Goal: Task Accomplishment & Management: Use online tool/utility

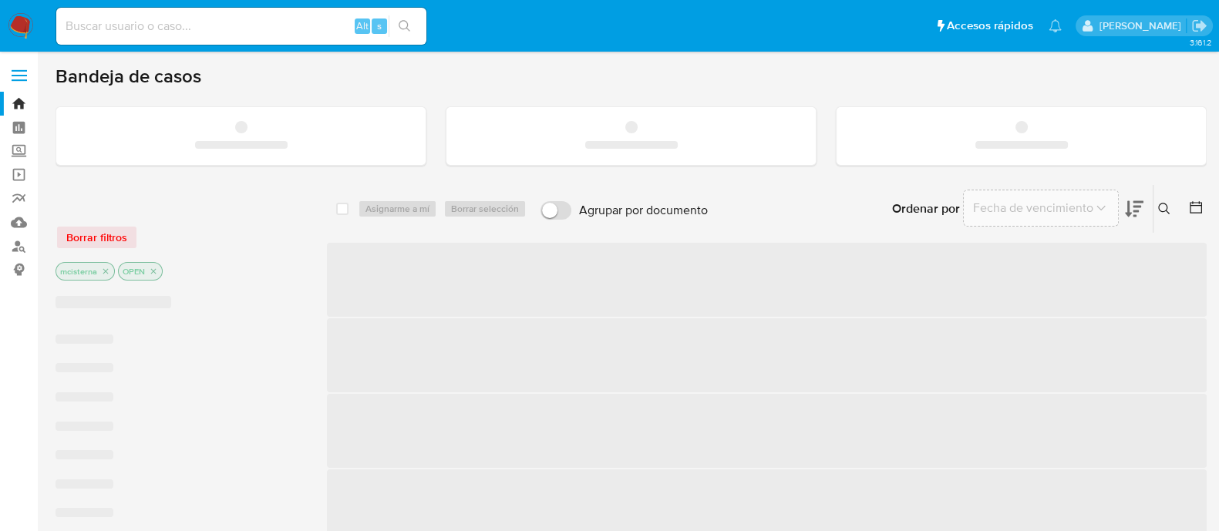
click at [282, 25] on input at bounding box center [241, 26] width 370 height 20
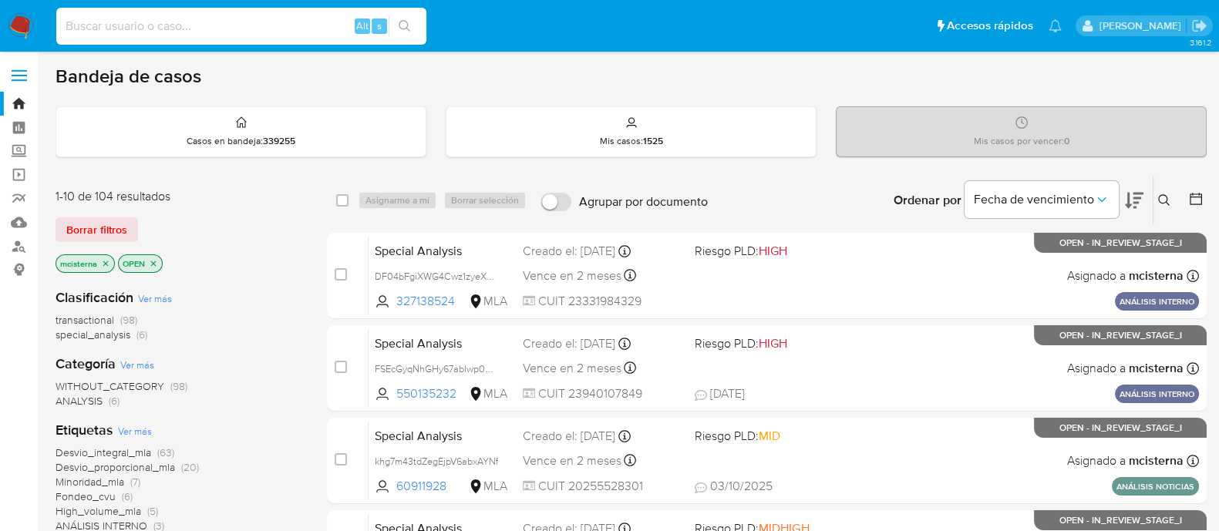
paste input "LdqLrwOSloLLnYay85VyLTMp"
type input "LdqLrwOSloLLnYay85VyLTMp"
click at [409, 18] on button "search-icon" at bounding box center [404, 26] width 32 height 22
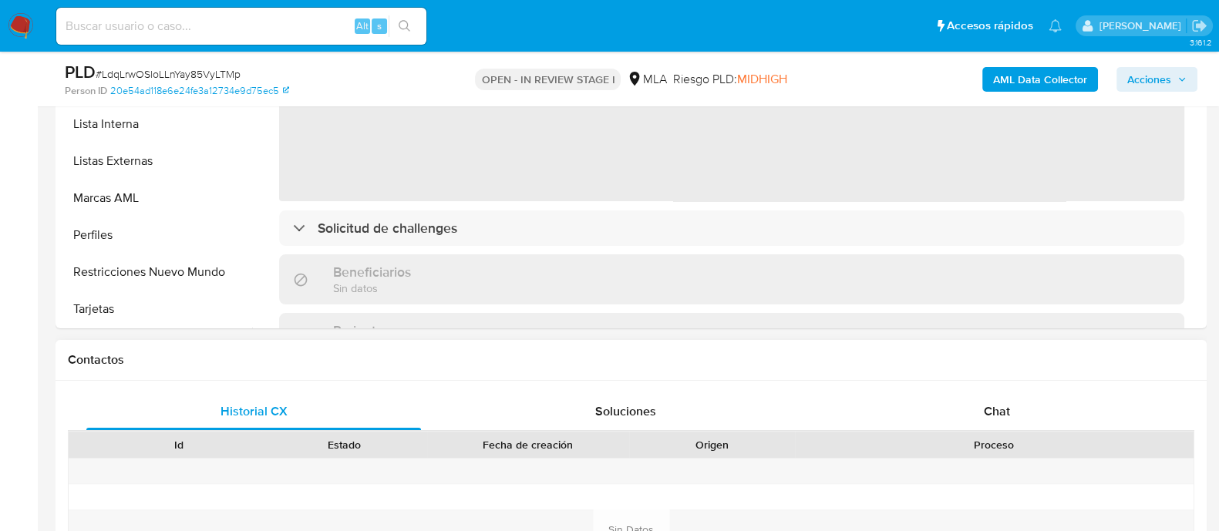
scroll to position [674, 0]
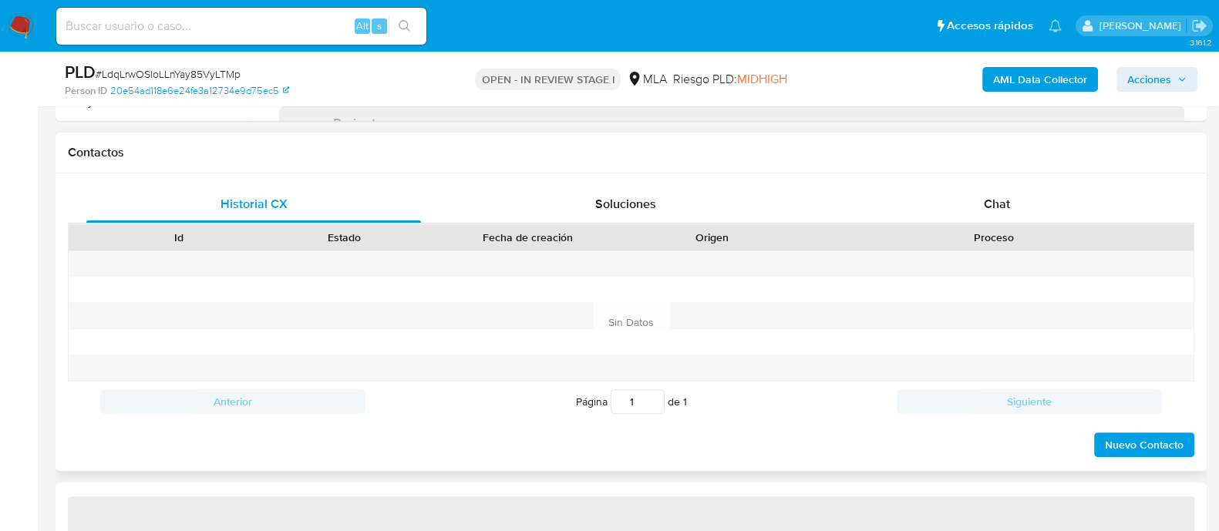
select select "10"
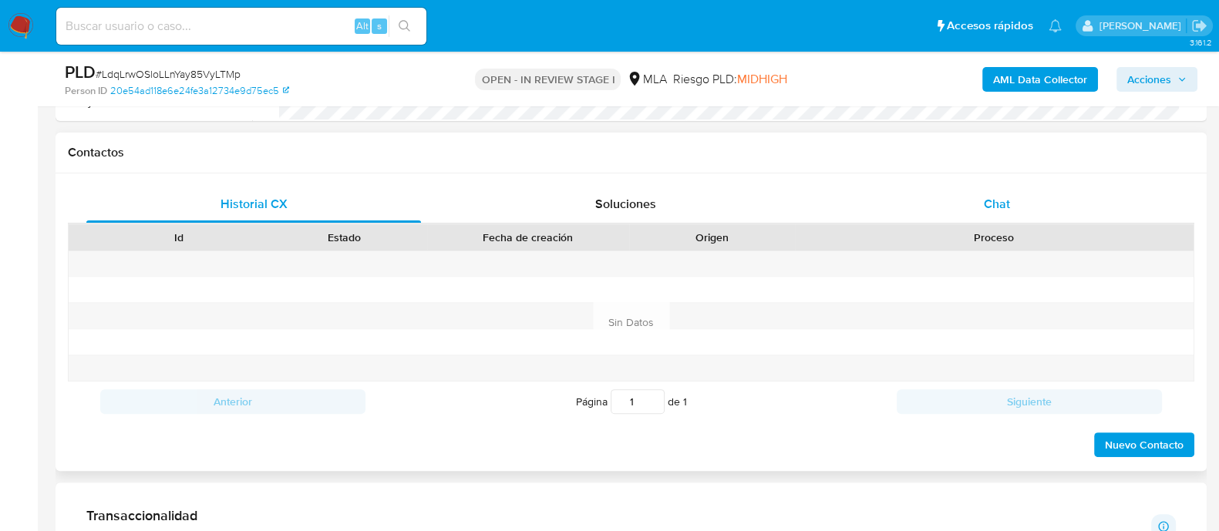
drag, startPoint x: 985, startPoint y: 187, endPoint x: 944, endPoint y: 193, distance: 41.3
click at [984, 187] on div "Chat" at bounding box center [996, 204] width 335 height 37
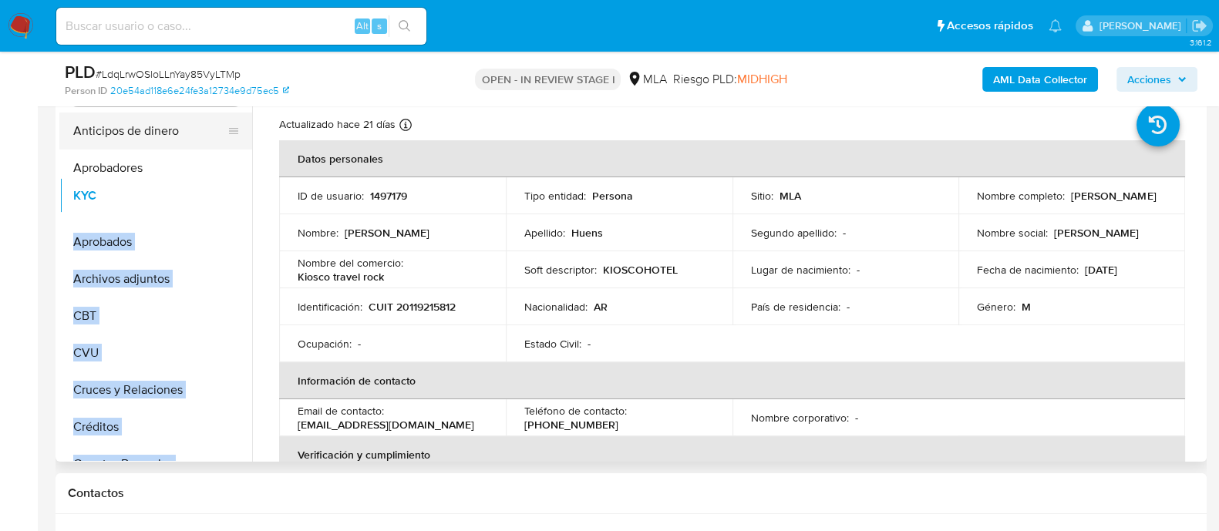
scroll to position [289, 0]
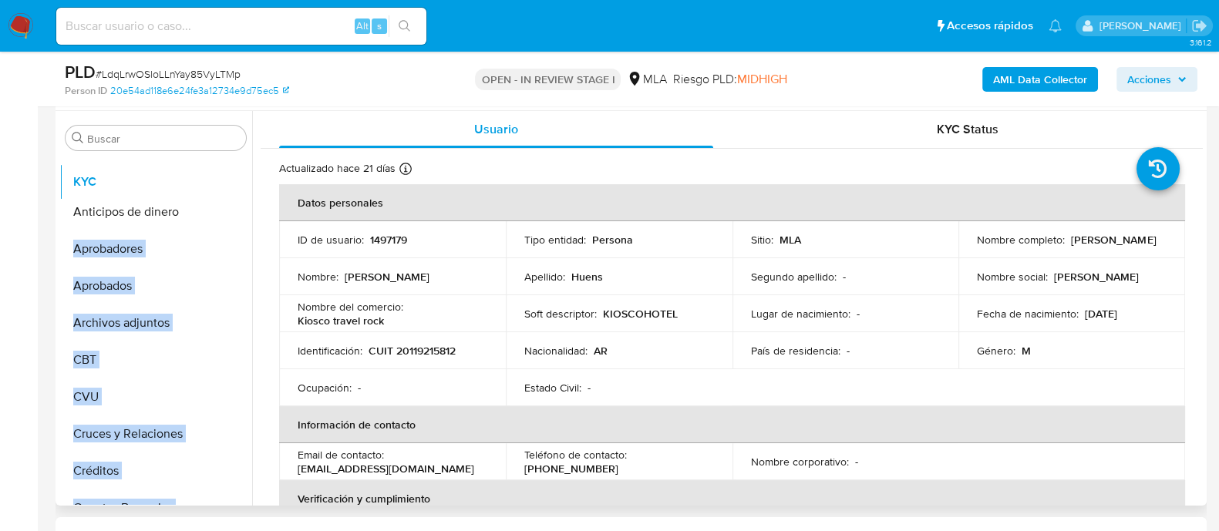
drag, startPoint x: 229, startPoint y: 361, endPoint x: 226, endPoint y: 179, distance: 182.7
click at [226, 179] on ul "Anticipos de dinero Aprobadores Aprobados Archivos adjuntos CBT CVU Cruces y Re…" at bounding box center [155, 330] width 193 height 348
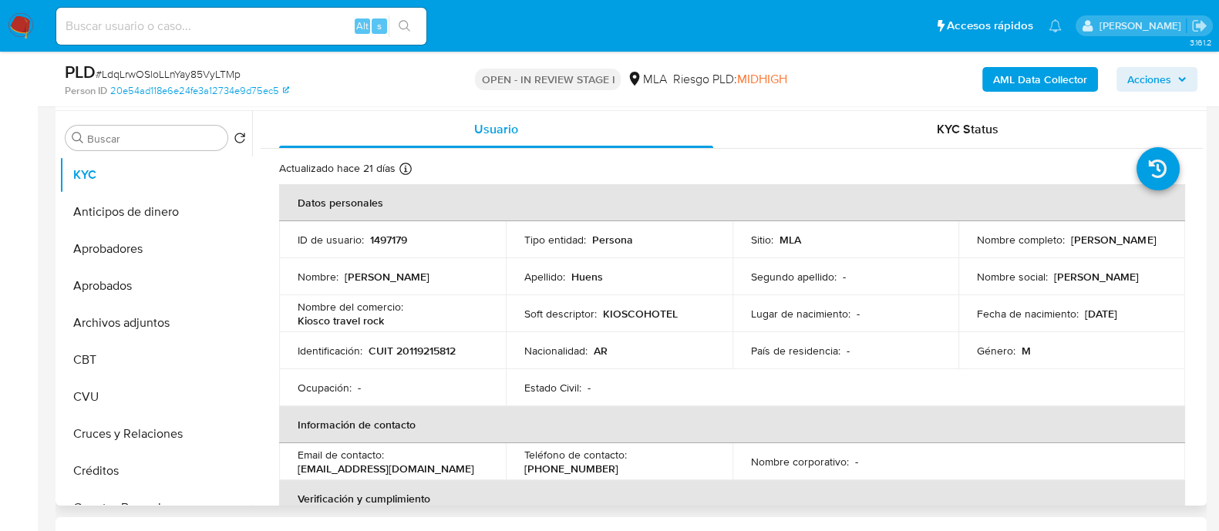
click at [327, 304] on p "Nombre del comercio :" at bounding box center [351, 307] width 106 height 14
drag, startPoint x: 231, startPoint y: 321, endPoint x: 229, endPoint y: 202, distance: 119.5
click at [229, 202] on ul "KYC Anticipos de dinero Aprobadores Aprobados Archivos adjuntos CBT CVU Cruces …" at bounding box center [155, 330] width 193 height 348
click at [324, 329] on td "Nombre del comercio : Kiosco travel rock" at bounding box center [392, 313] width 227 height 37
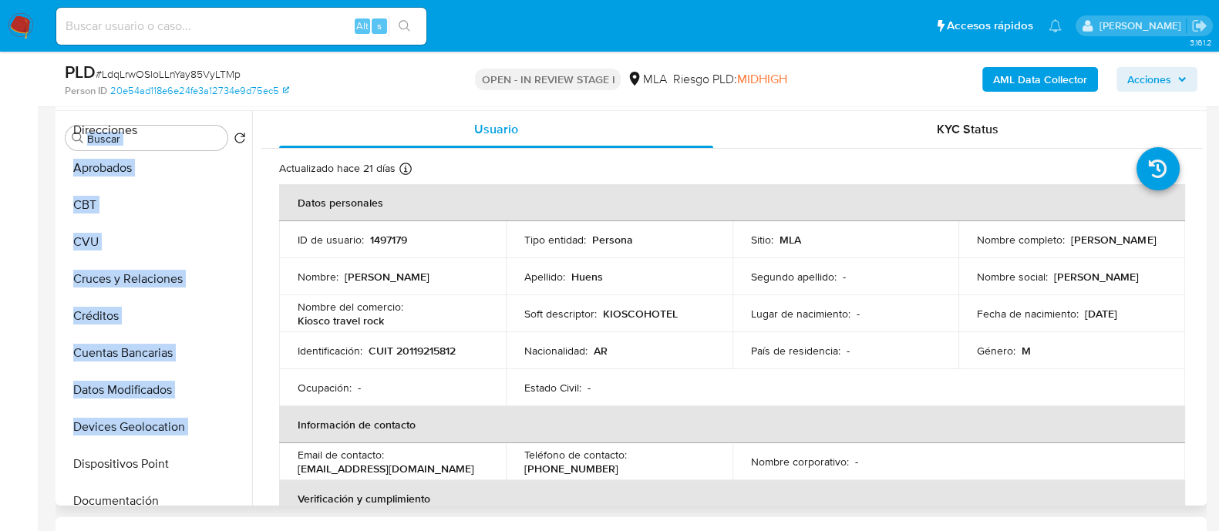
scroll to position [0, 0]
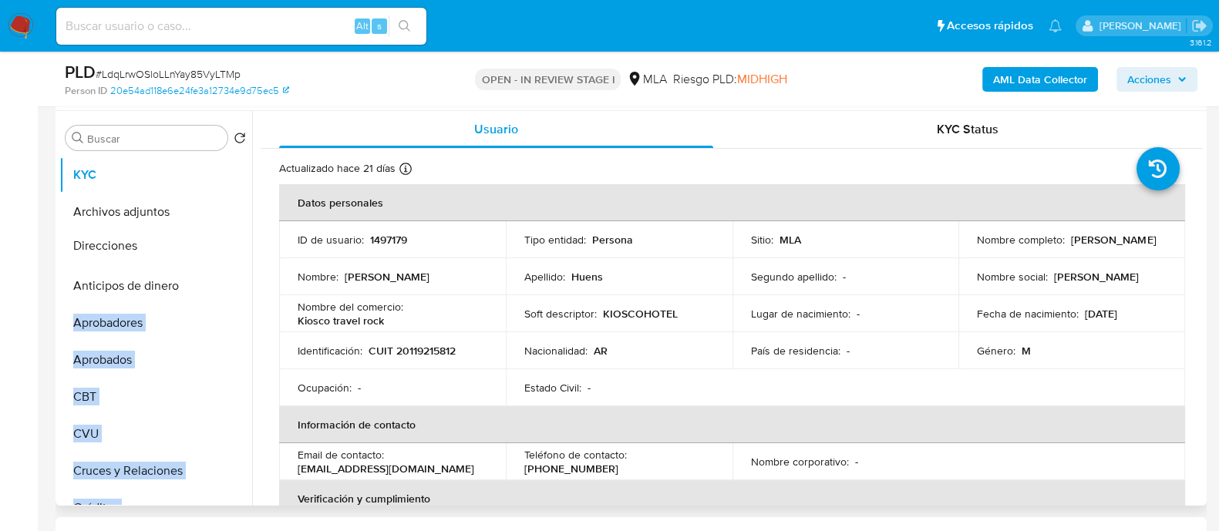
drag, startPoint x: 225, startPoint y: 425, endPoint x: 224, endPoint y: 246, distance: 179.6
click at [224, 246] on ul "KYC Archivos adjuntos Anticipos de dinero Aprobadores Aprobados CBT CVU Cruces …" at bounding box center [155, 330] width 193 height 348
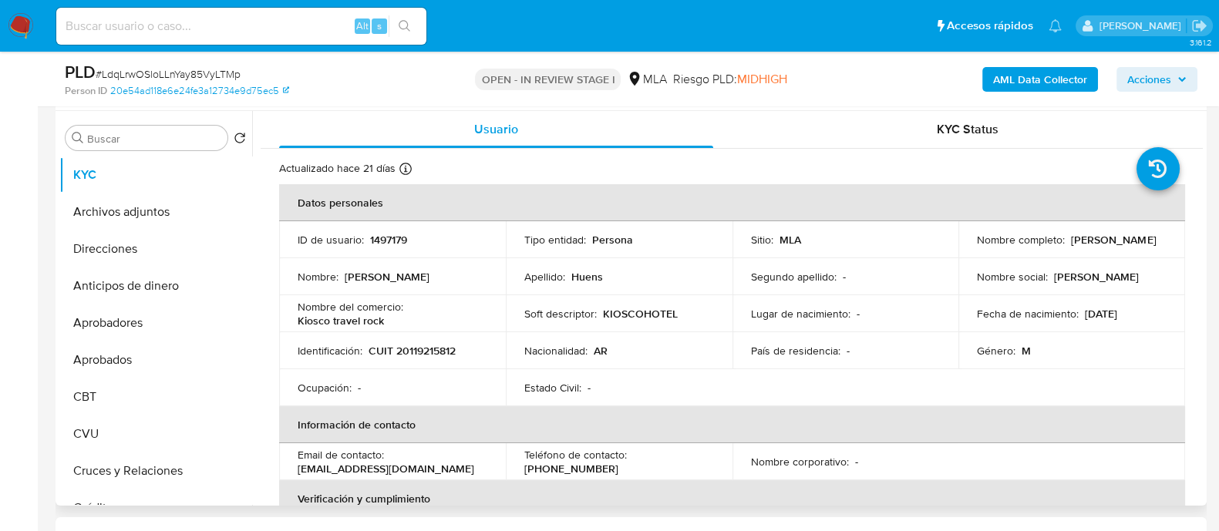
click at [323, 304] on p "Nombre del comercio :" at bounding box center [351, 307] width 106 height 14
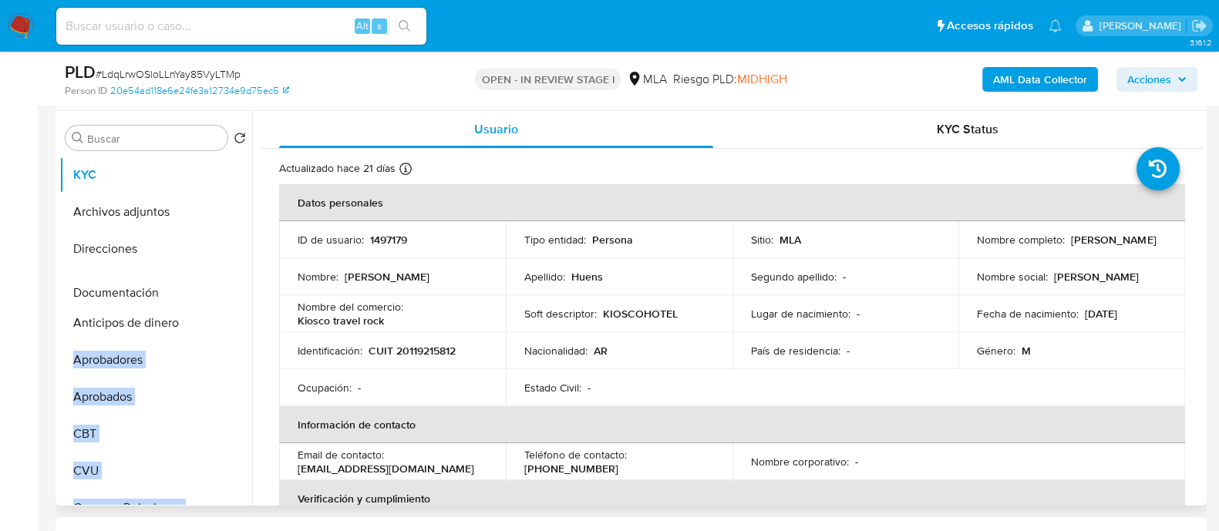
drag, startPoint x: 226, startPoint y: 405, endPoint x: 213, endPoint y: 298, distance: 107.2
click at [213, 298] on ul "KYC Archivos adjuntos Direcciones Anticipos de dinero Aprobadores Aprobados CBT…" at bounding box center [155, 330] width 193 height 348
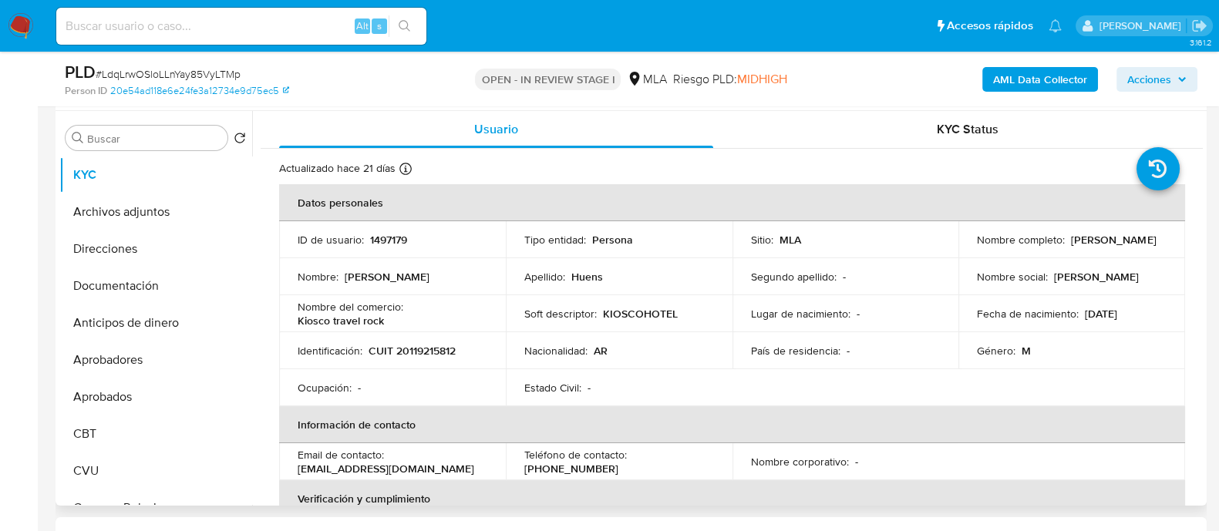
click at [319, 297] on td "Nombre del comercio : Kiosco travel rock" at bounding box center [392, 313] width 227 height 37
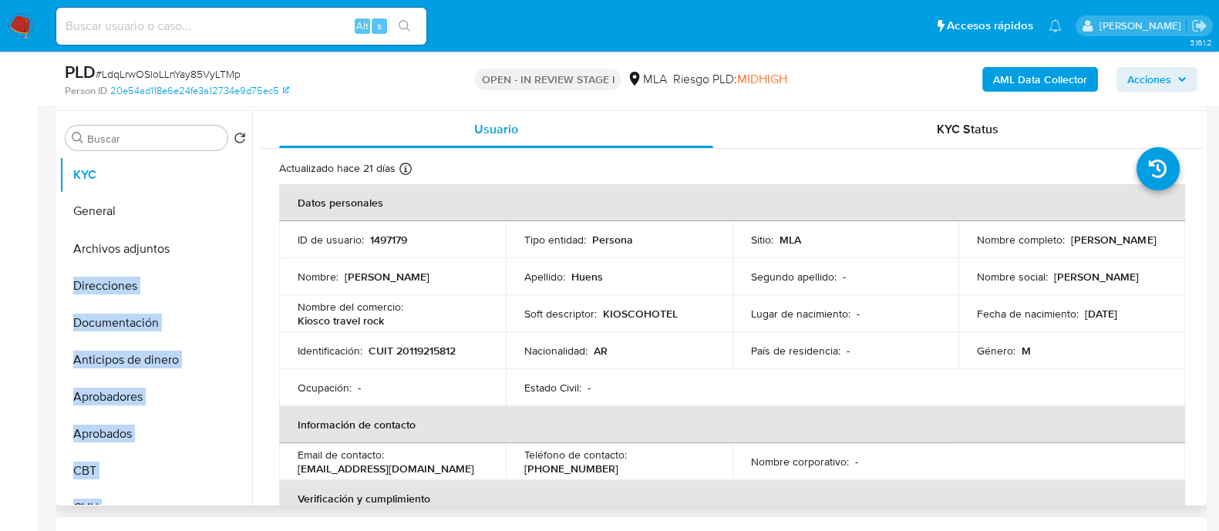
drag, startPoint x: 225, startPoint y: 478, endPoint x: 209, endPoint y: 211, distance: 267.2
click at [209, 211] on ul "KYC Archivos adjuntos Direcciones Documentación Anticipos de dinero Aprobadores…" at bounding box center [155, 330] width 193 height 348
click at [415, 344] on p "CUIT 20119215812" at bounding box center [411, 351] width 87 height 14
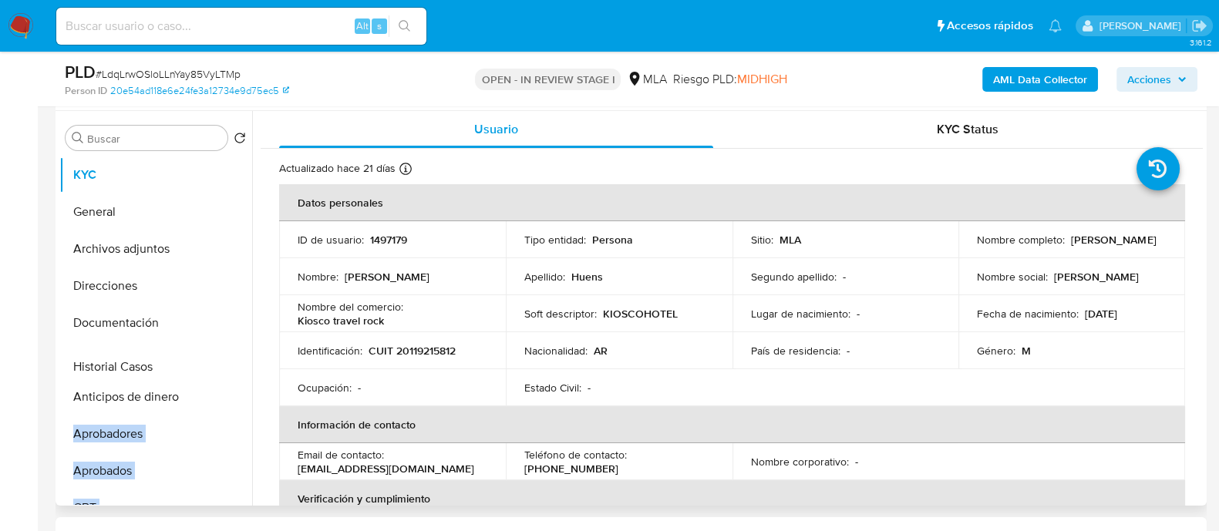
drag, startPoint x: 230, startPoint y: 418, endPoint x: 227, endPoint y: 367, distance: 51.0
click at [227, 367] on ul "KYC General Archivos adjuntos Direcciones Documentación Anticipos de dinero Apr…" at bounding box center [155, 330] width 193 height 348
click at [324, 364] on td "Identificación : CUIT 20119215812" at bounding box center [392, 350] width 227 height 37
click at [215, 395] on ul "KYC General Archivos adjuntos Direcciones Documentación Historial Casos Anticip…" at bounding box center [155, 330] width 193 height 348
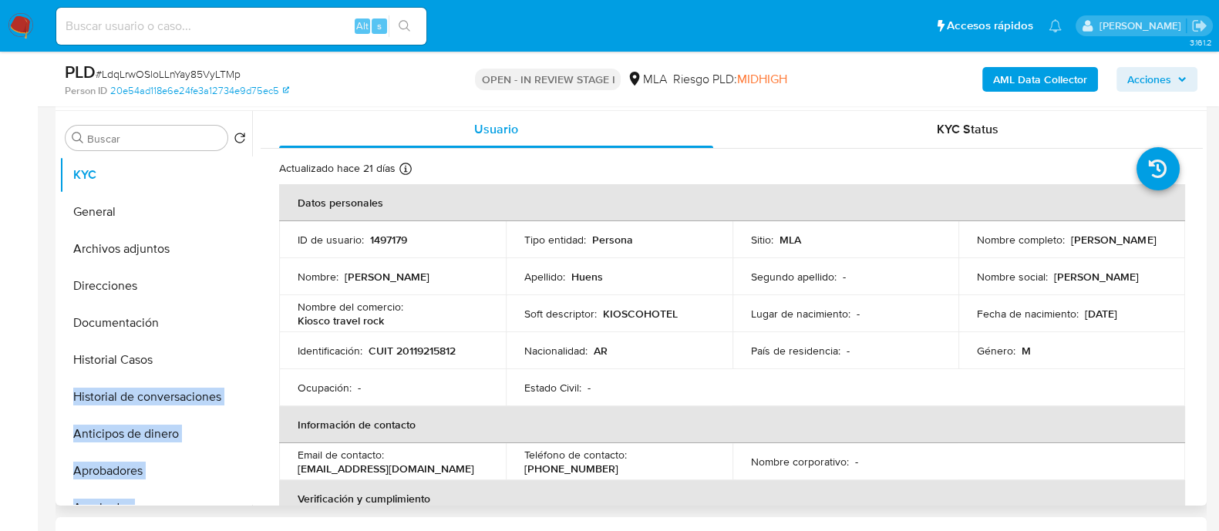
click at [335, 383] on p "Ocupación :" at bounding box center [325, 388] width 54 height 14
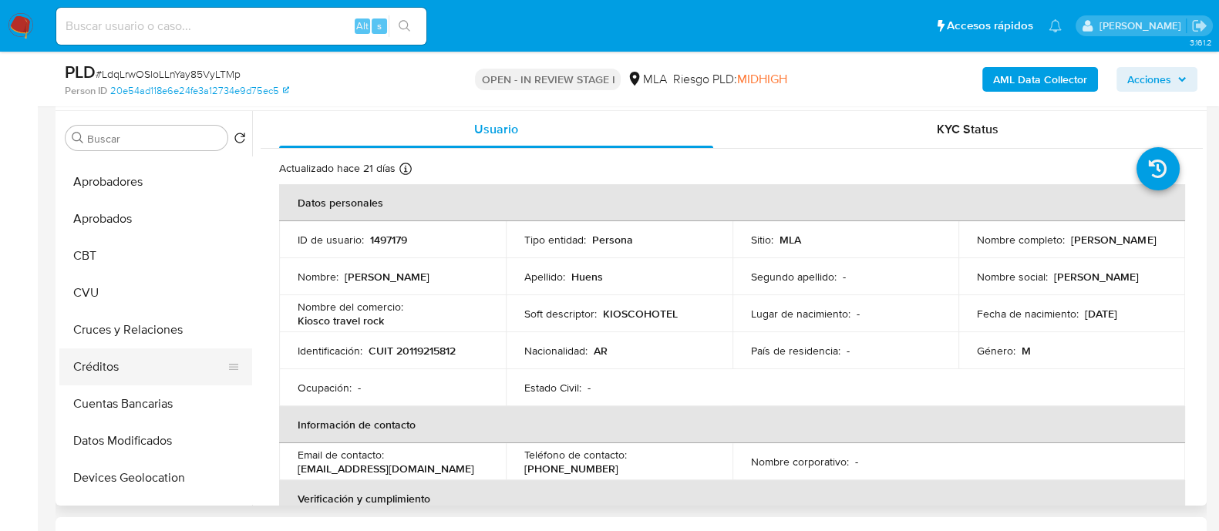
scroll to position [385, 0]
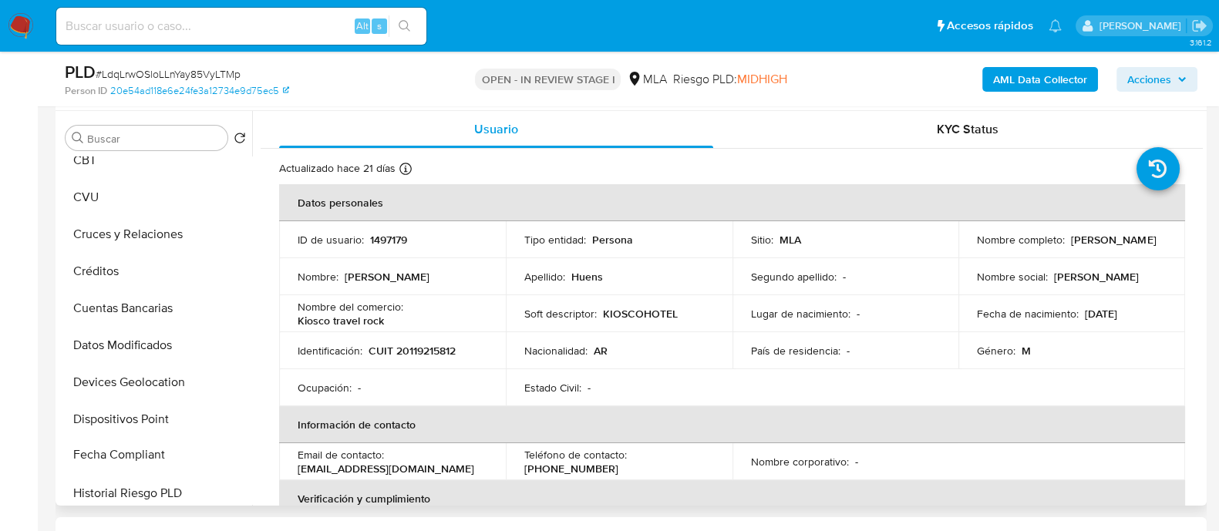
click at [227, 452] on ul "KYC General Archivos adjuntos Direcciones Documentación Historial Casos Histori…" at bounding box center [155, 330] width 193 height 348
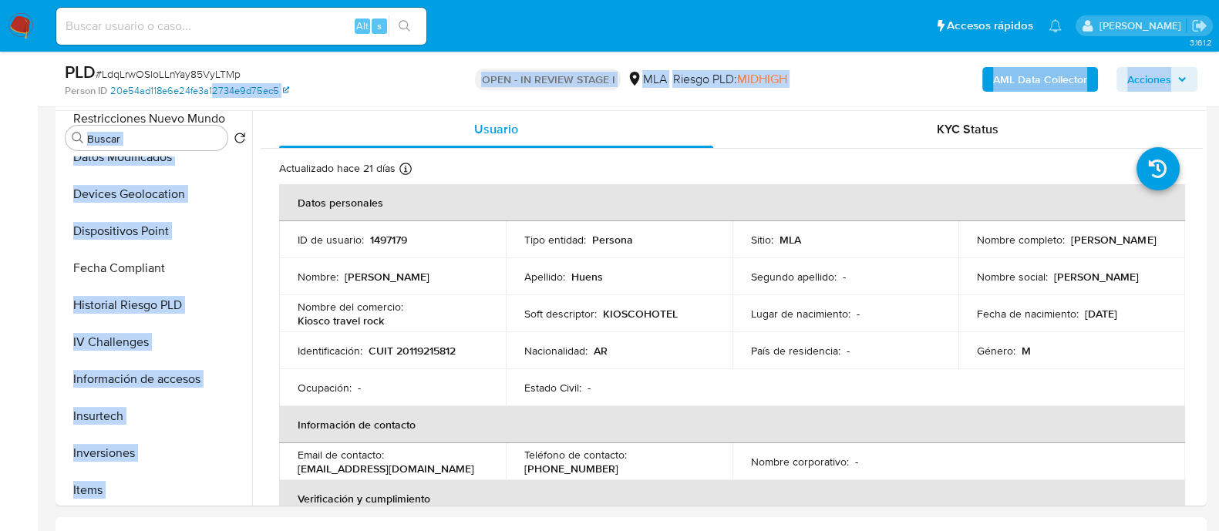
scroll to position [0, 0]
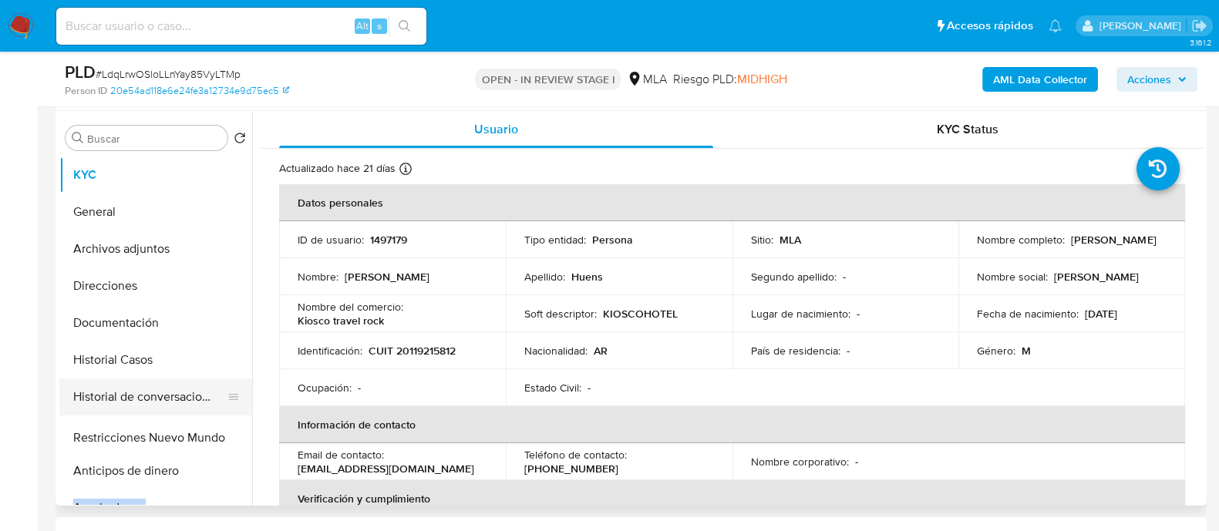
drag, startPoint x: 227, startPoint y: 475, endPoint x: 216, endPoint y: 436, distance: 40.2
click at [216, 436] on ul "KYC General Archivos adjuntos Direcciones Documentación Historial Casos Histori…" at bounding box center [155, 330] width 193 height 348
click at [328, 348] on p "Identificación :" at bounding box center [330, 351] width 65 height 14
drag, startPoint x: 226, startPoint y: 466, endPoint x: 208, endPoint y: 436, distance: 34.9
click at [208, 436] on ul "KYC General Archivos adjuntos Direcciones Documentación Historial Casos Histori…" at bounding box center [155, 330] width 193 height 348
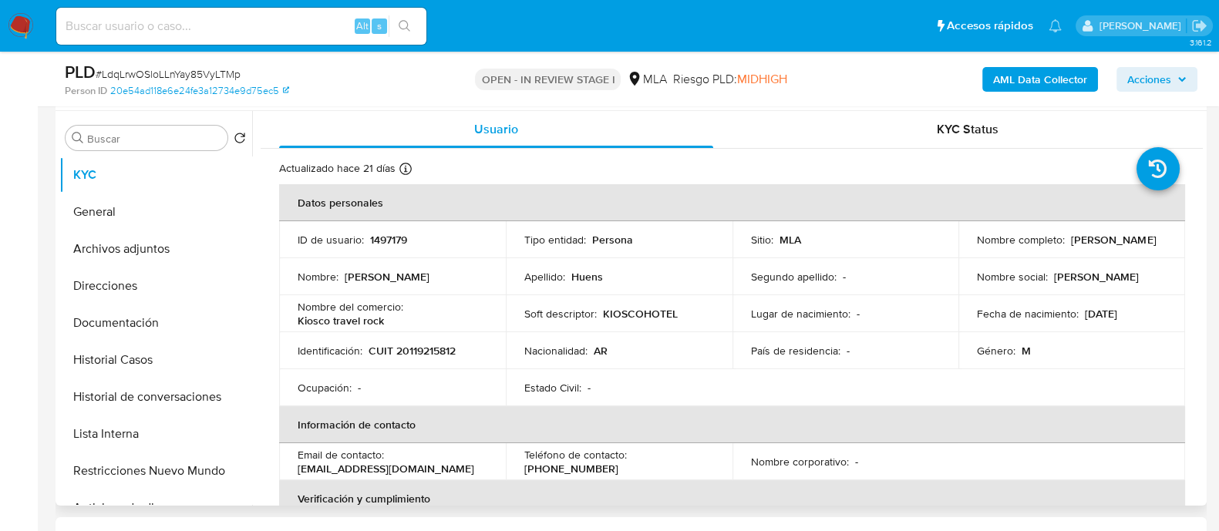
click at [448, 354] on p "CUIT 20119215812" at bounding box center [411, 351] width 87 height 14
click at [197, 365] on button "Historial Casos" at bounding box center [149, 359] width 180 height 37
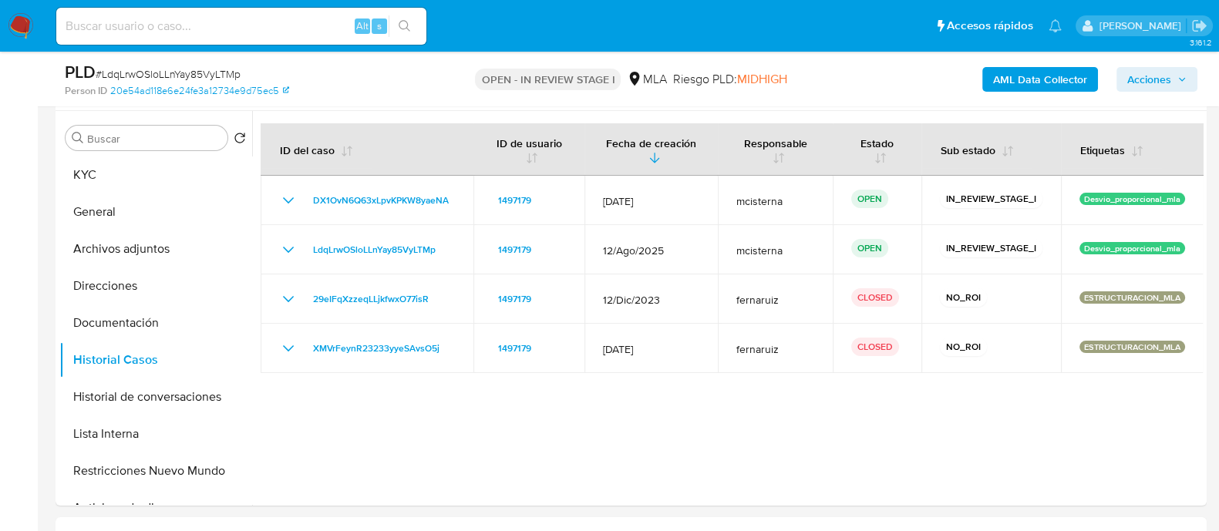
click at [285, 27] on input at bounding box center [241, 26] width 370 height 20
paste input "ynOhPfGxW5gjlQ6vHHQVaG3F"
type input "ynOhPfGxW5gjlQ6vHHQVaG3F"
click at [412, 27] on button "search-icon" at bounding box center [404, 26] width 32 height 22
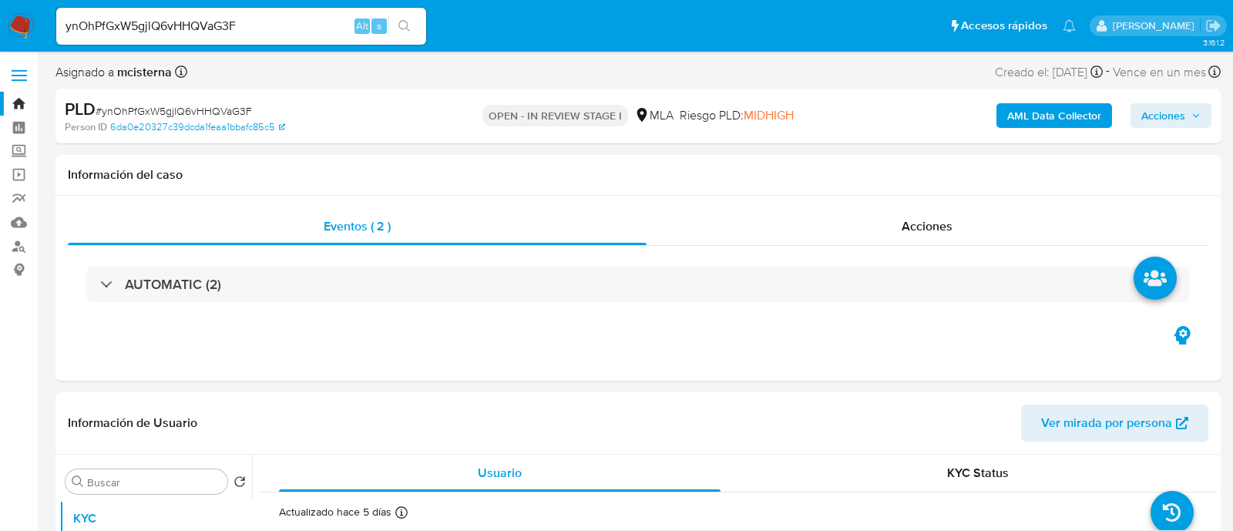
select select "10"
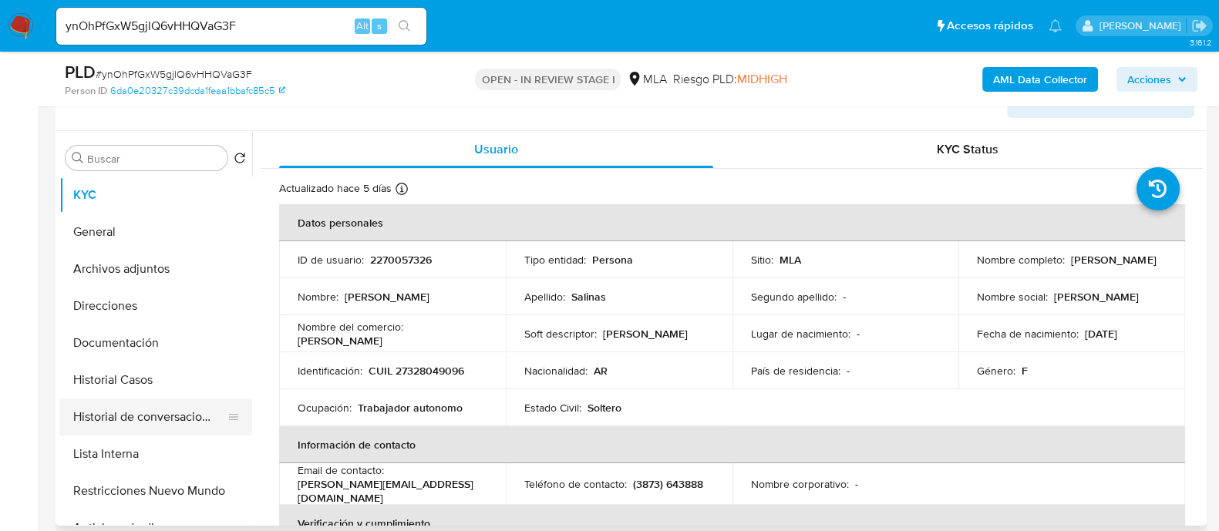
scroll to position [289, 0]
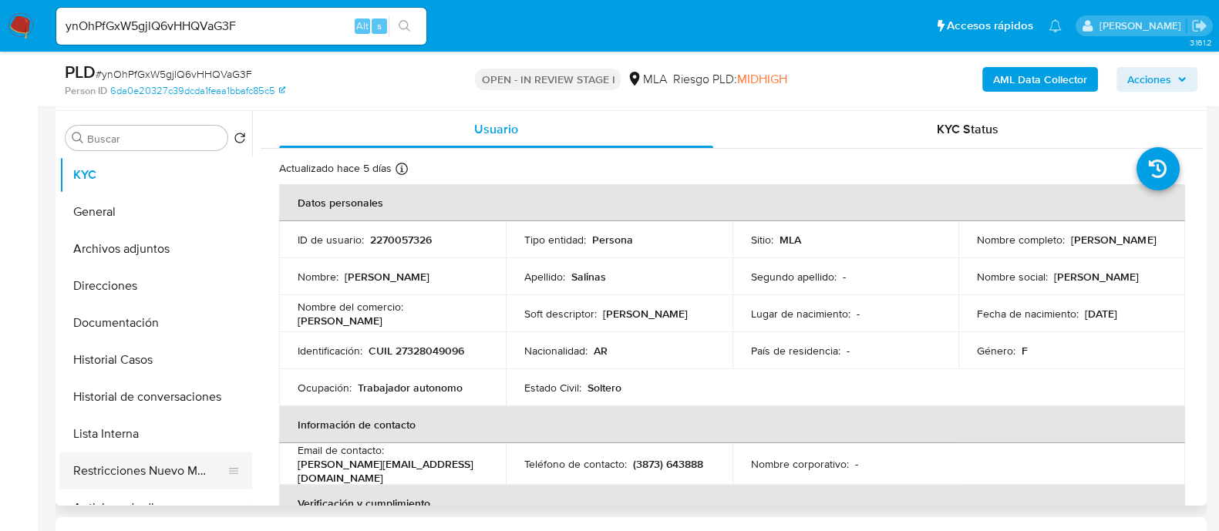
click at [170, 462] on button "Restricciones Nuevo Mundo" at bounding box center [149, 470] width 180 height 37
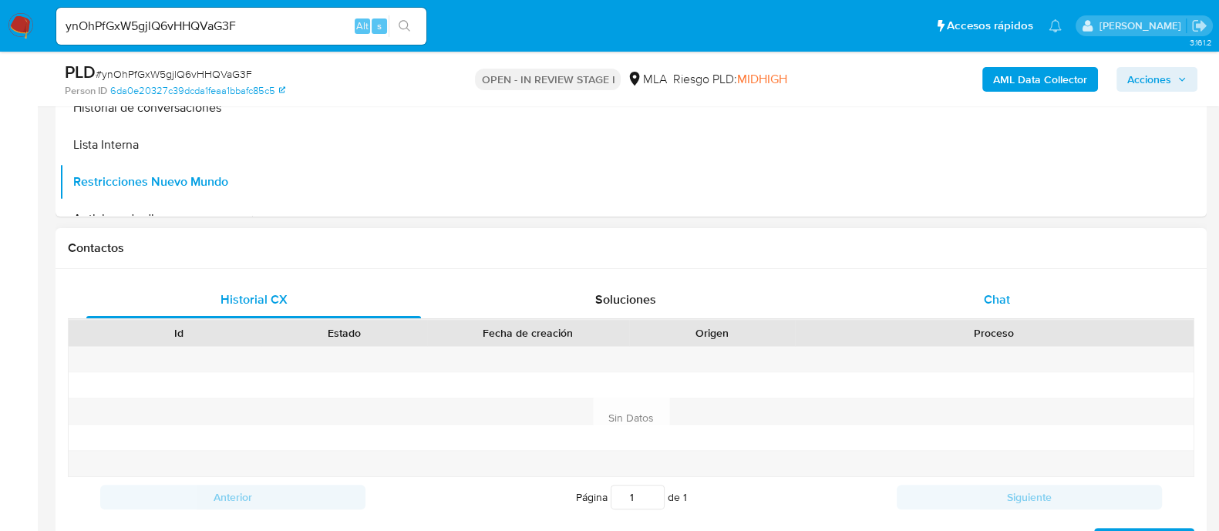
click at [998, 301] on span "Chat" at bounding box center [997, 300] width 26 height 18
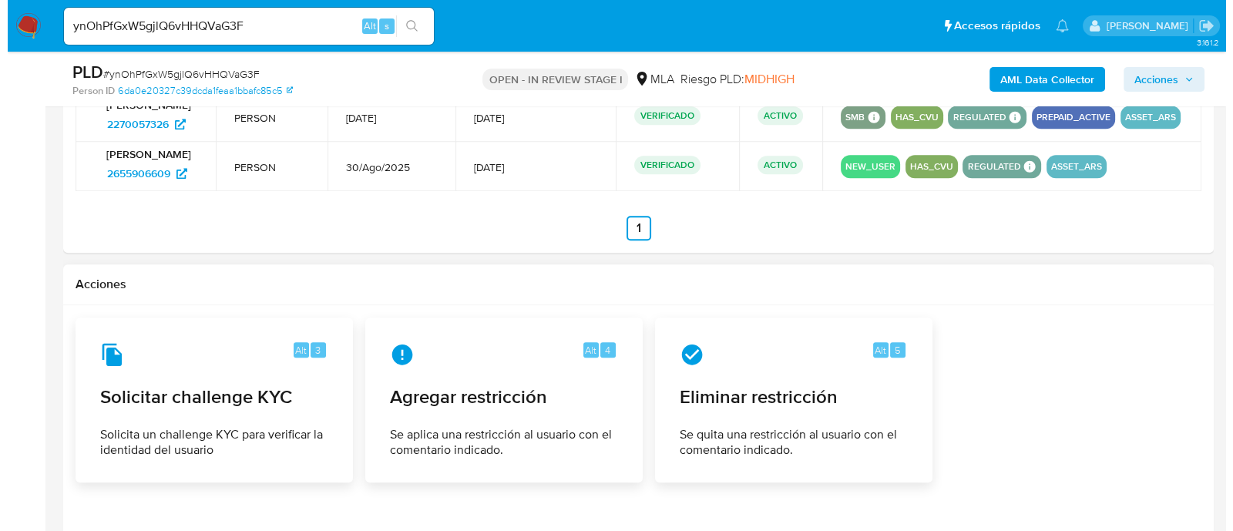
scroll to position [2403, 0]
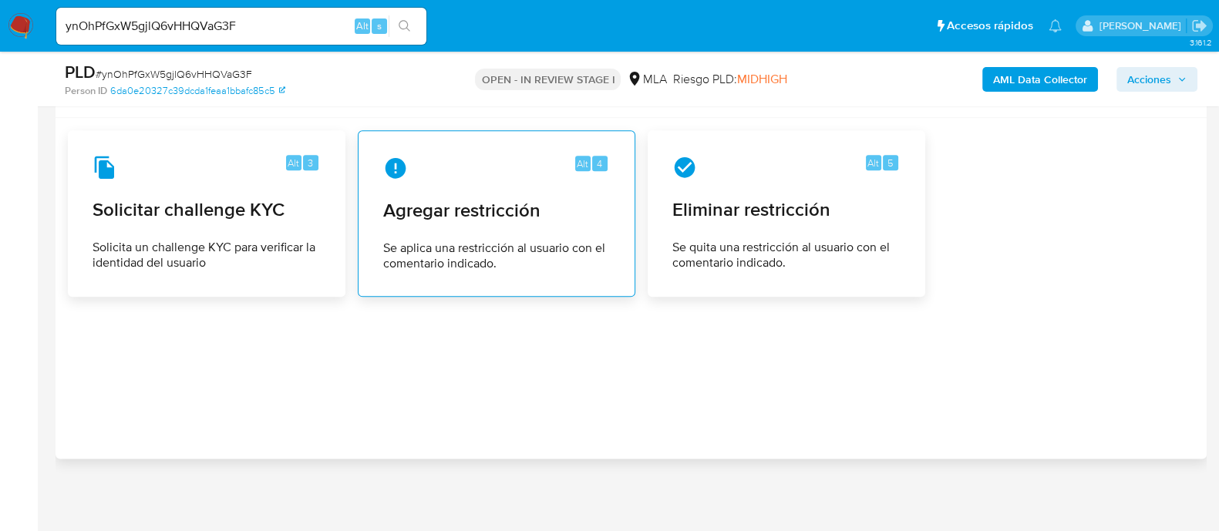
click at [474, 257] on span "Se aplica una restricción al usuario con el comentario indicado." at bounding box center [496, 255] width 227 height 31
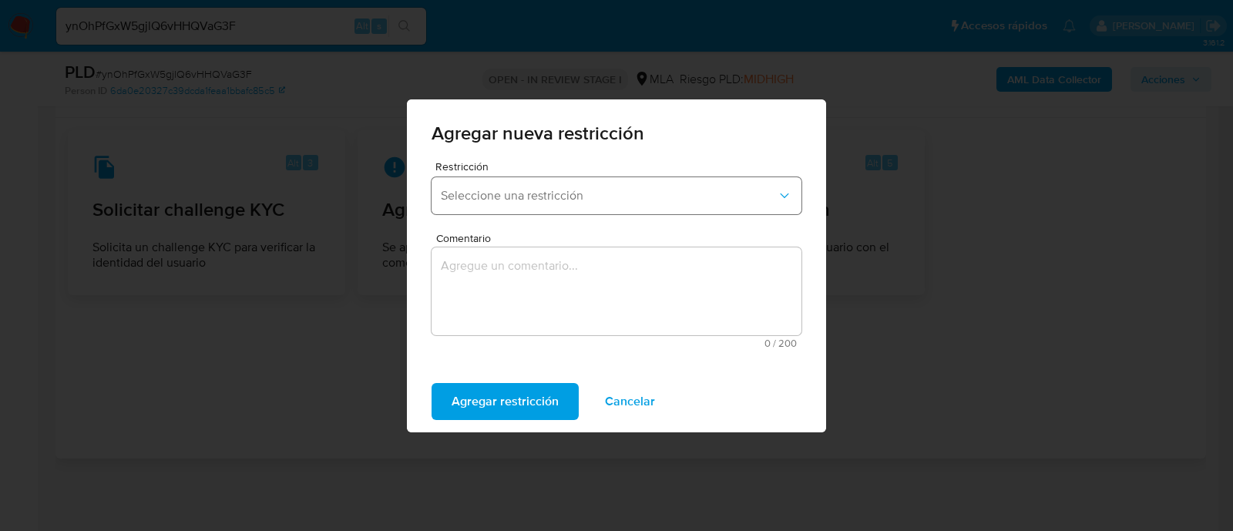
click at [493, 203] on button "Seleccione una restricción" at bounding box center [617, 195] width 370 height 37
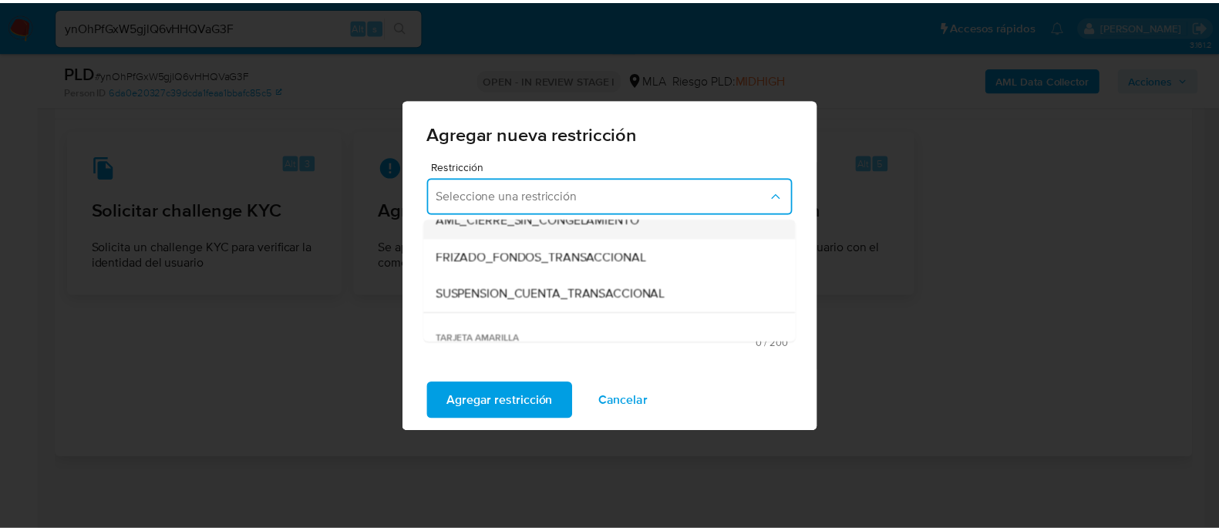
scroll to position [192, 0]
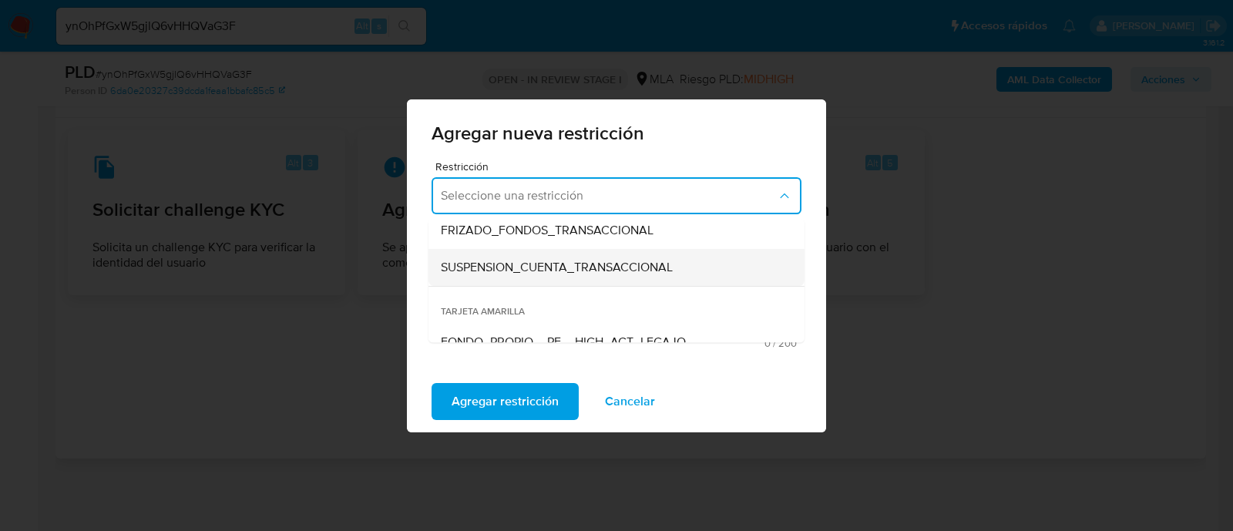
click at [577, 271] on span "SUSPENSION_CUENTA_TRANSACCIONAL" at bounding box center [557, 267] width 232 height 15
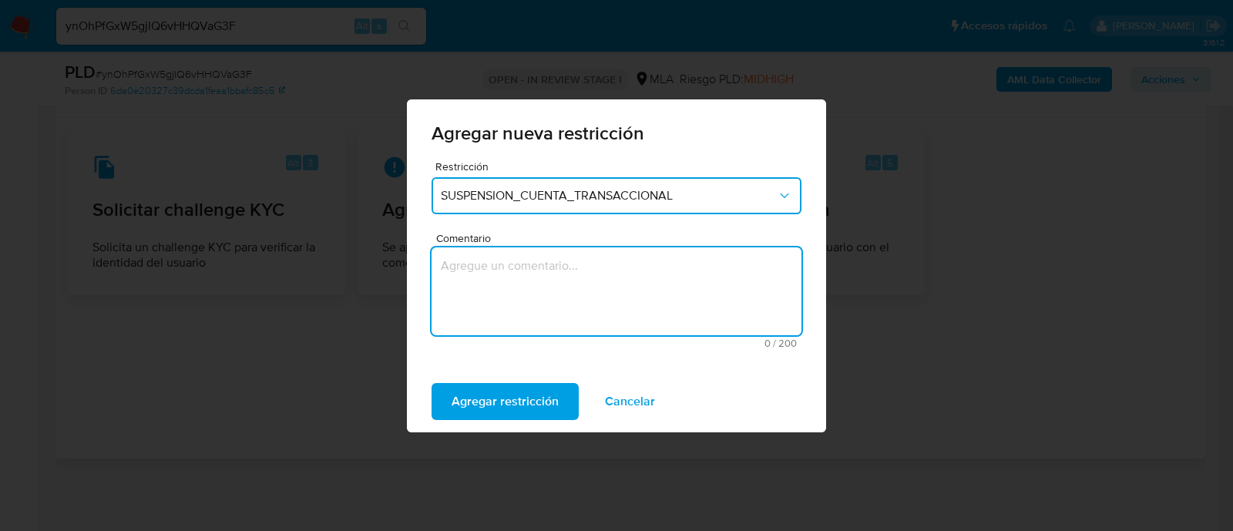
click at [607, 274] on textarea "Comentario" at bounding box center [617, 291] width 370 height 88
type textarea "AML"
click at [505, 398] on span "Agregar restricción" at bounding box center [505, 402] width 107 height 34
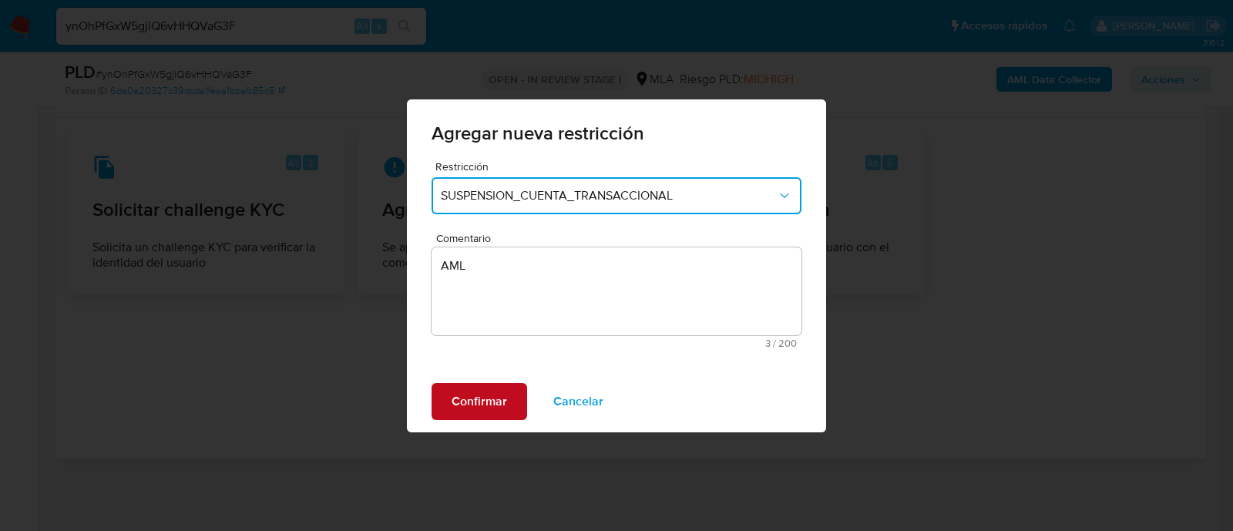
click at [488, 408] on span "Confirmar" at bounding box center [479, 402] width 55 height 34
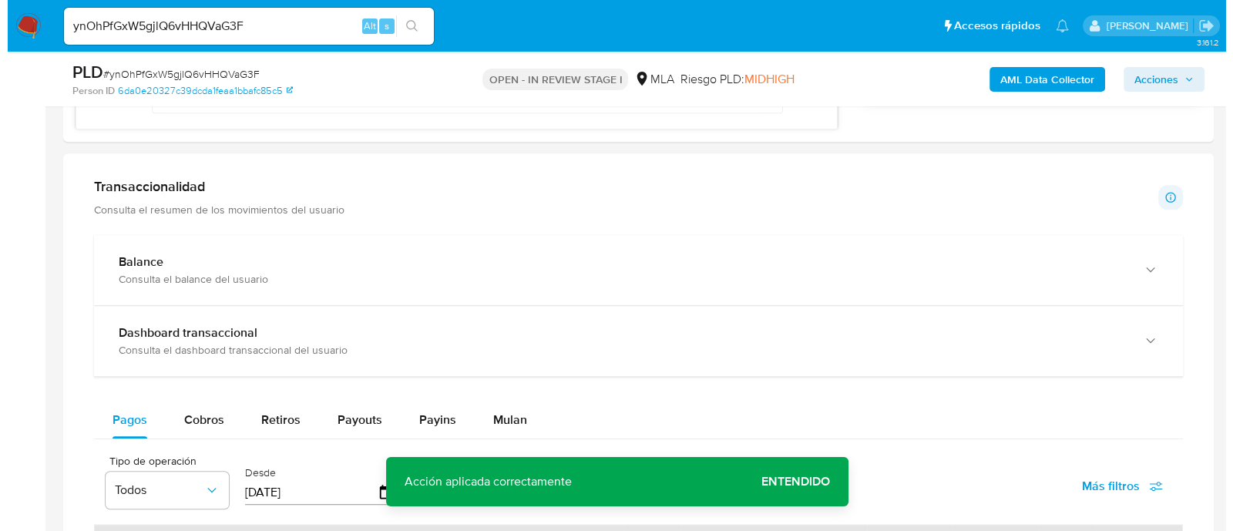
scroll to position [1151, 0]
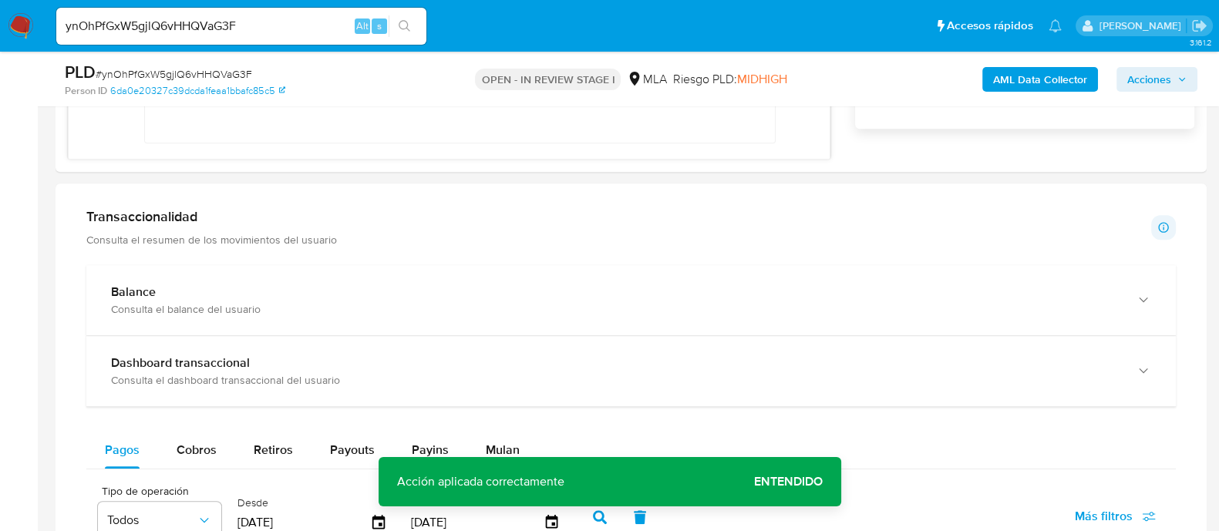
click at [1053, 90] on b "AML Data Collector" at bounding box center [1040, 79] width 94 height 25
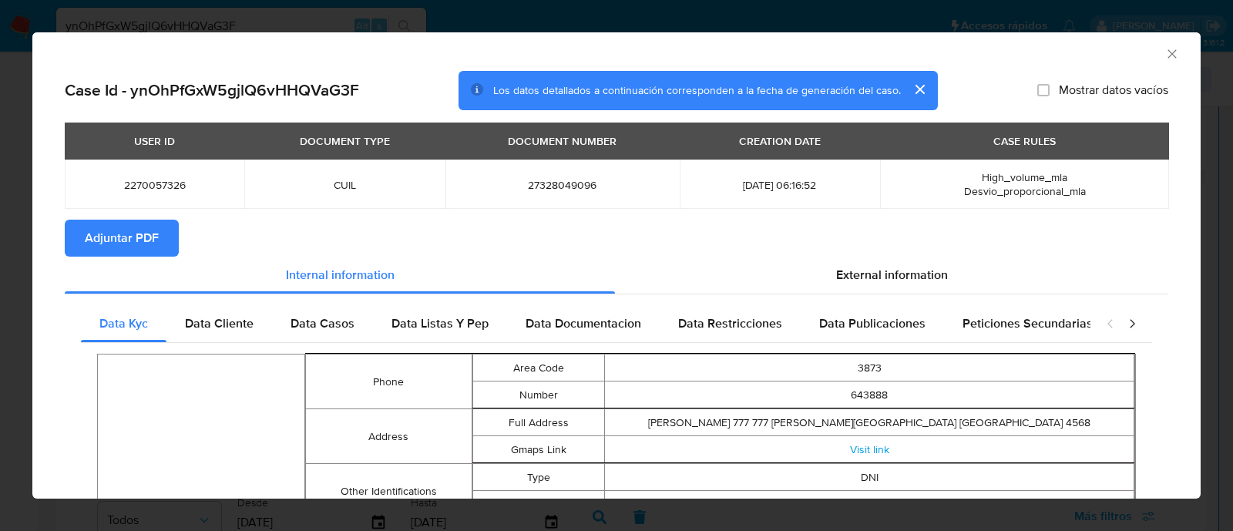
click at [157, 243] on span "Adjuntar PDF" at bounding box center [122, 238] width 74 height 34
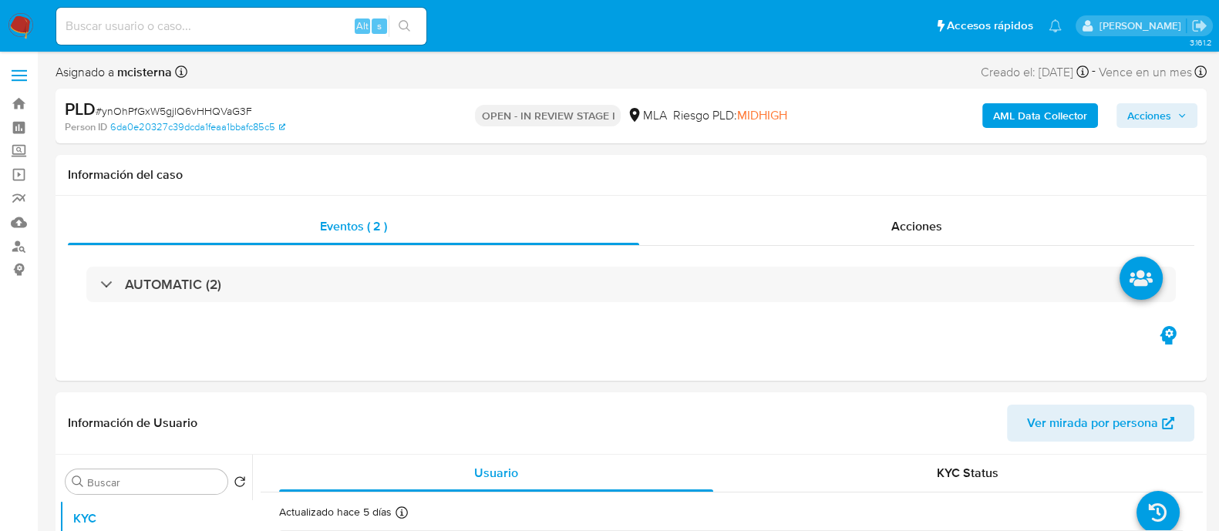
select select "10"
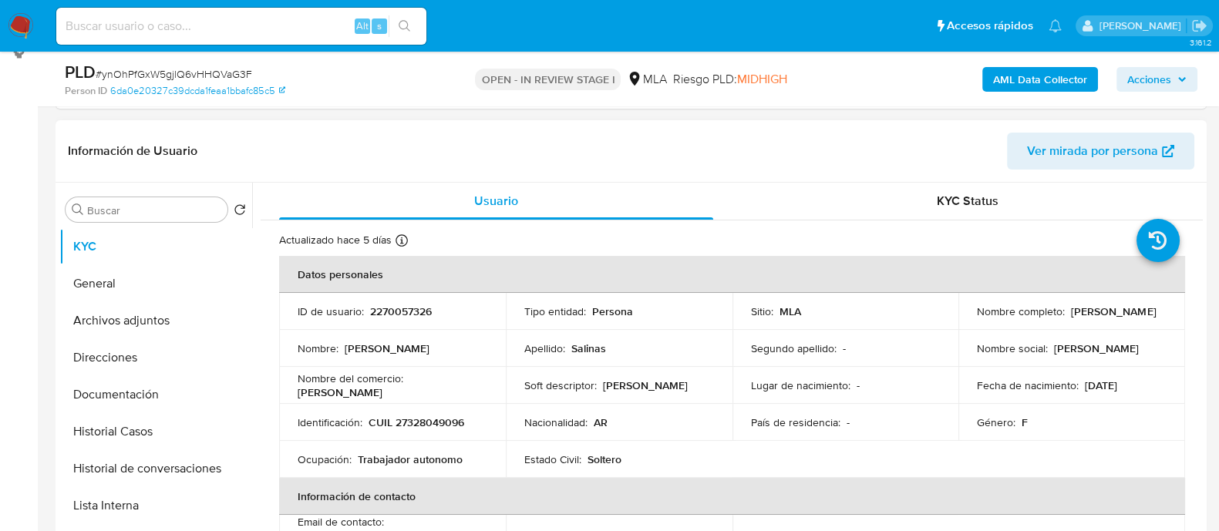
scroll to position [385, 0]
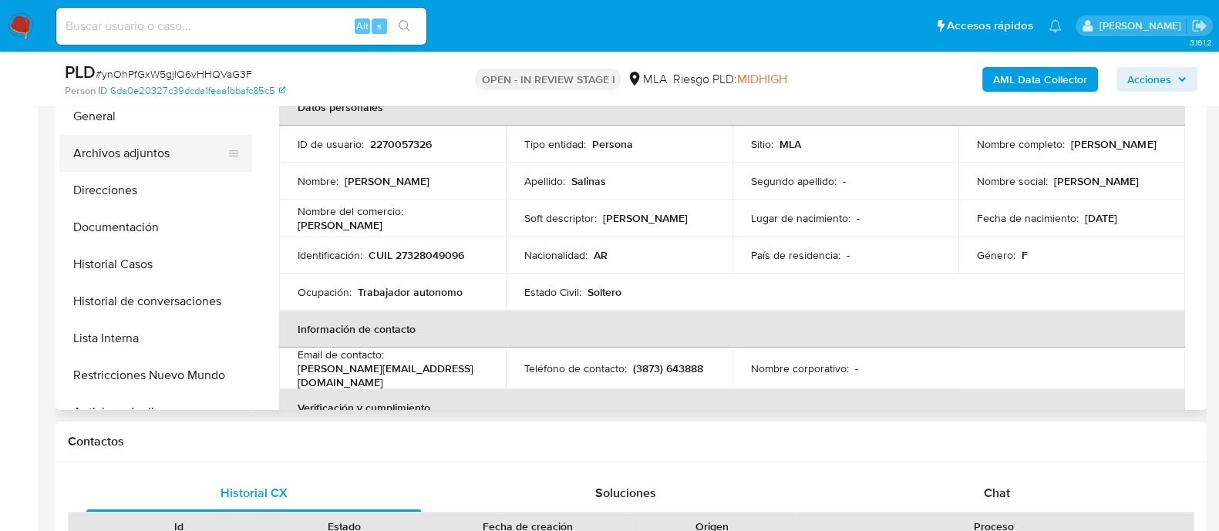
click at [162, 151] on button "Archivos adjuntos" at bounding box center [149, 153] width 180 height 37
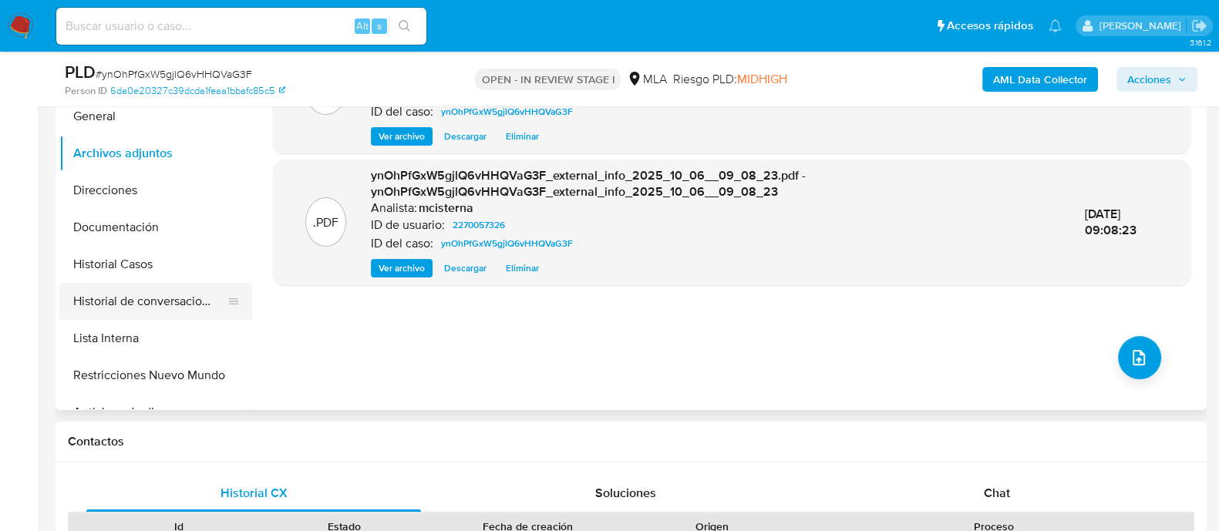
click at [180, 304] on button "Historial de conversaciones" at bounding box center [149, 301] width 180 height 37
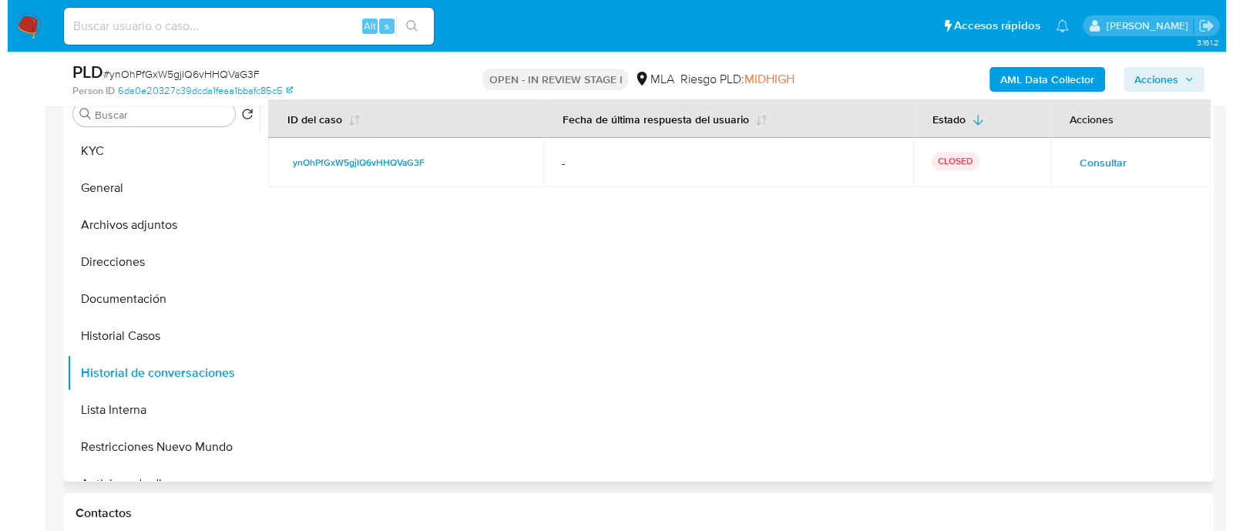
scroll to position [289, 0]
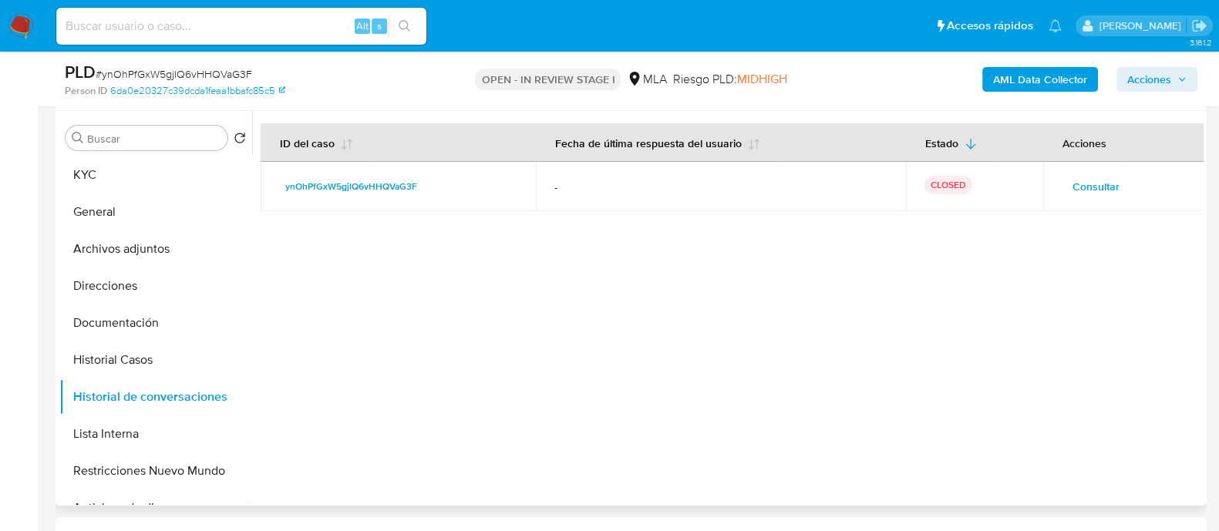
click at [1098, 180] on span "Consultar" at bounding box center [1095, 187] width 47 height 22
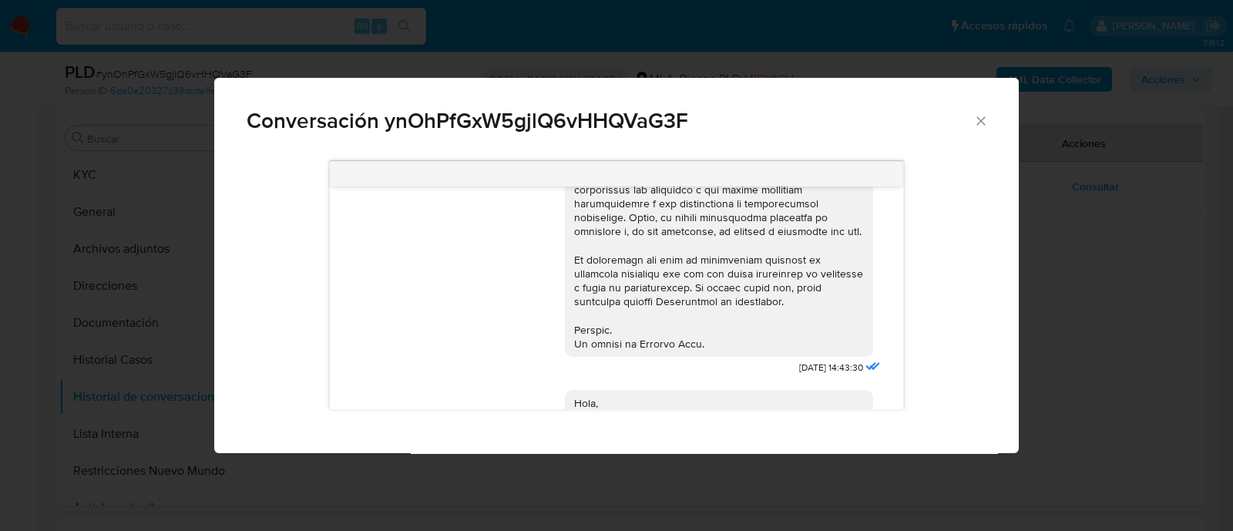
scroll to position [867, 0]
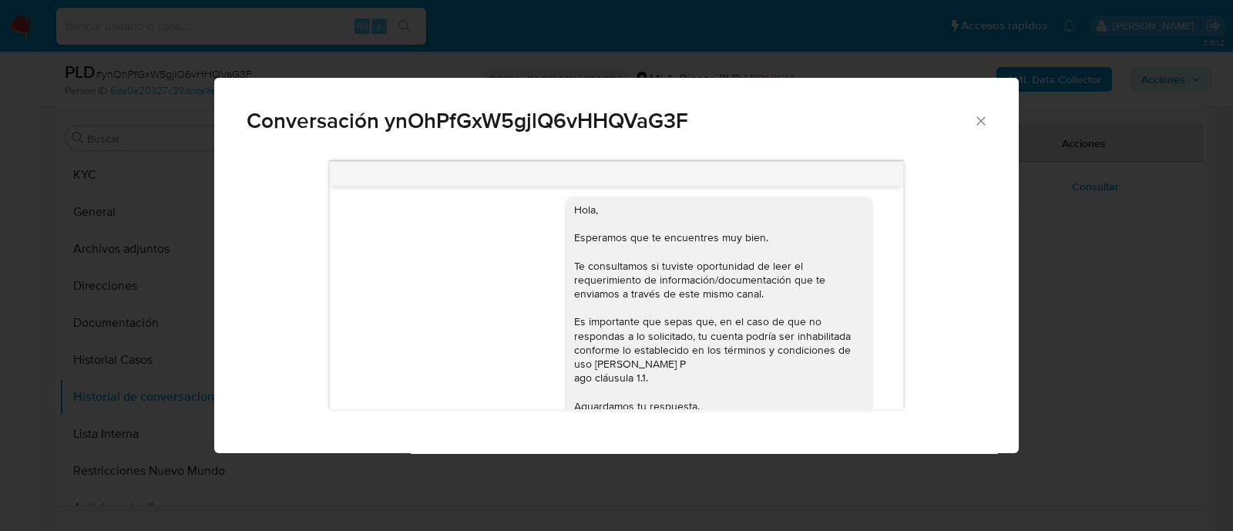
click at [974, 111] on div "Conversación ynOhPfGxW5gjlQ6vHHQVaG3F" at bounding box center [616, 114] width 805 height 73
click at [160, 232] on div "Conversación ynOhPfGxW5gjlQ6vHHQVaG3F 17/09/2025 14:43:30 Hola, Esperamos que t…" at bounding box center [616, 265] width 1233 height 531
click at [150, 250] on button "Archivos adjuntos" at bounding box center [155, 248] width 193 height 37
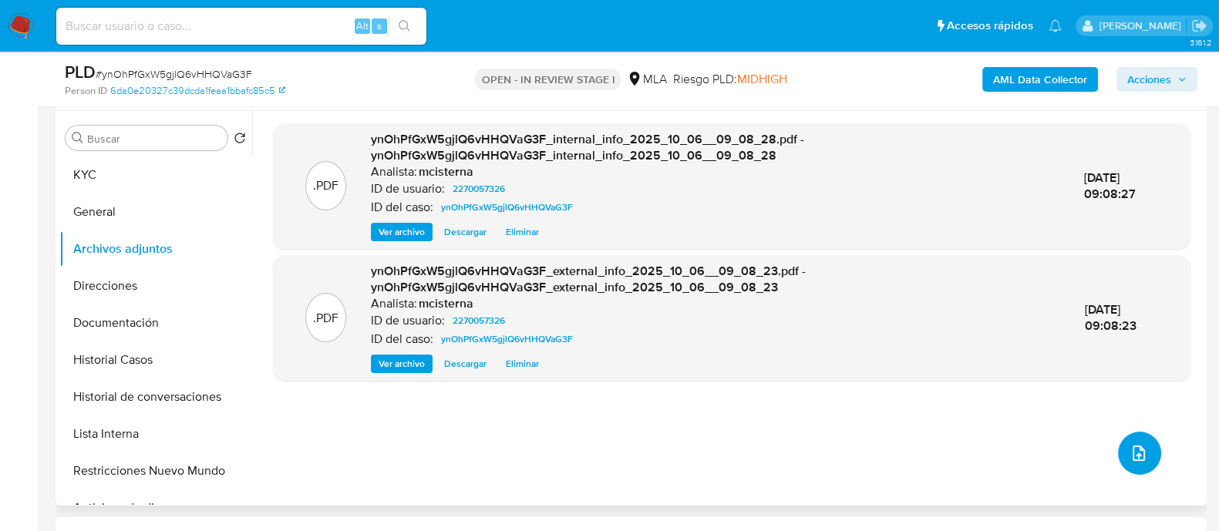
click at [1137, 452] on icon "upload-file" at bounding box center [1138, 453] width 12 height 15
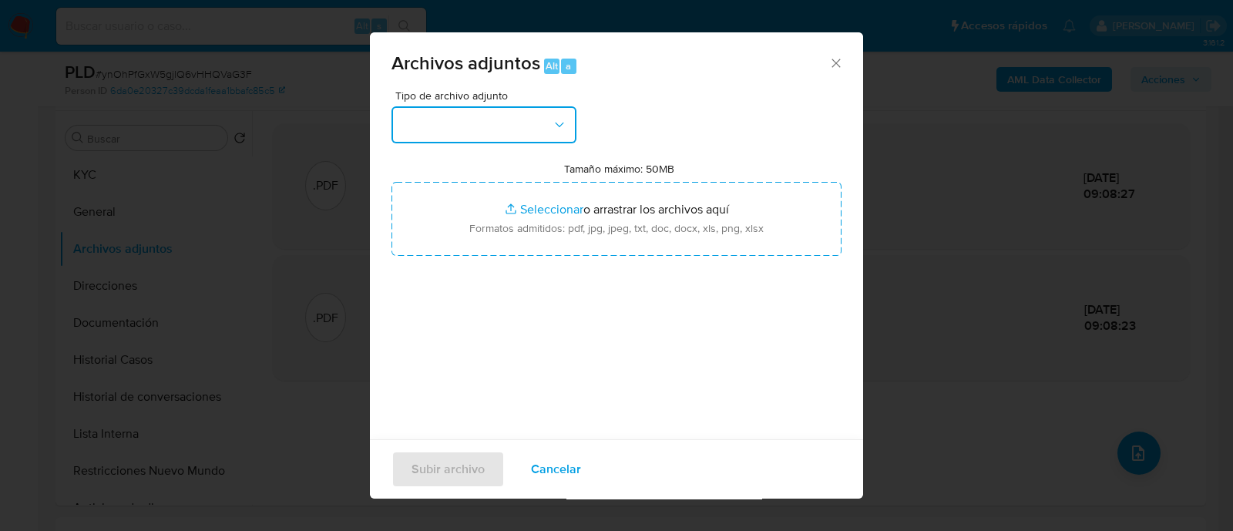
click at [513, 125] on button "button" at bounding box center [484, 124] width 185 height 37
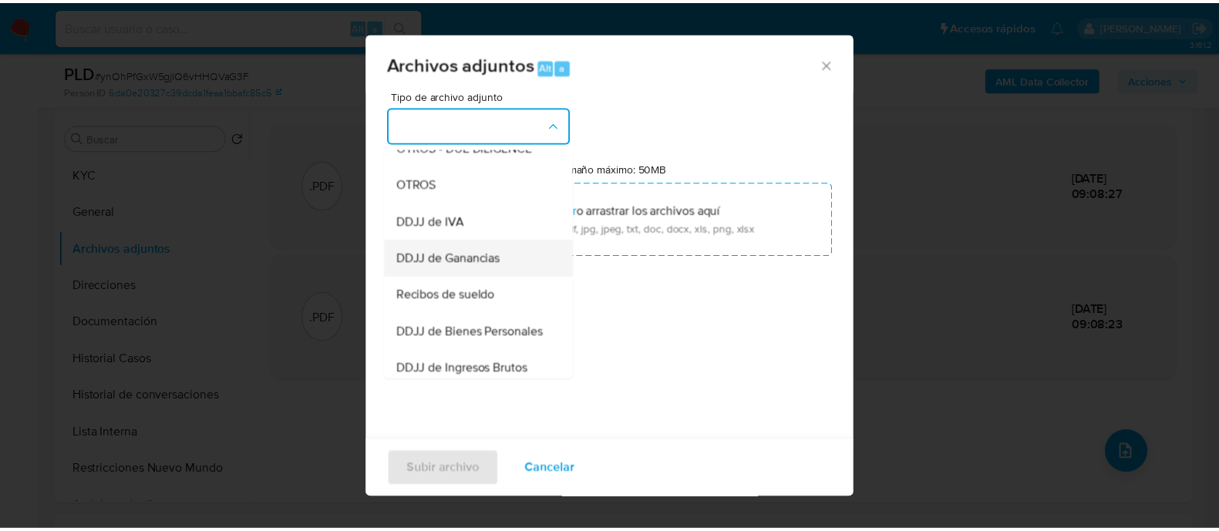
scroll to position [289, 0]
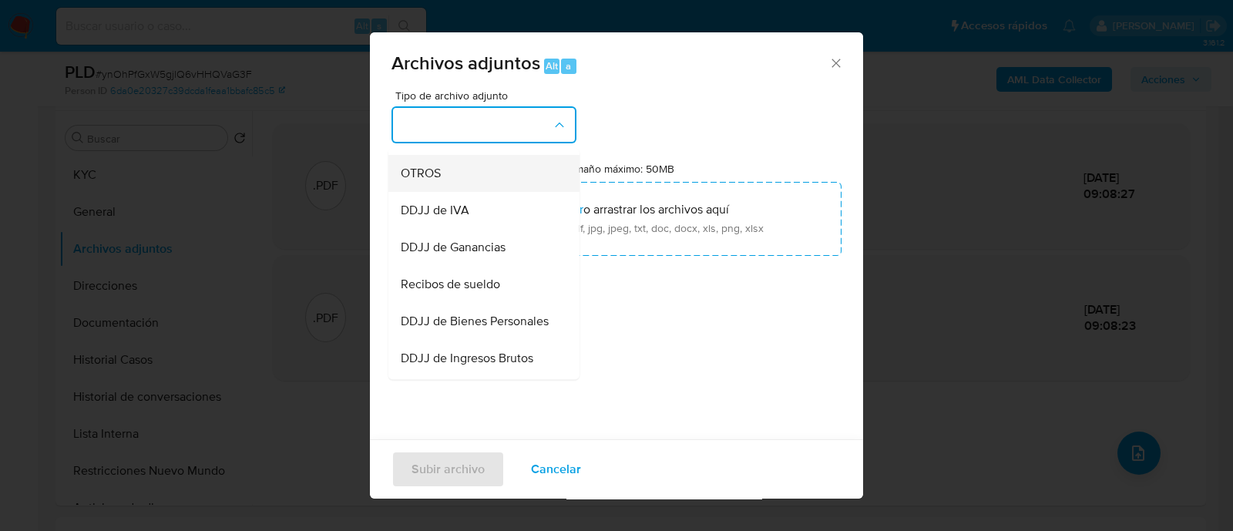
click at [472, 185] on div "OTROS" at bounding box center [479, 173] width 157 height 37
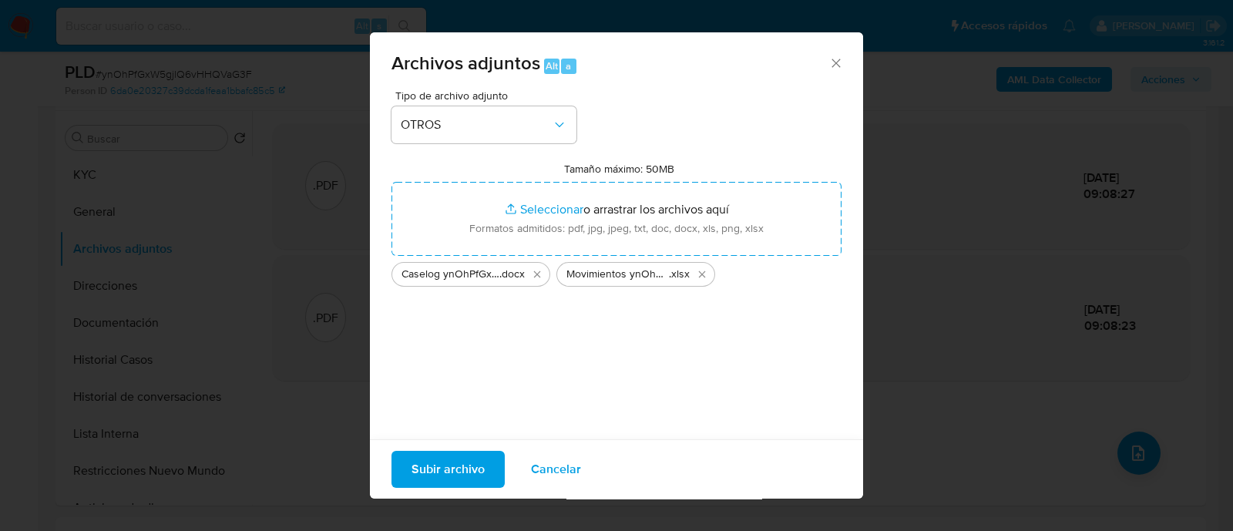
click at [474, 456] on span "Subir archivo" at bounding box center [448, 469] width 73 height 34
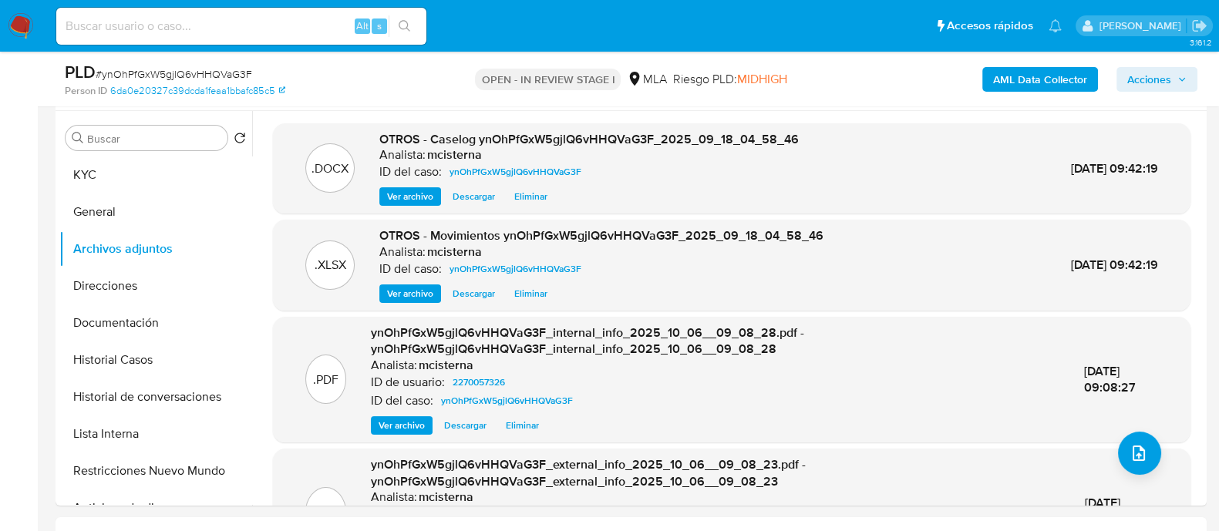
drag, startPoint x: 1168, startPoint y: 82, endPoint x: 1045, endPoint y: 92, distance: 122.9
click at [1166, 82] on span "Acciones" at bounding box center [1149, 79] width 44 height 25
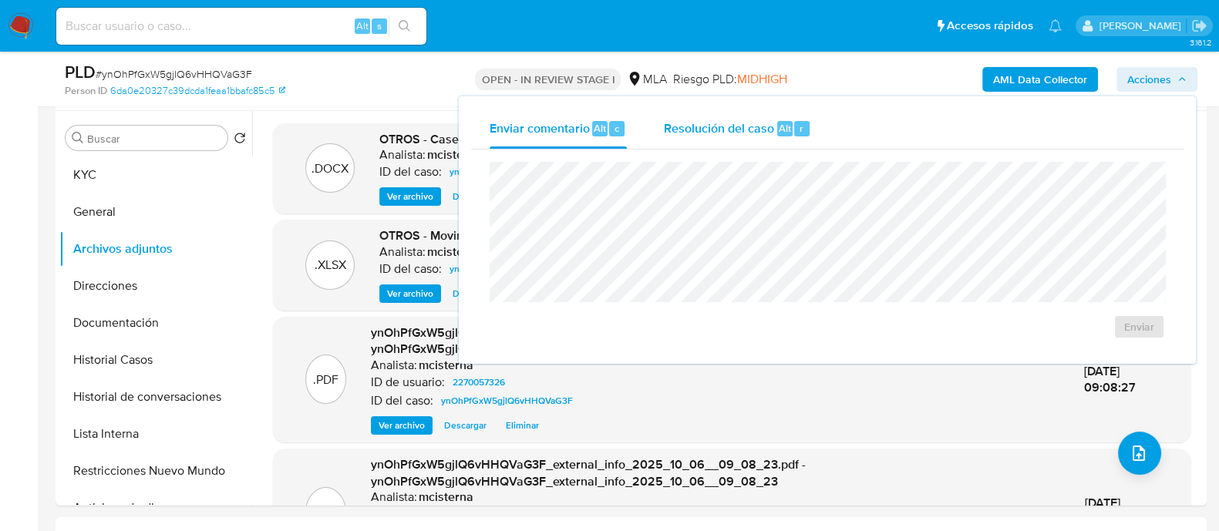
drag, startPoint x: 725, startPoint y: 134, endPoint x: 722, endPoint y: 142, distance: 8.3
click at [725, 134] on span "Resolución del caso" at bounding box center [719, 128] width 110 height 18
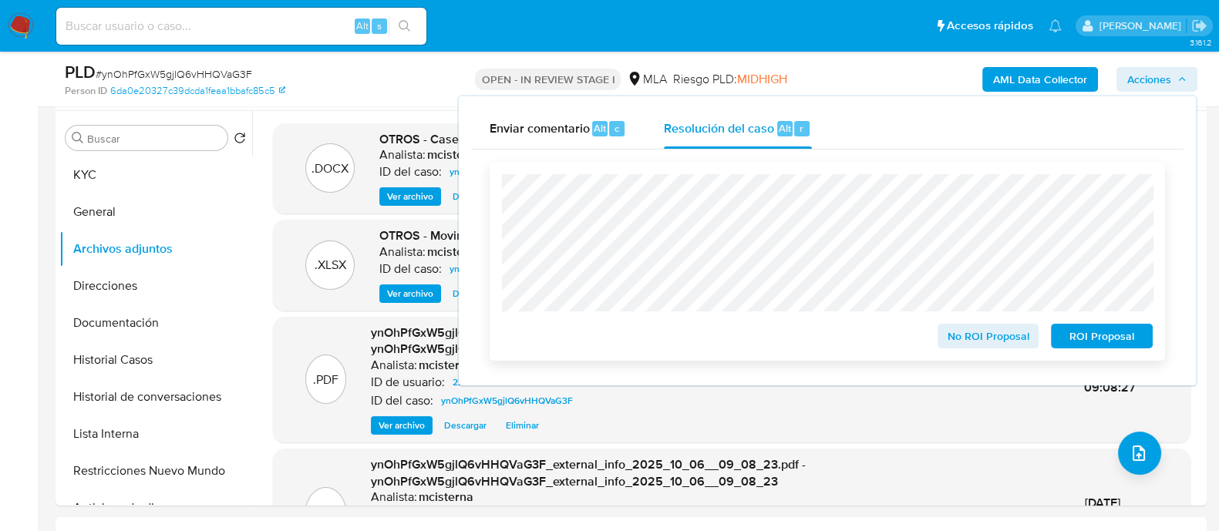
click at [1068, 333] on span "ROI Proposal" at bounding box center [1101, 336] width 80 height 22
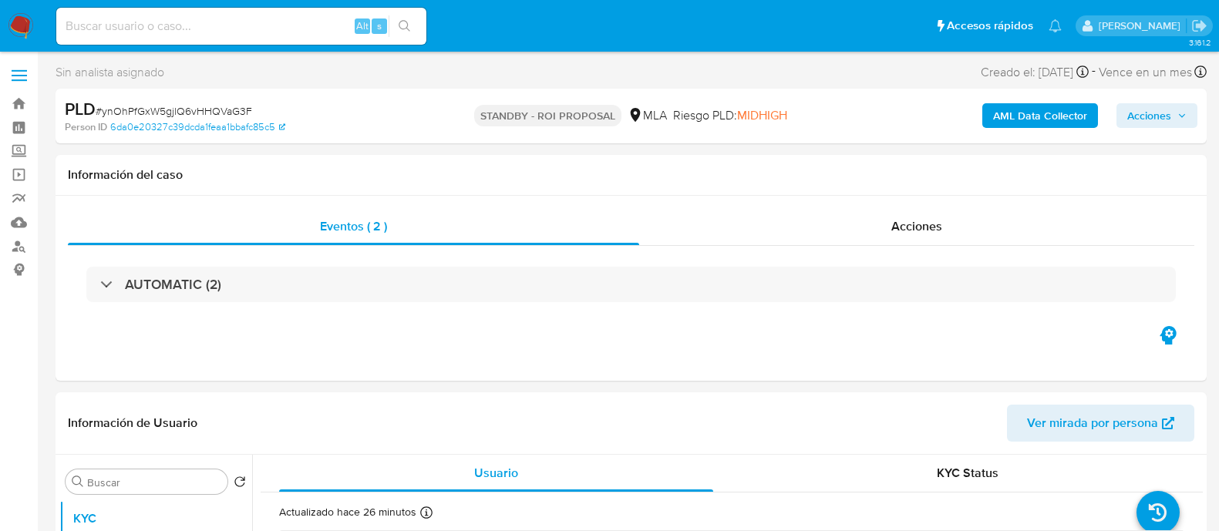
select select "10"
click at [291, 32] on input at bounding box center [241, 26] width 370 height 20
paste input "JgpQpOs1sZ6sL8pOrr8IKYx1"
type input "JgpQpOs1sZ6sL8pOrr8IKYx1"
click at [416, 32] on button "search-icon" at bounding box center [404, 26] width 32 height 22
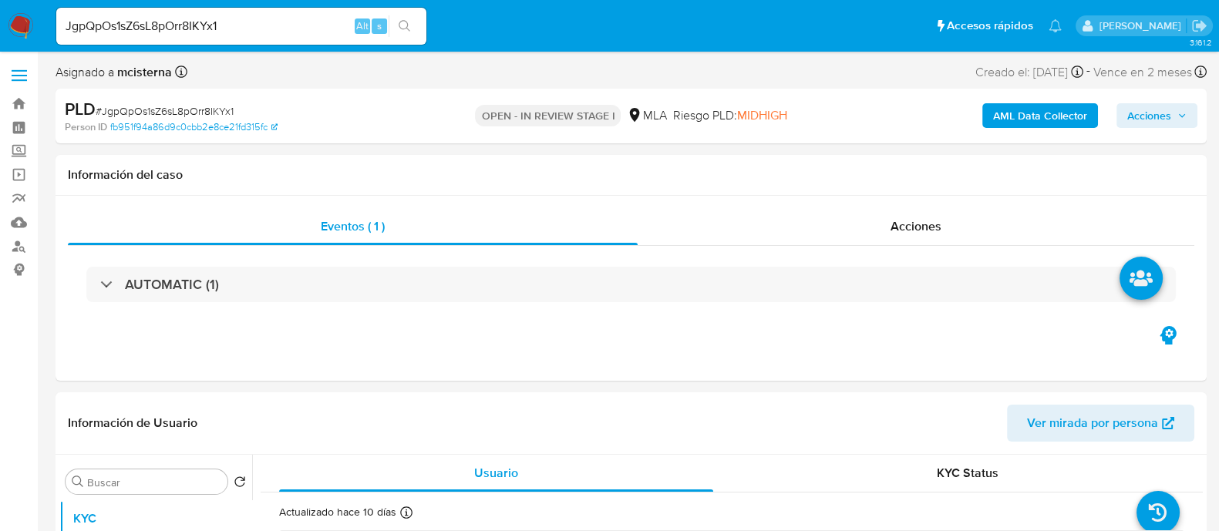
select select "10"
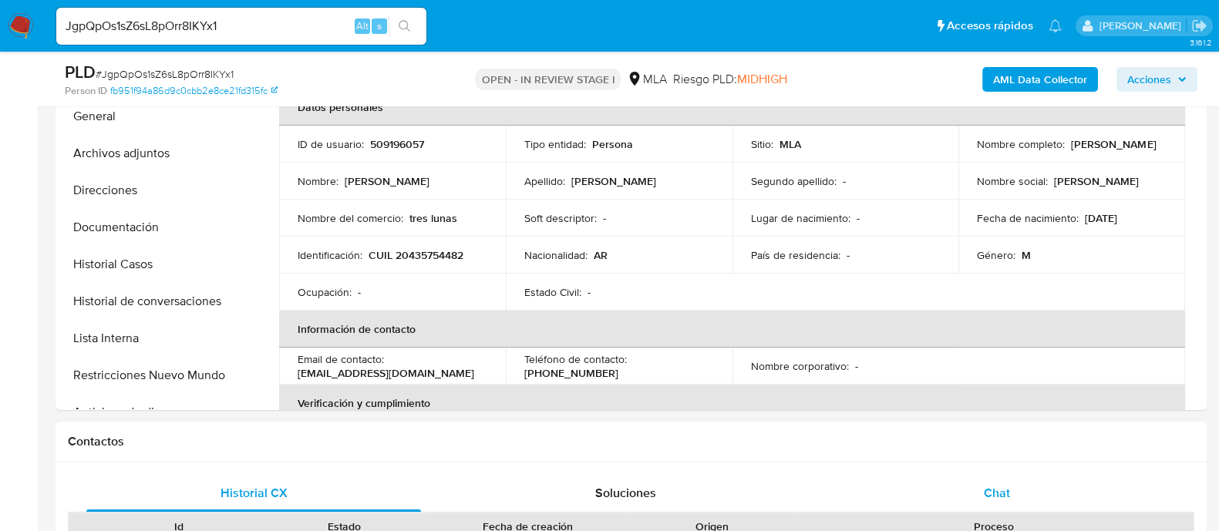
click at [971, 480] on div "Chat" at bounding box center [996, 493] width 335 height 37
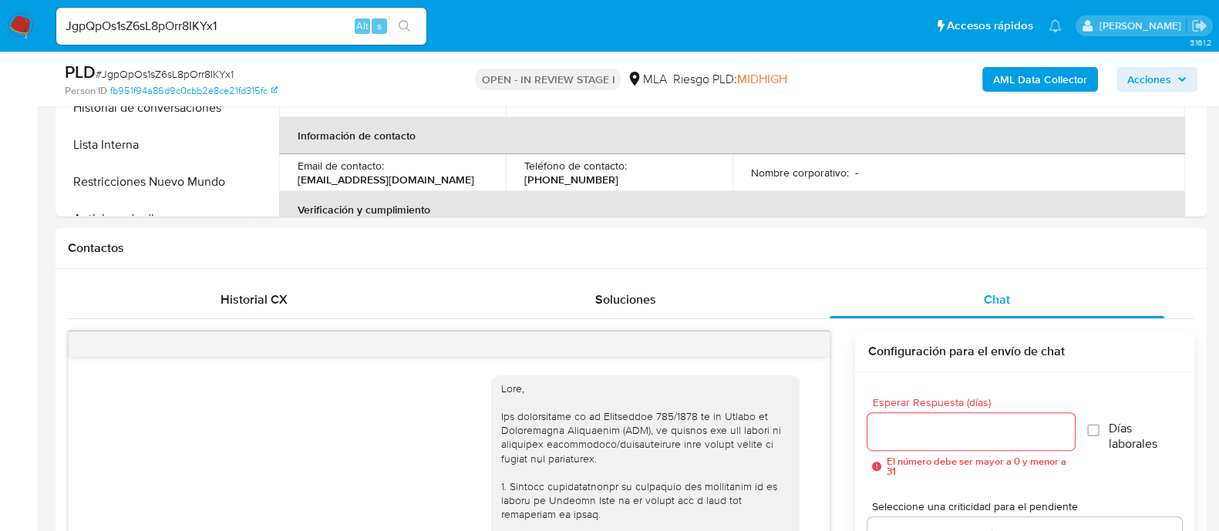
scroll to position [1049, 0]
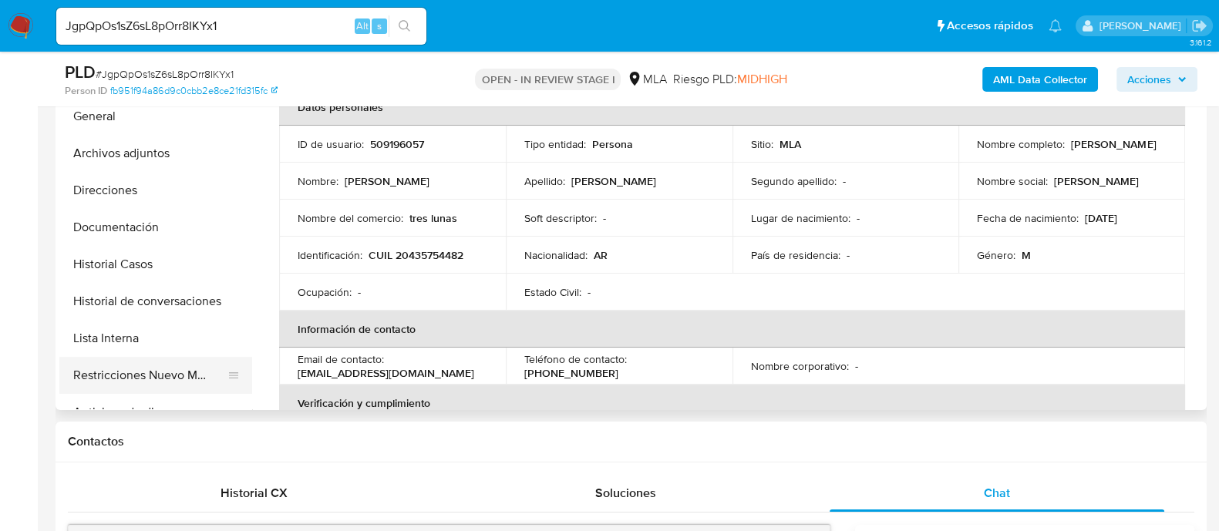
drag, startPoint x: 181, startPoint y: 377, endPoint x: 194, endPoint y: 376, distance: 13.1
click at [179, 376] on button "Restricciones Nuevo Mundo" at bounding box center [149, 375] width 180 height 37
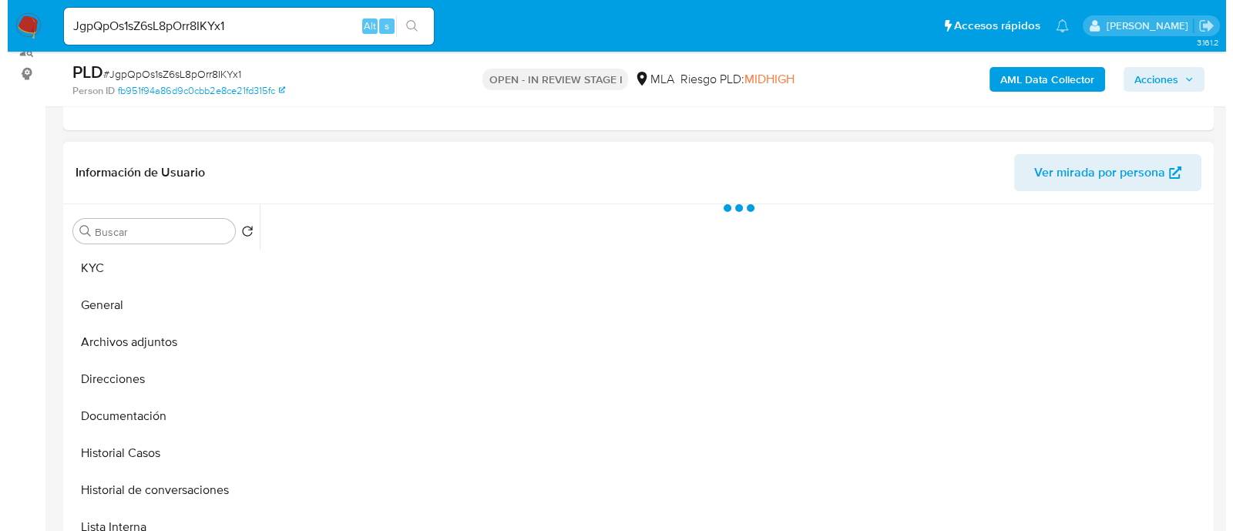
scroll to position [192, 0]
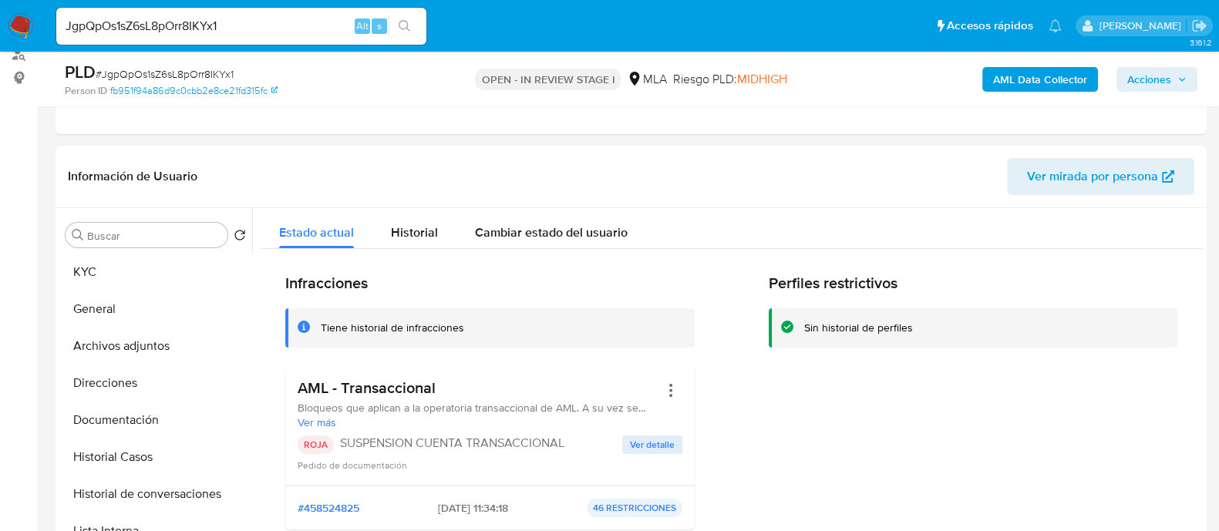
click at [1041, 78] on b "AML Data Collector" at bounding box center [1040, 79] width 94 height 25
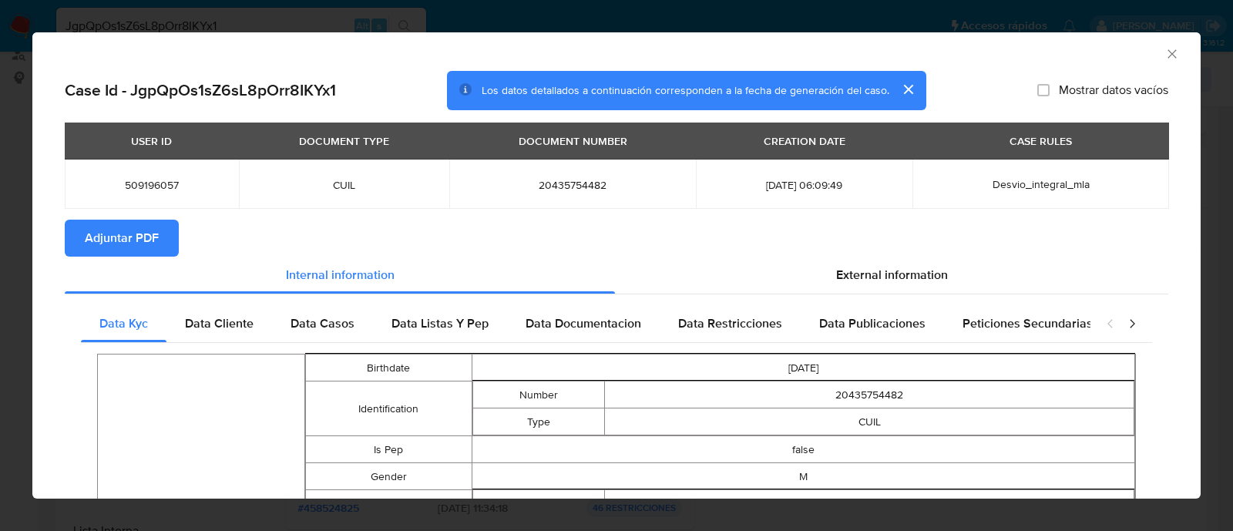
click at [136, 236] on span "Adjuntar PDF" at bounding box center [122, 238] width 74 height 34
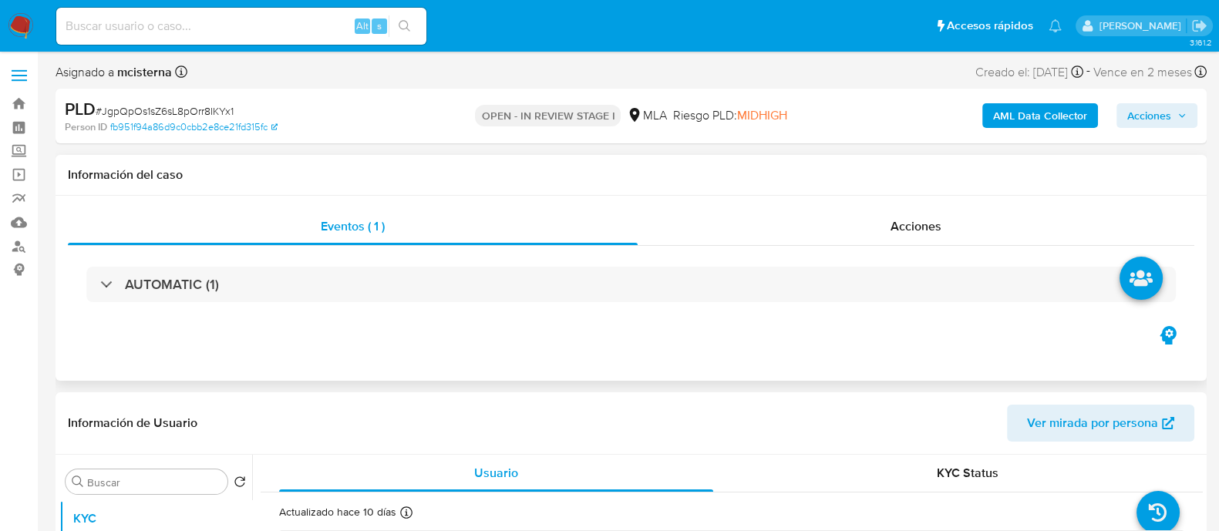
select select "10"
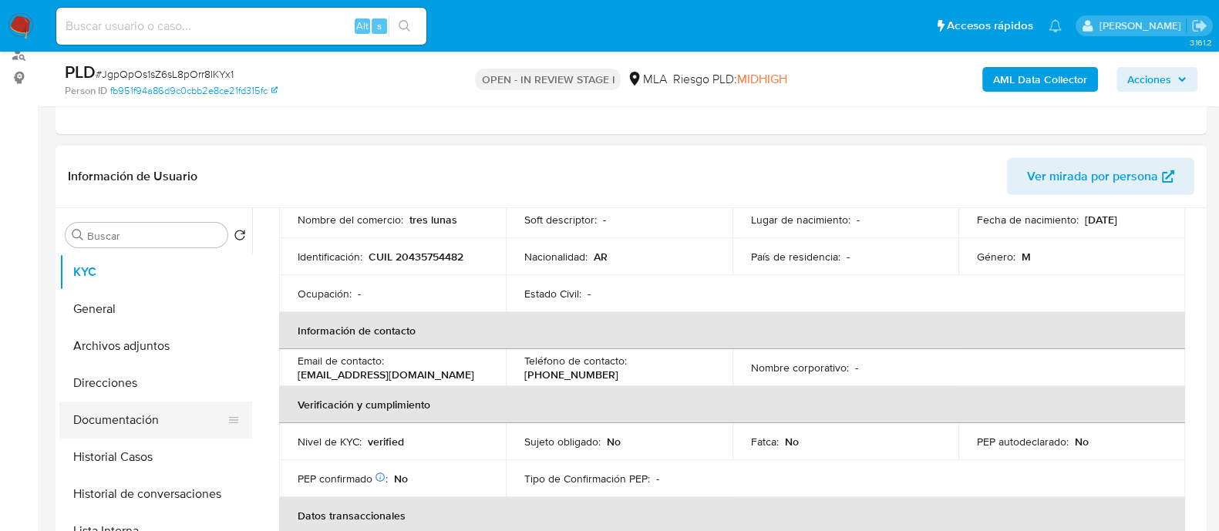
scroll to position [192, 0]
click at [181, 344] on button "Archivos adjuntos" at bounding box center [149, 346] width 180 height 37
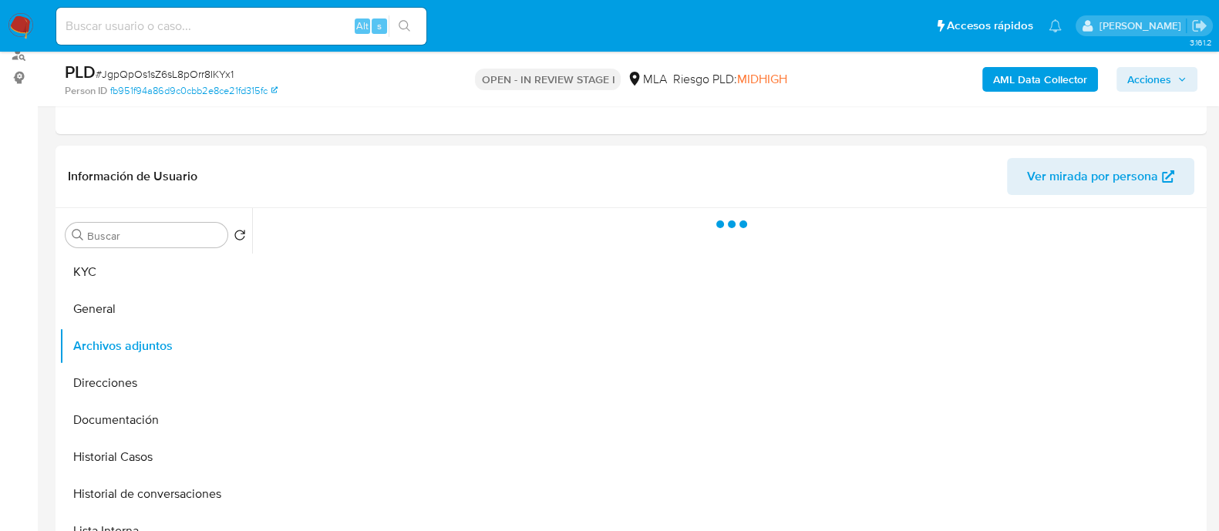
scroll to position [385, 0]
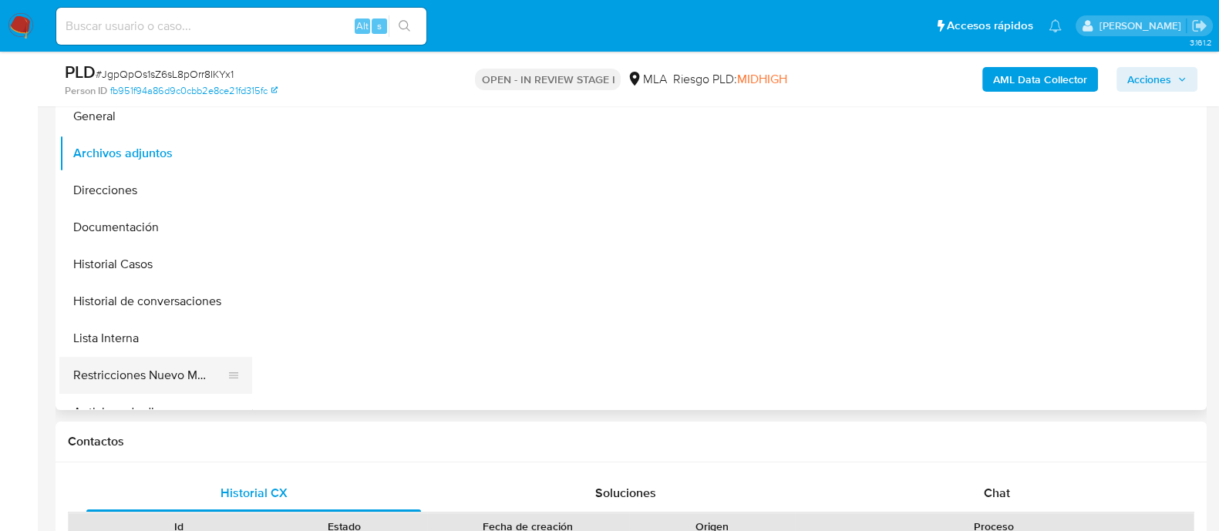
click at [195, 391] on button "Restricciones Nuevo Mundo" at bounding box center [149, 375] width 180 height 37
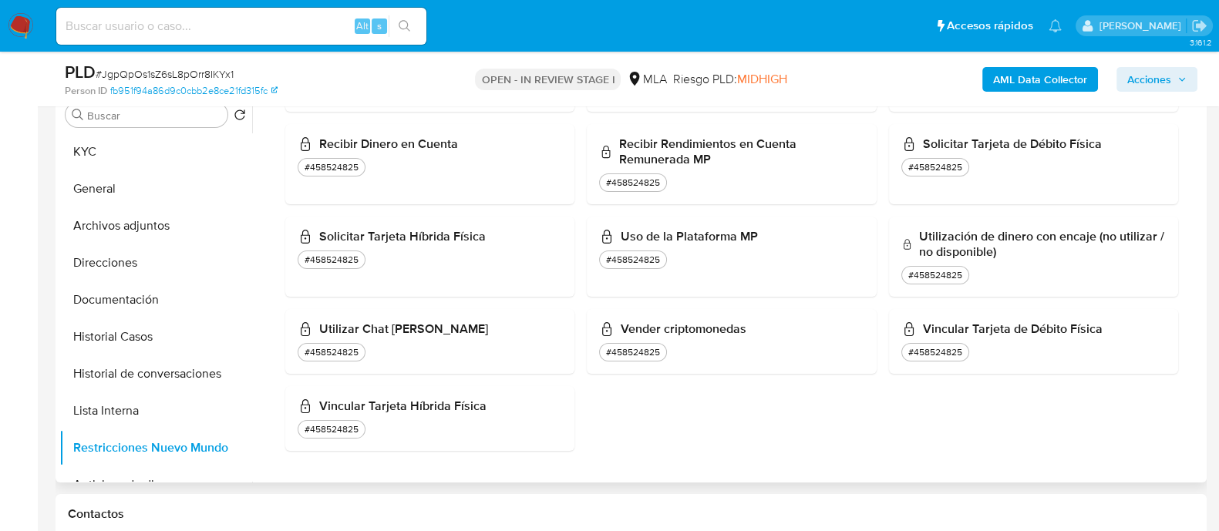
scroll to position [192, 0]
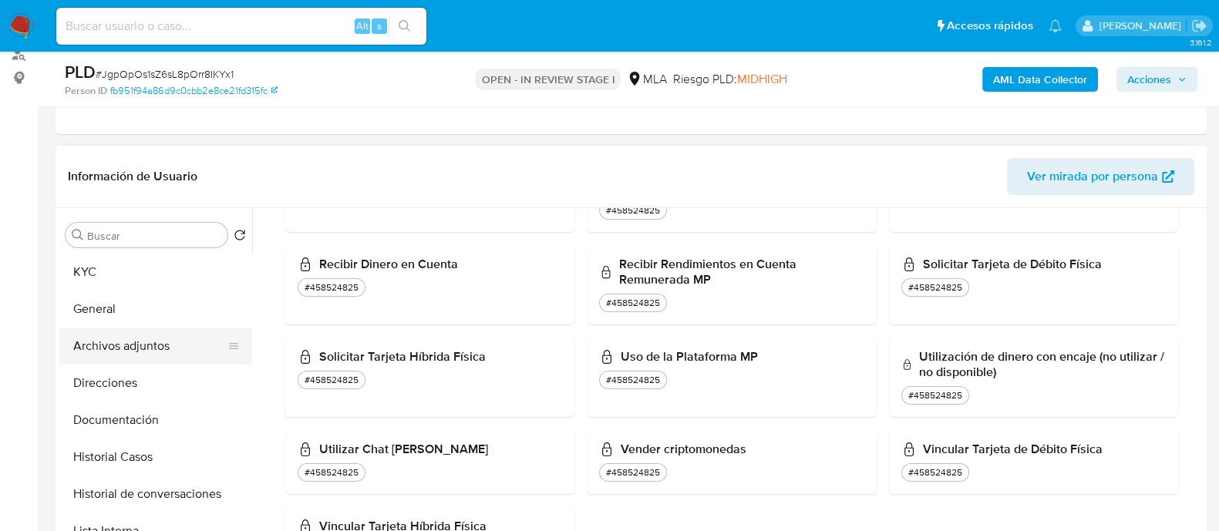
click at [203, 361] on button "Archivos adjuntos" at bounding box center [149, 346] width 180 height 37
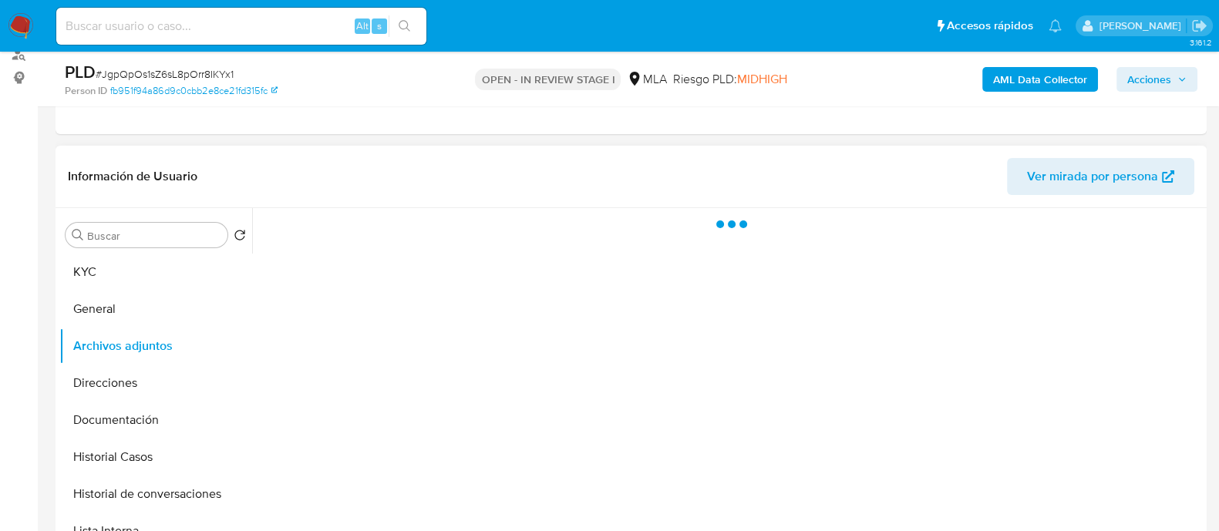
scroll to position [0, 0]
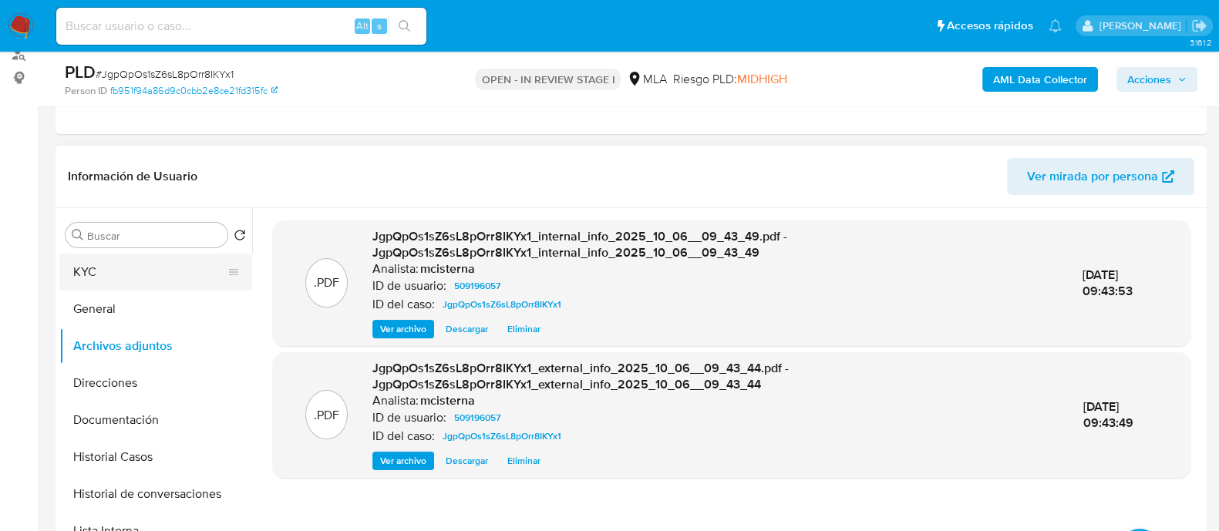
click at [203, 264] on button "KYC" at bounding box center [149, 272] width 180 height 37
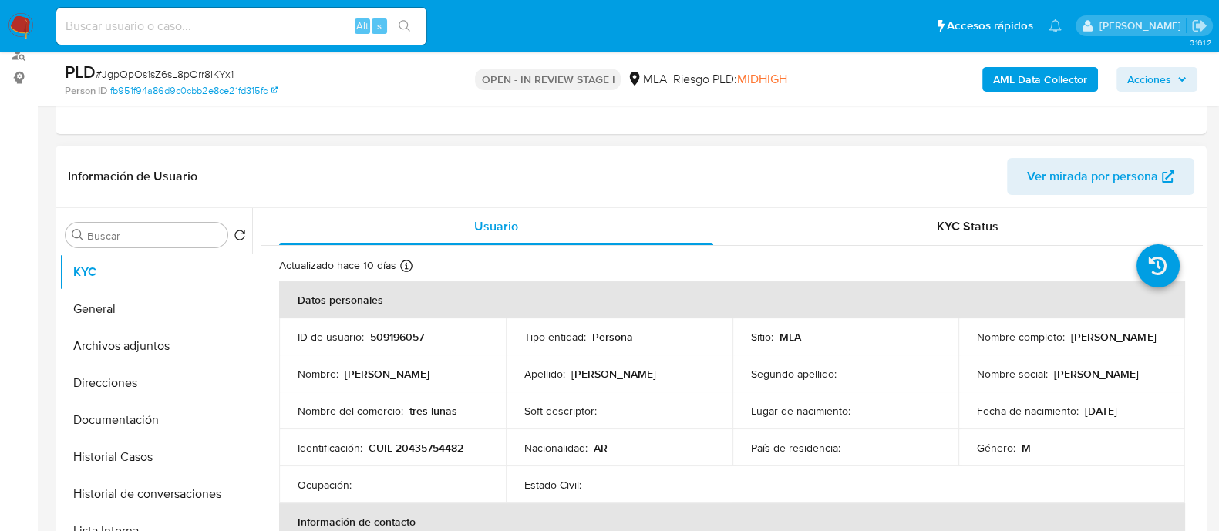
click at [397, 335] on p "509196057" at bounding box center [397, 337] width 54 height 14
copy p "509196057"
click at [452, 456] on td "Identificación : CUIL 20435754482" at bounding box center [392, 447] width 227 height 37
click at [443, 444] on p "CUIL 20435754482" at bounding box center [415, 448] width 95 height 14
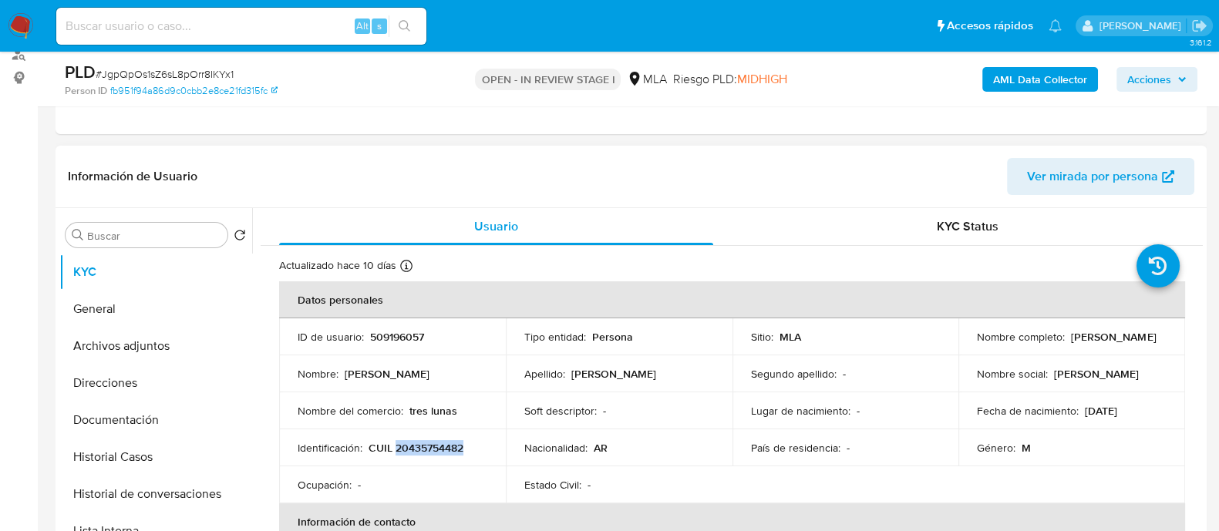
click at [443, 444] on p "CUIL 20435754482" at bounding box center [415, 448] width 95 height 14
copy p "20435754482"
click at [201, 482] on button "Historial de conversaciones" at bounding box center [149, 494] width 180 height 37
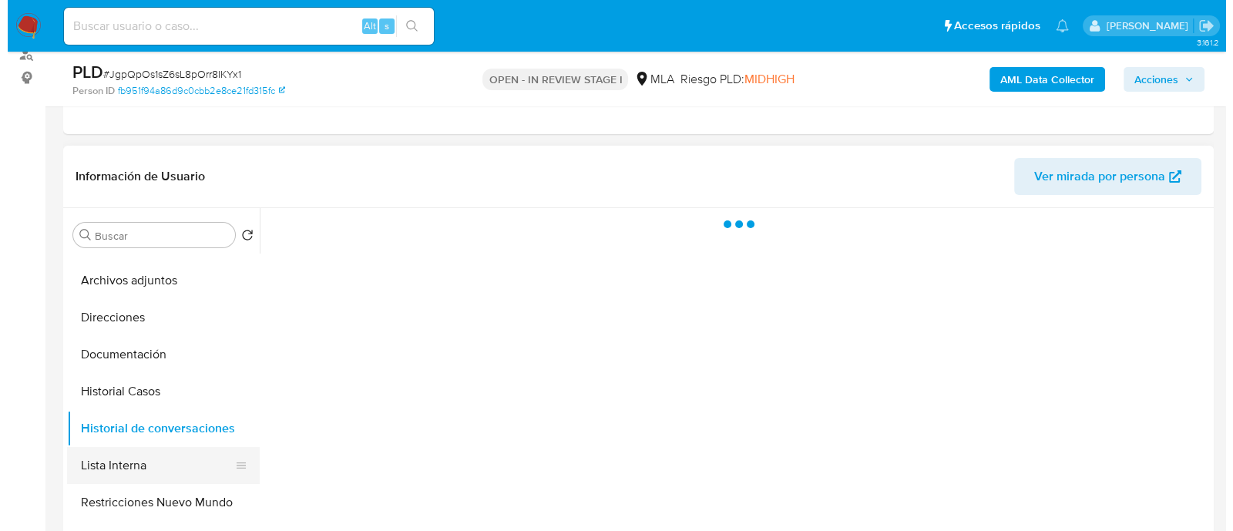
scroll to position [96, 0]
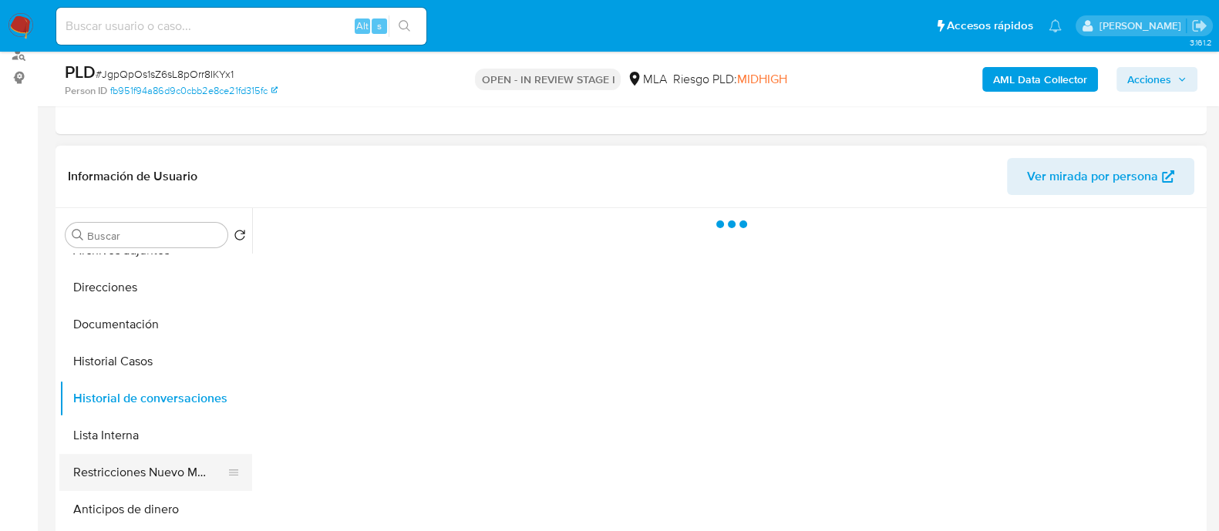
click at [173, 470] on button "Restricciones Nuevo Mundo" at bounding box center [149, 472] width 180 height 37
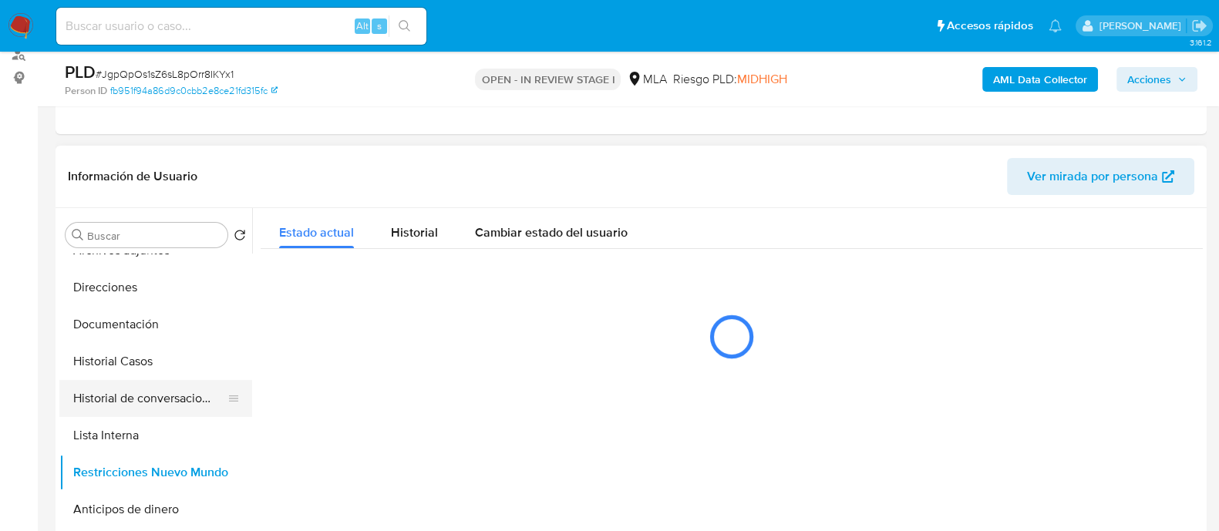
click at [164, 391] on button "Historial de conversaciones" at bounding box center [149, 398] width 180 height 37
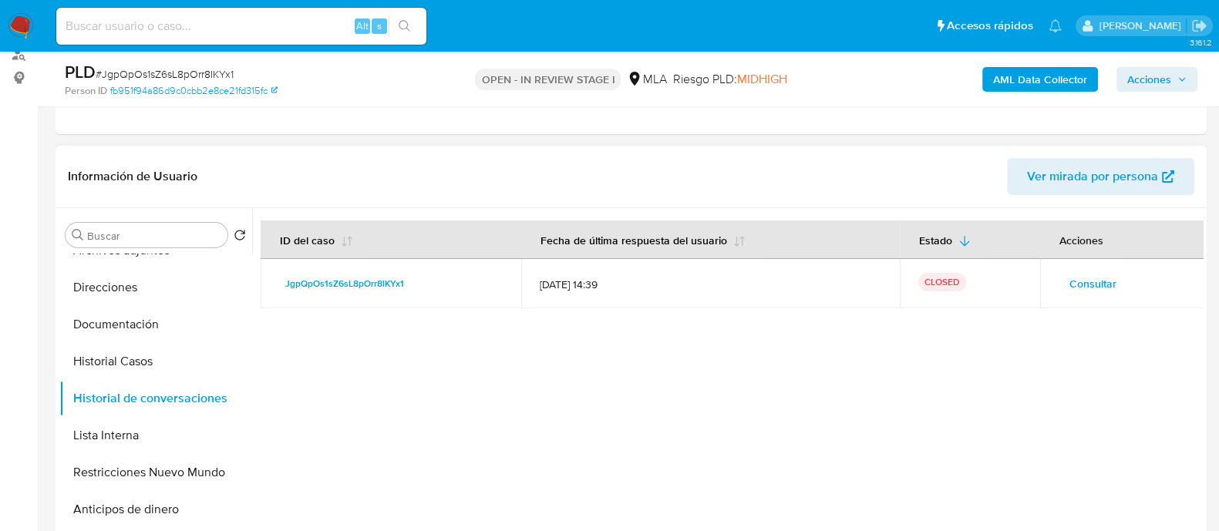
click at [1098, 273] on span "Consultar" at bounding box center [1092, 284] width 47 height 22
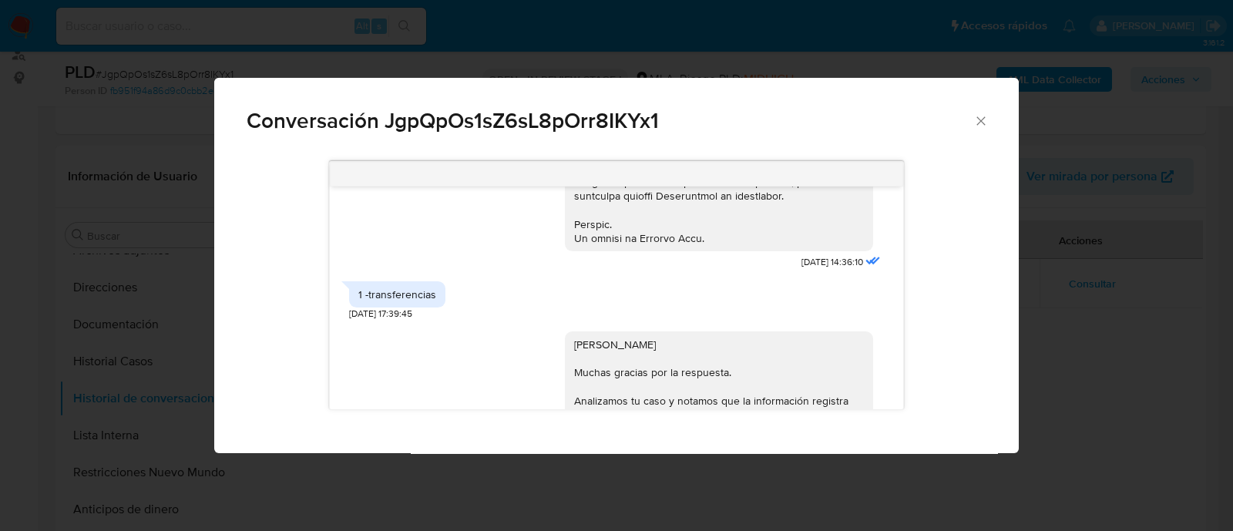
scroll to position [762, 0]
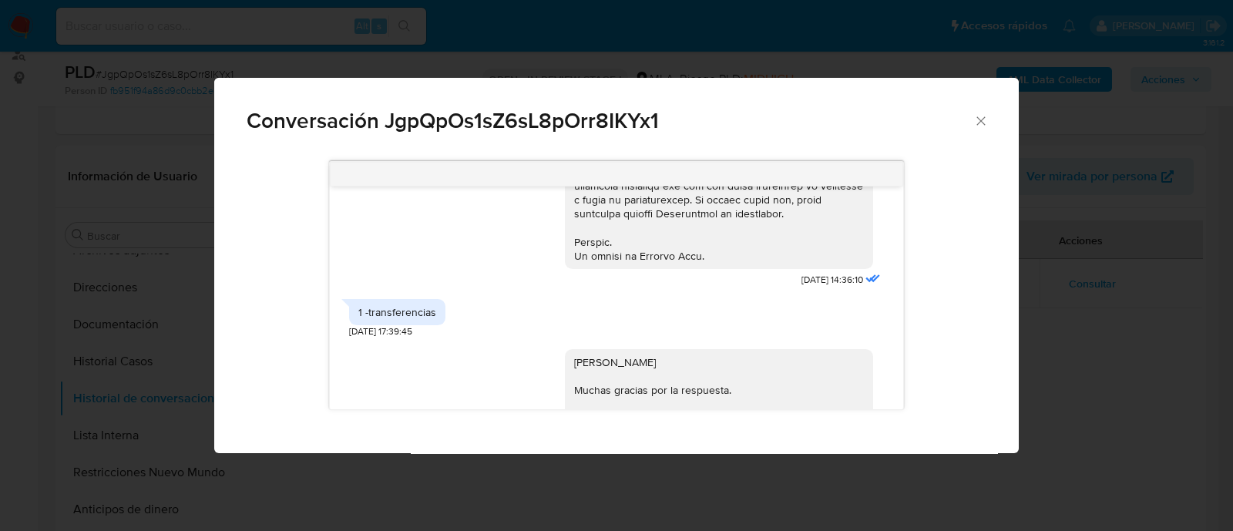
click at [406, 319] on div "1 -transferencias" at bounding box center [397, 312] width 78 height 14
copy div "1 -transferencias"
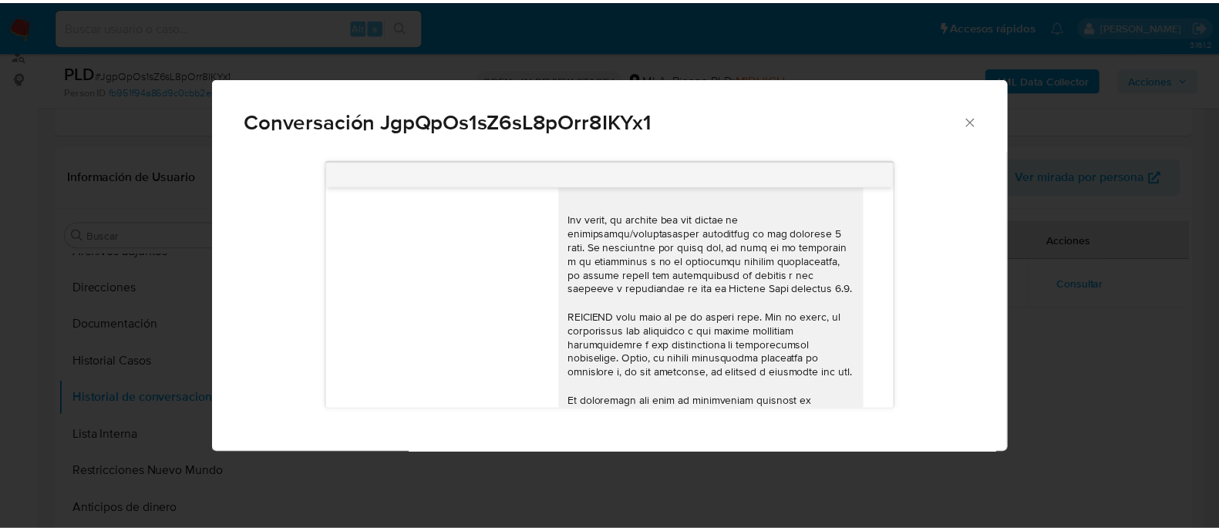
scroll to position [376, 0]
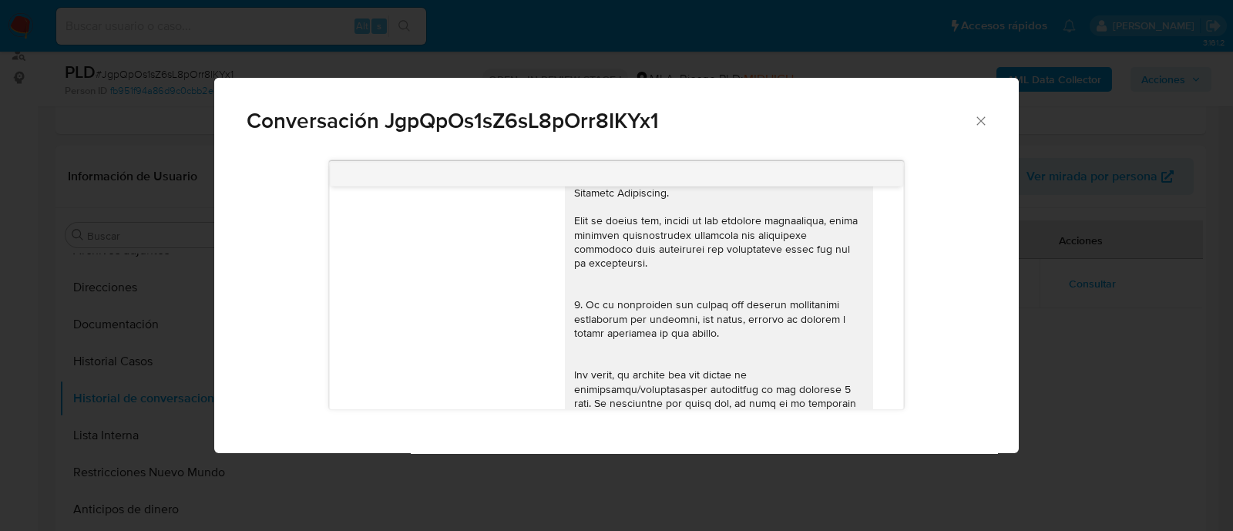
drag, startPoint x: 976, startPoint y: 118, endPoint x: 459, endPoint y: 187, distance: 521.1
click at [975, 118] on icon "Cerrar" at bounding box center [980, 120] width 15 height 15
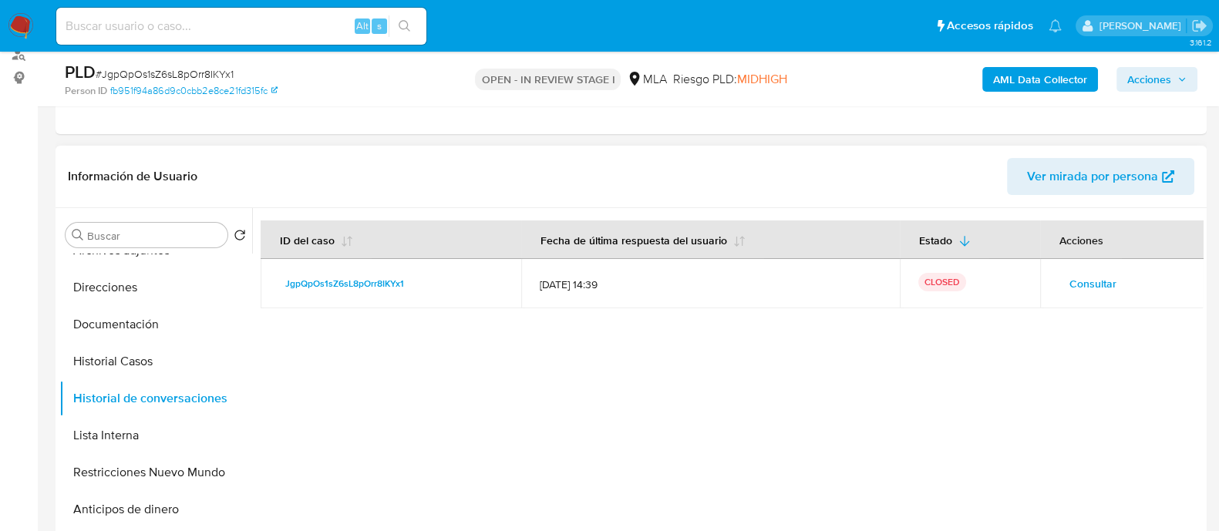
scroll to position [0, 0]
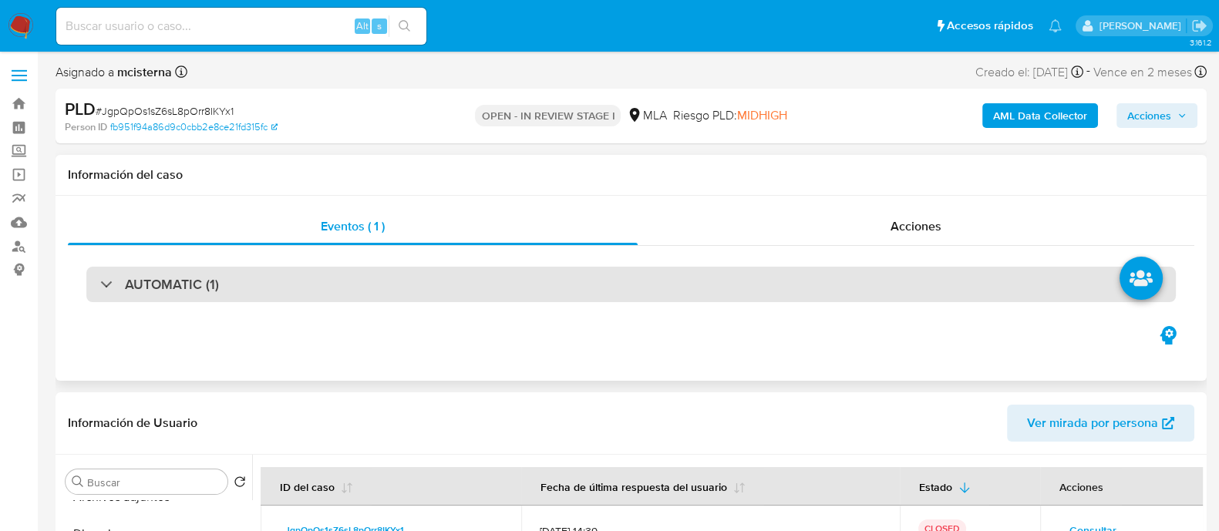
click at [291, 275] on div "AUTOMATIC (1)" at bounding box center [630, 284] width 1089 height 35
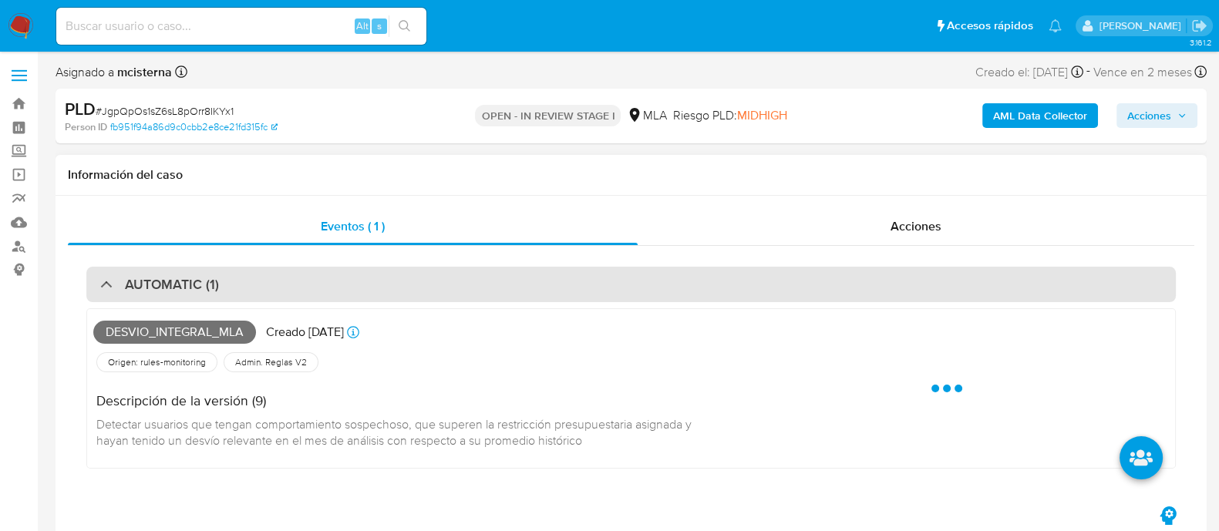
click at [291, 276] on div "AUTOMATIC (1)" at bounding box center [630, 284] width 1089 height 35
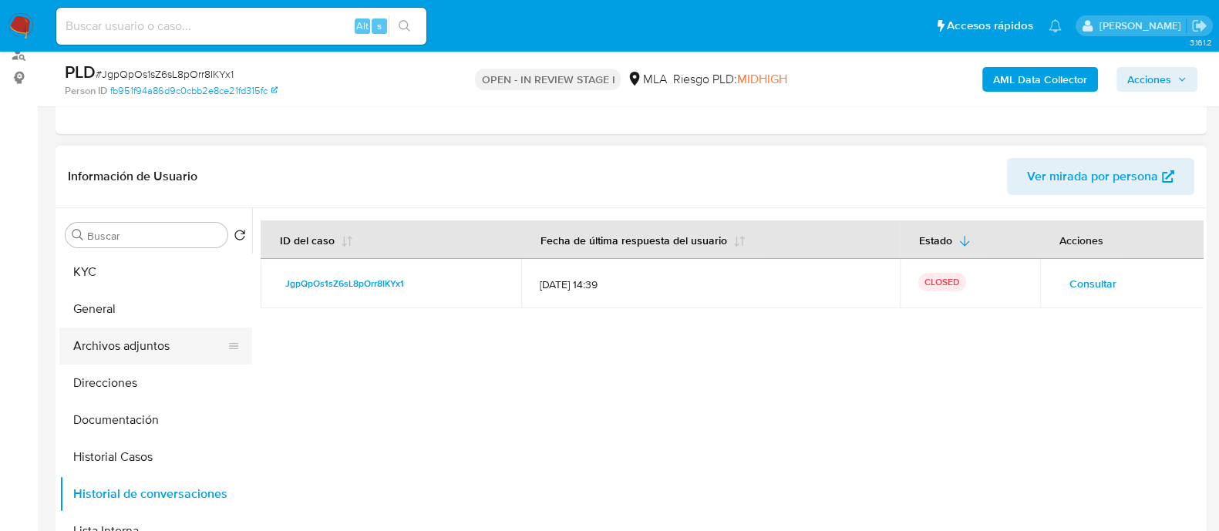
click at [182, 345] on button "Archivos adjuntos" at bounding box center [149, 346] width 180 height 37
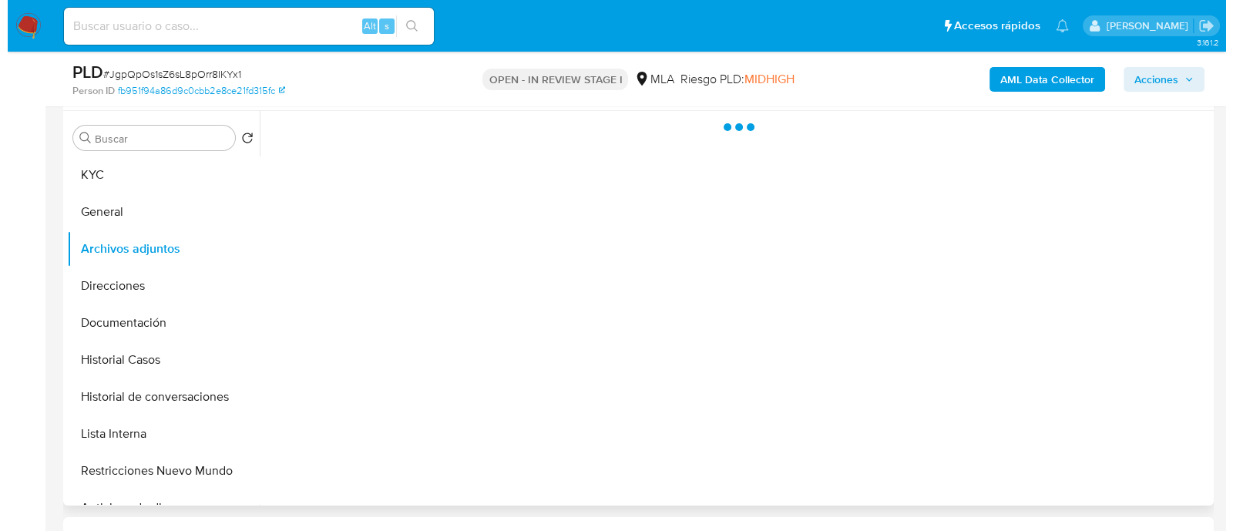
scroll to position [289, 0]
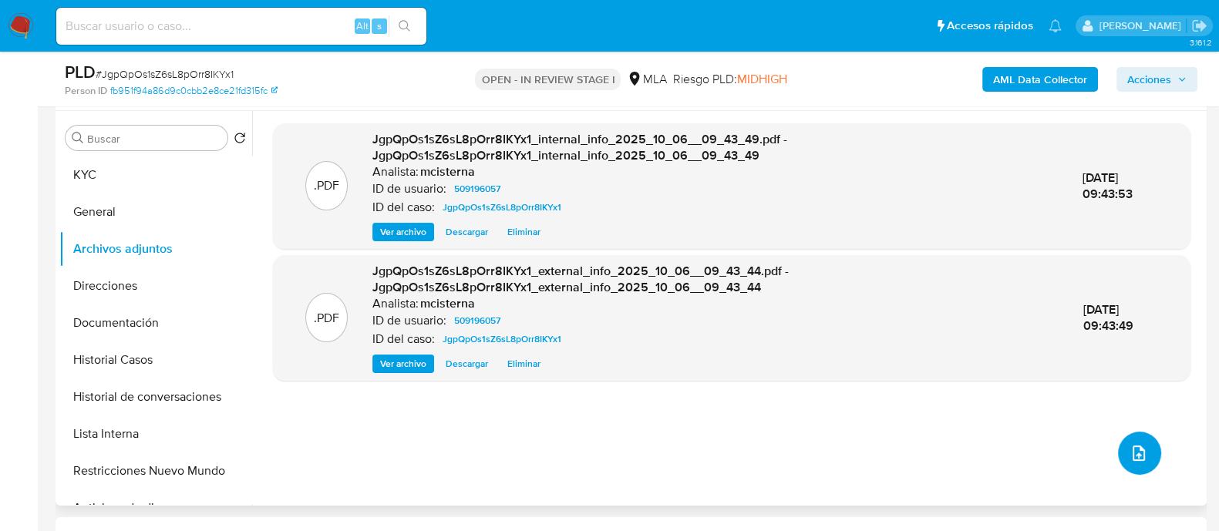
click at [1133, 461] on icon "upload-file" at bounding box center [1138, 453] width 18 height 18
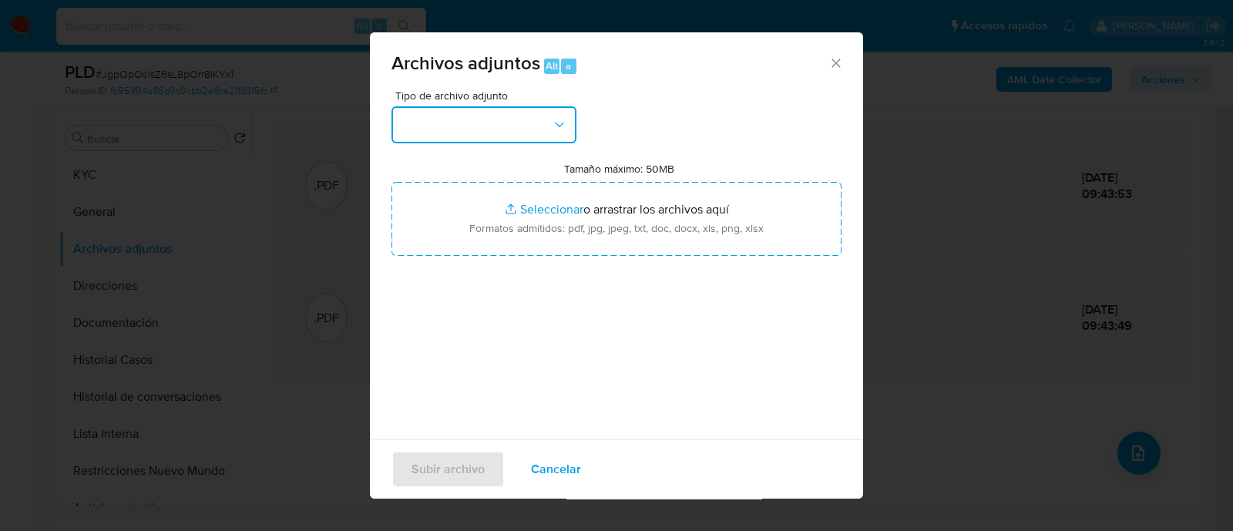
click at [500, 113] on button "button" at bounding box center [484, 124] width 185 height 37
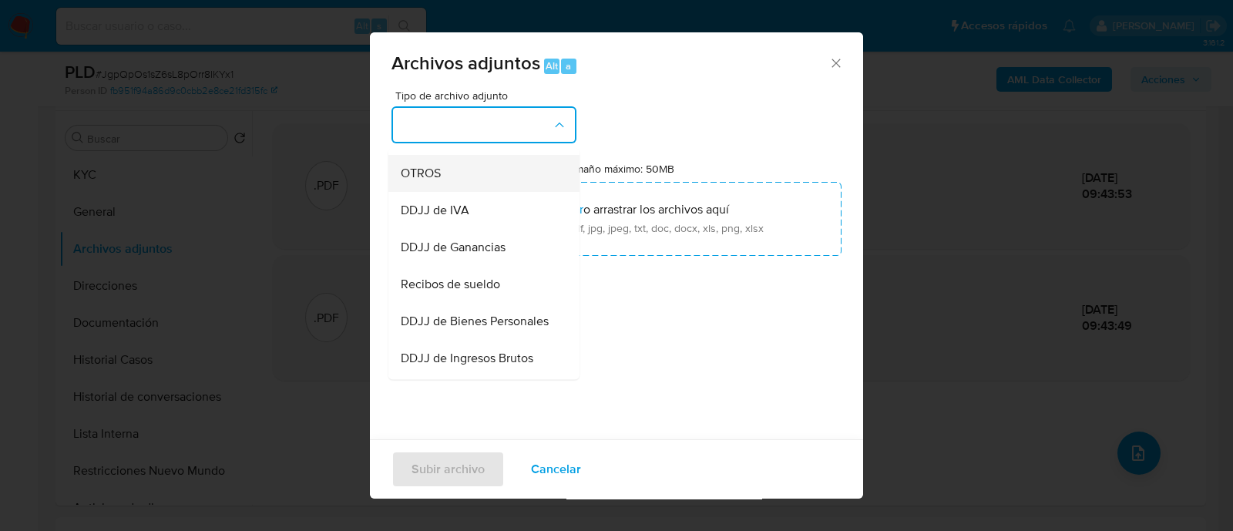
click at [472, 192] on div "OTROS" at bounding box center [479, 173] width 157 height 37
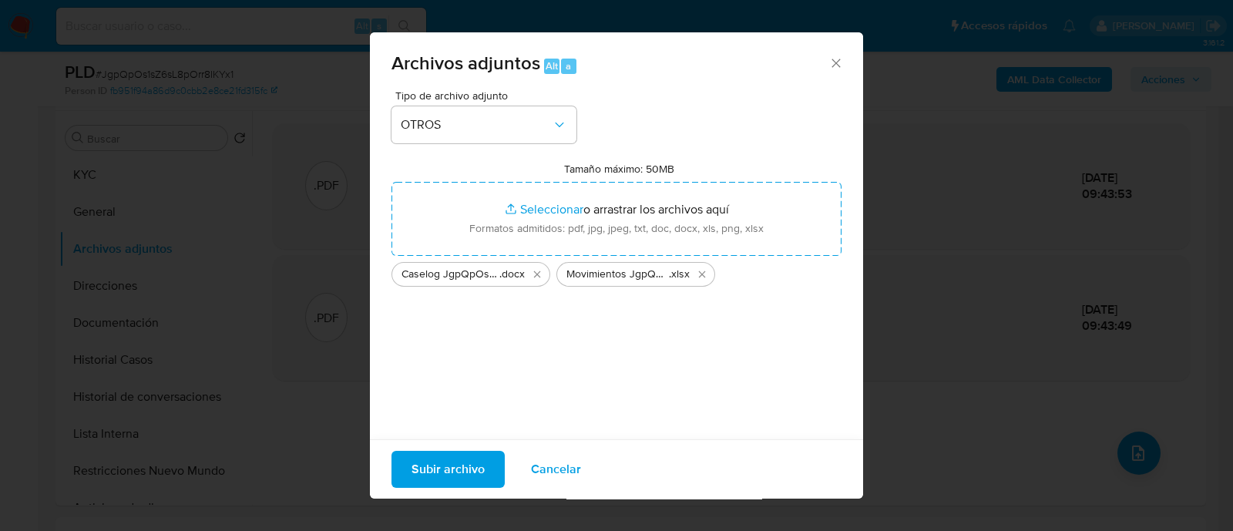
click at [462, 469] on span "Subir archivo" at bounding box center [448, 469] width 73 height 34
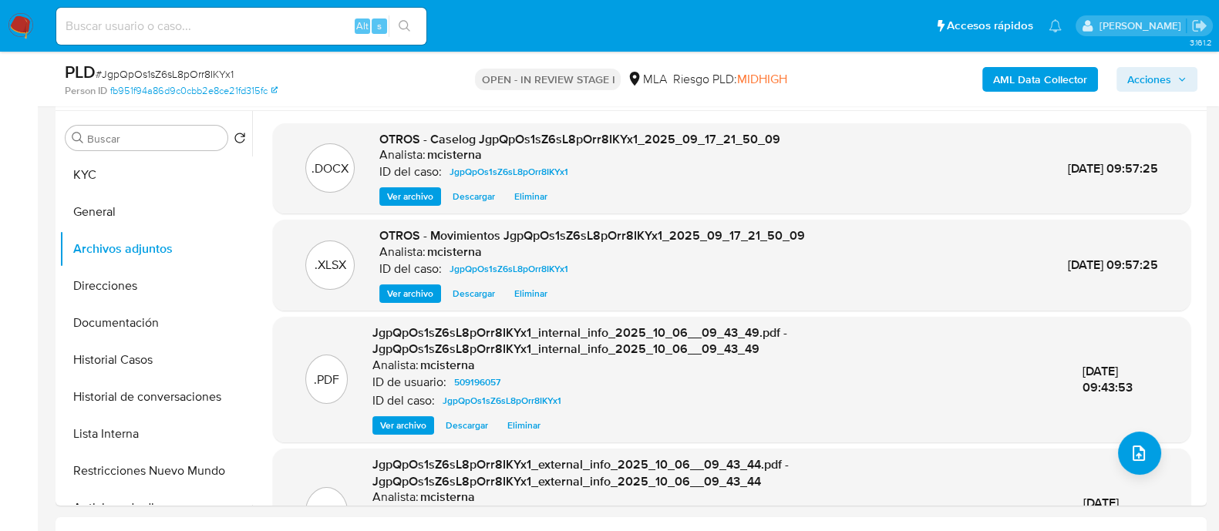
click at [1146, 73] on span "Acciones" at bounding box center [1149, 79] width 44 height 25
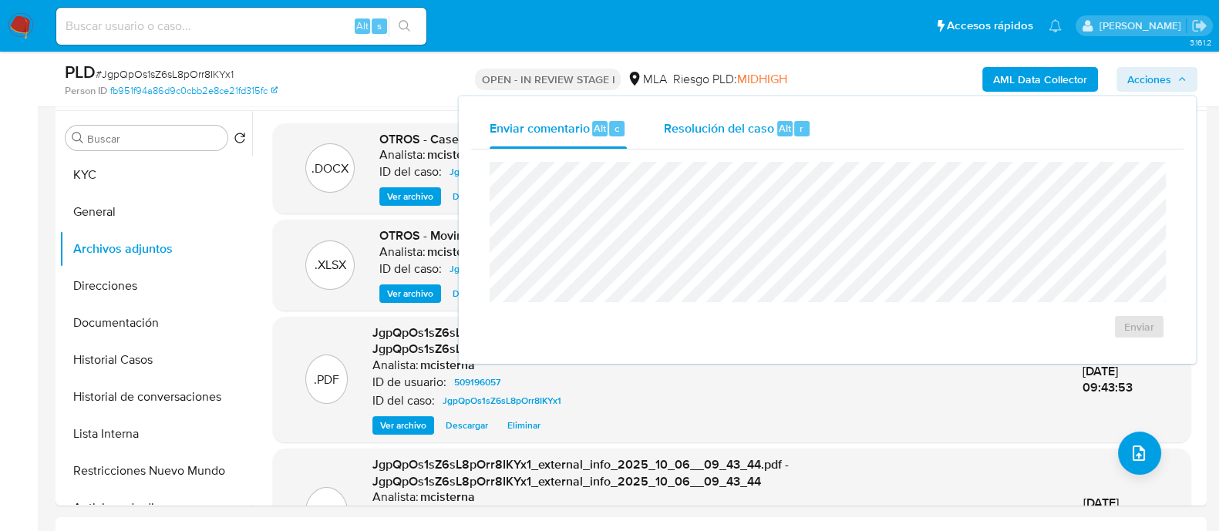
drag, startPoint x: 789, startPoint y: 117, endPoint x: 766, endPoint y: 140, distance: 32.2
click at [787, 117] on div "Resolución del caso Alt r" at bounding box center [737, 129] width 147 height 40
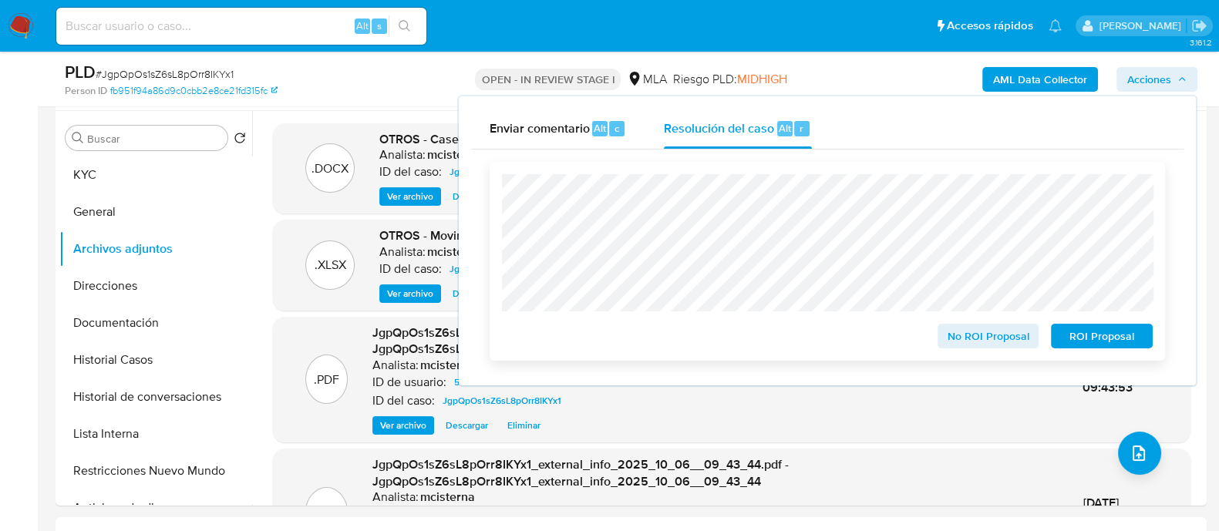
click at [1078, 338] on span "ROI Proposal" at bounding box center [1101, 336] width 80 height 22
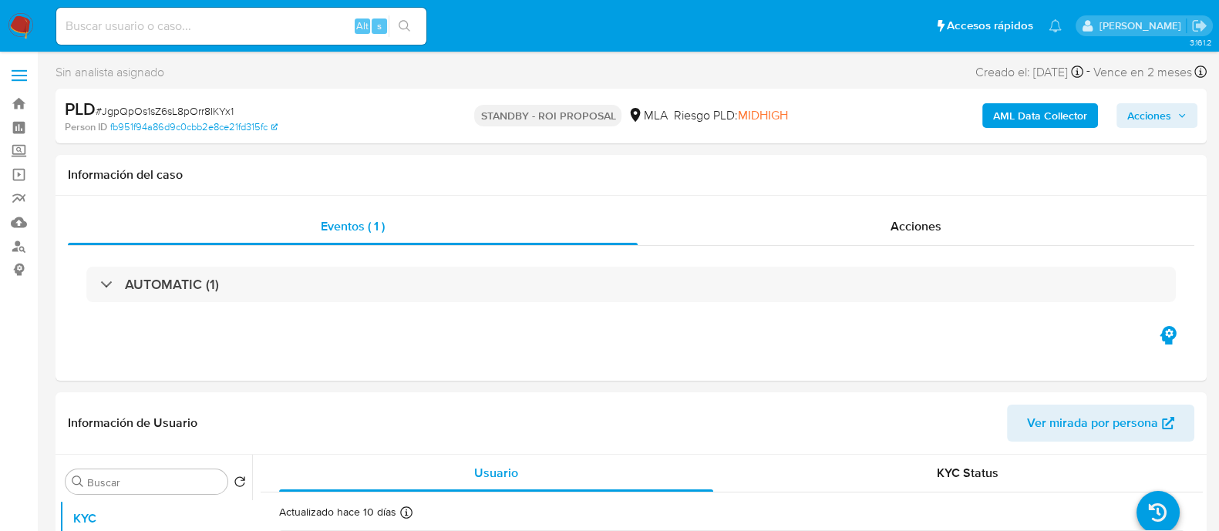
select select "10"
click at [316, 22] on input at bounding box center [241, 26] width 370 height 20
paste input "669905229"
type input "669905229"
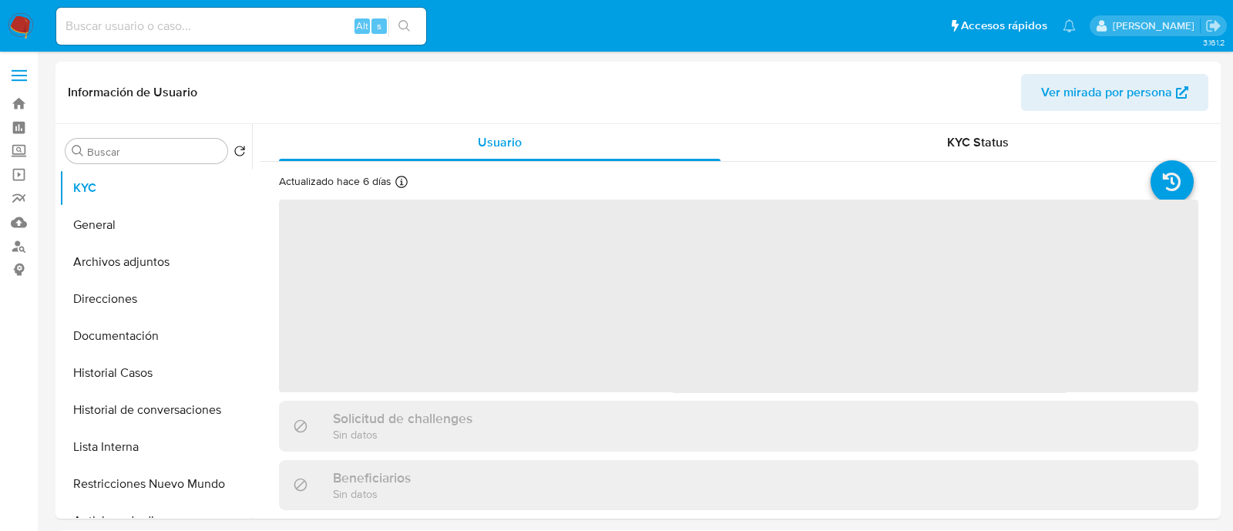
select select "10"
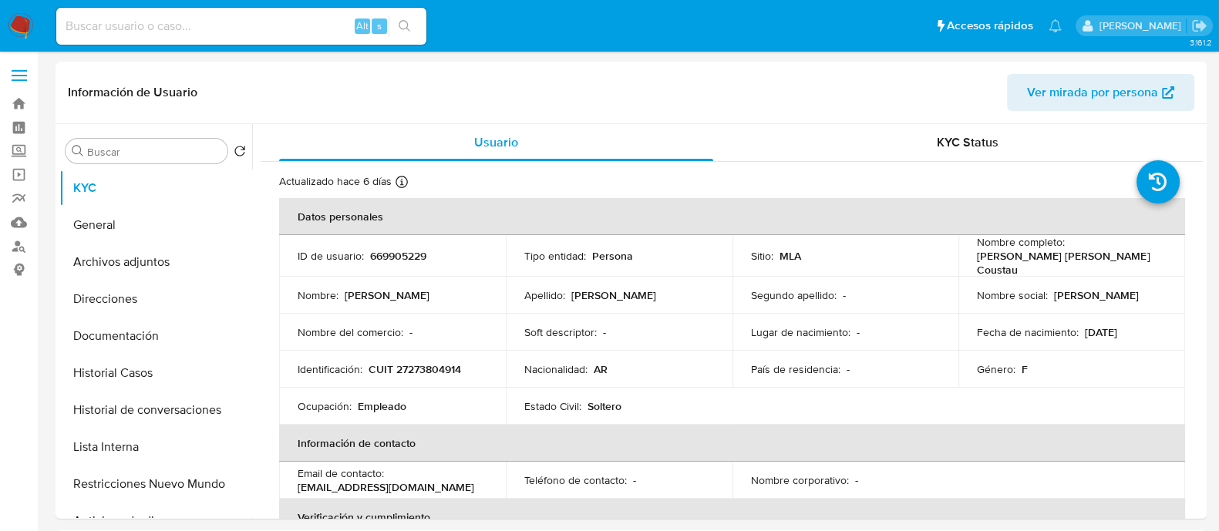
click at [325, 31] on input at bounding box center [241, 26] width 370 height 20
paste input "evAwufU84TpKmXPPQgJmaz60"
type input "evAwufU84TpKmXPPQgJmaz60"
click at [414, 25] on button "search-icon" at bounding box center [404, 26] width 32 height 22
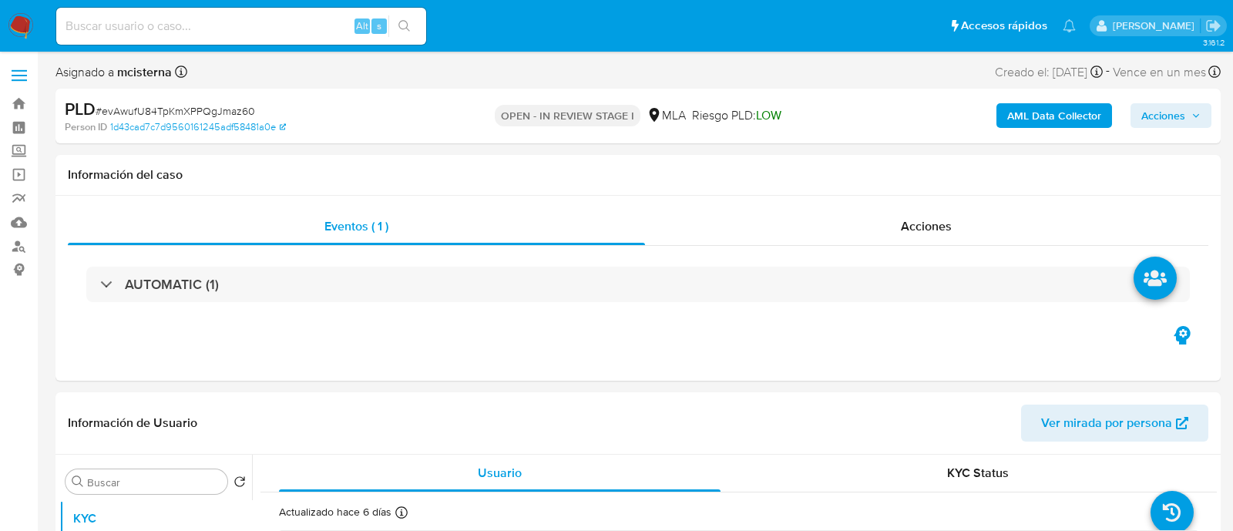
select select "10"
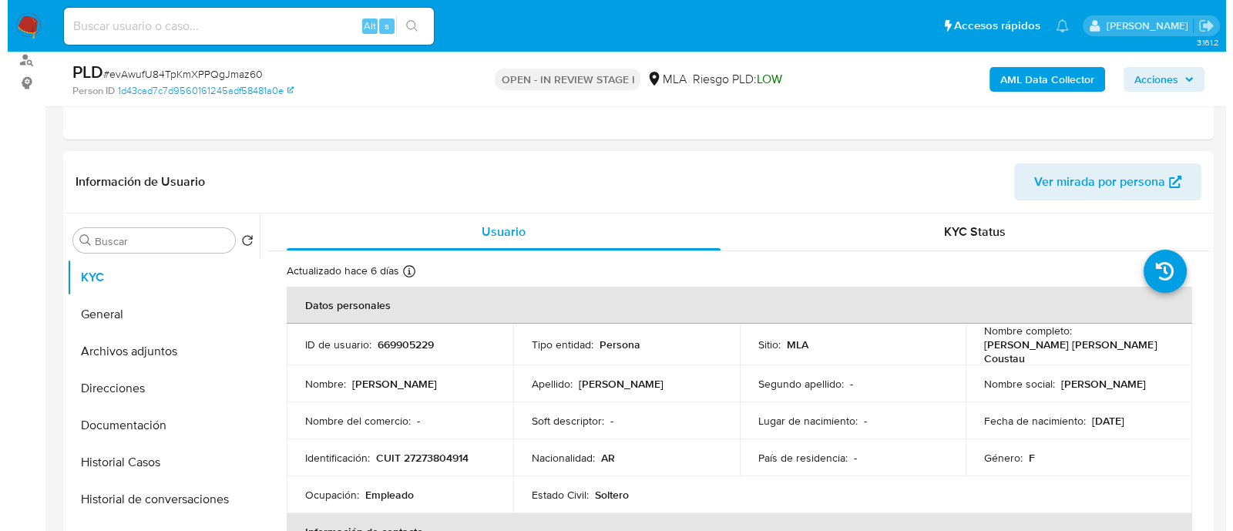
scroll to position [192, 0]
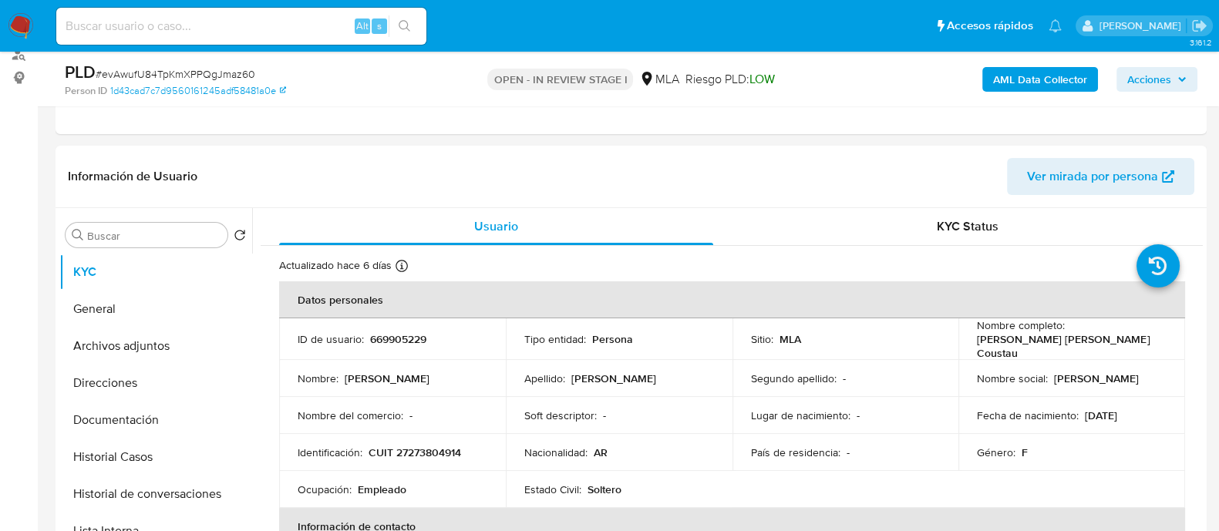
click at [1003, 78] on b "AML Data Collector" at bounding box center [1040, 79] width 94 height 25
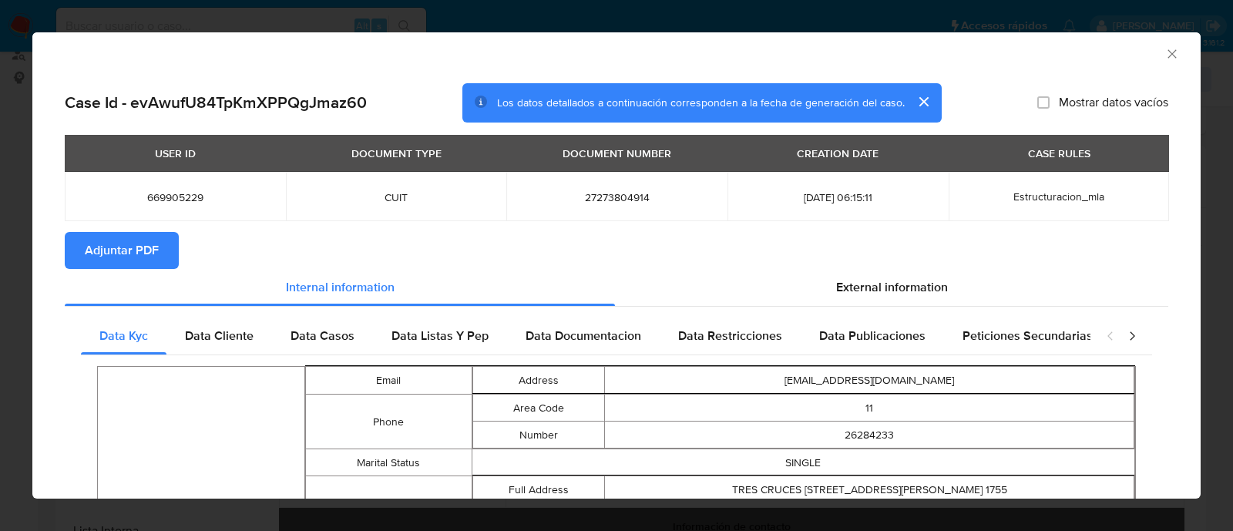
click at [128, 251] on span "Adjuntar PDF" at bounding box center [122, 251] width 74 height 34
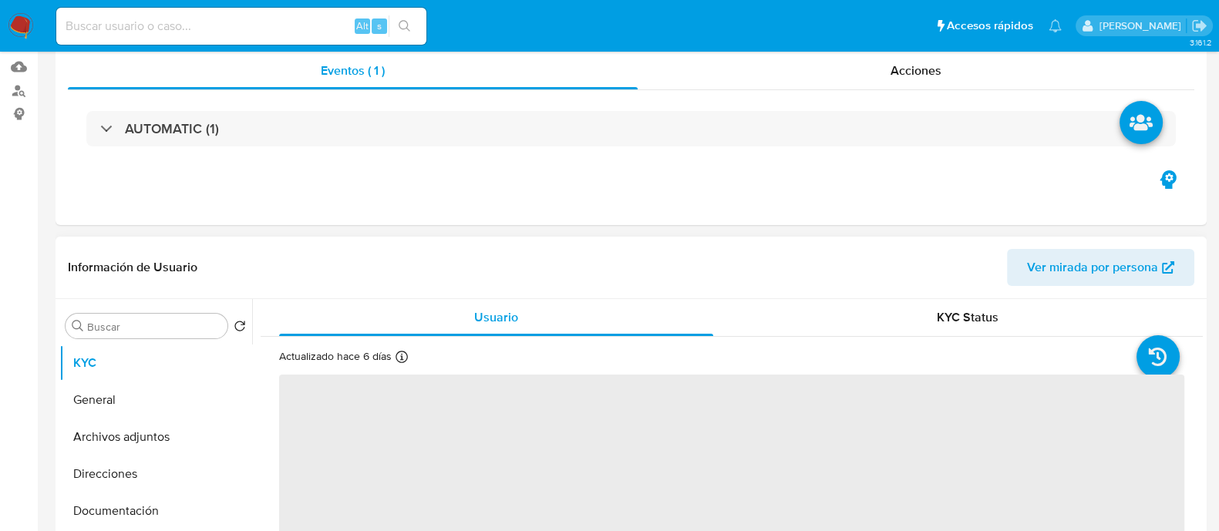
select select "10"
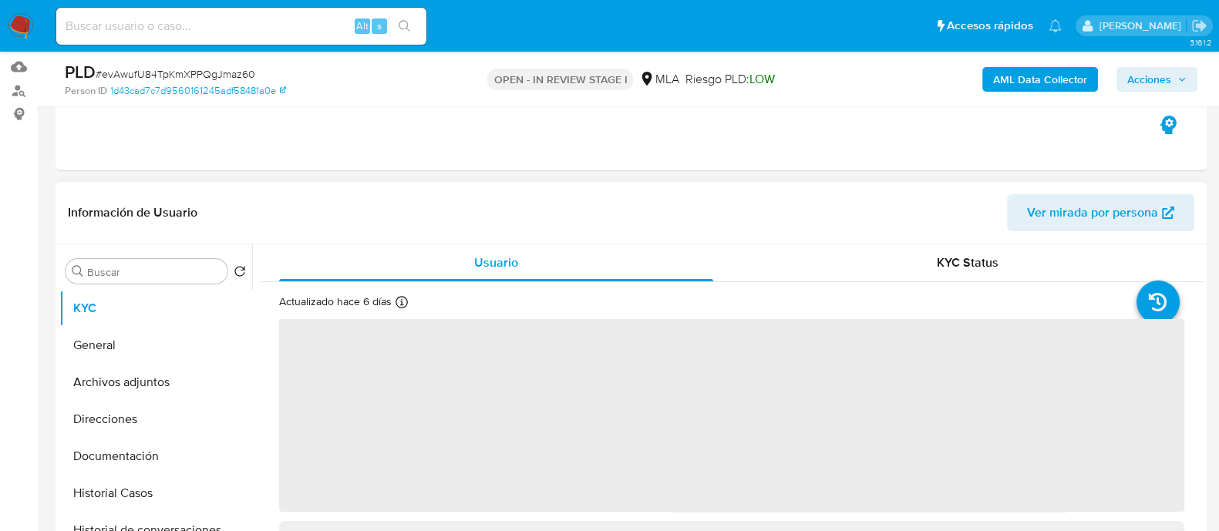
scroll to position [289, 0]
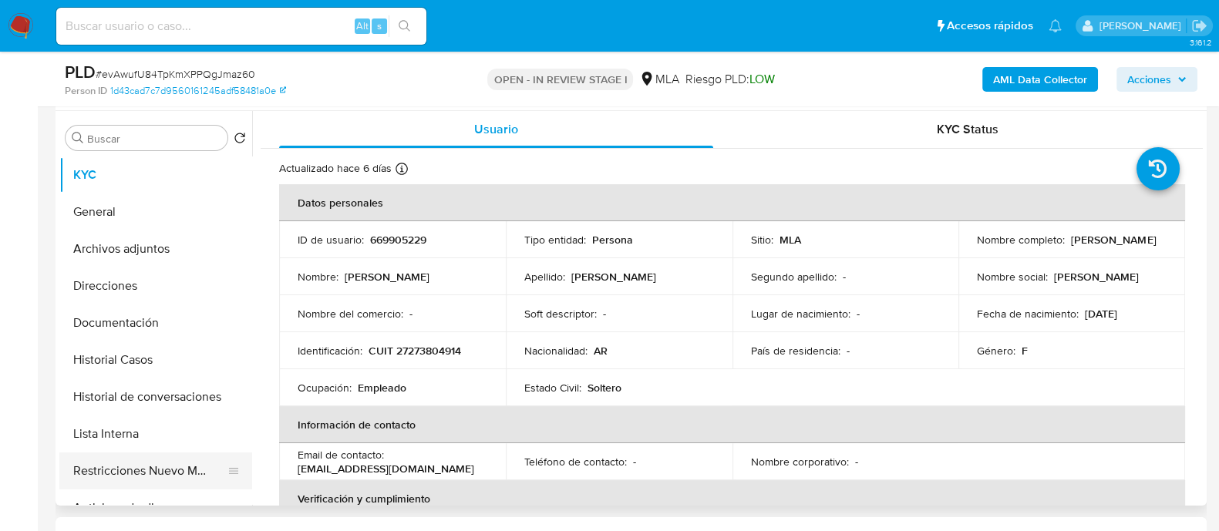
click at [182, 468] on button "Restricciones Nuevo Mundo" at bounding box center [149, 470] width 180 height 37
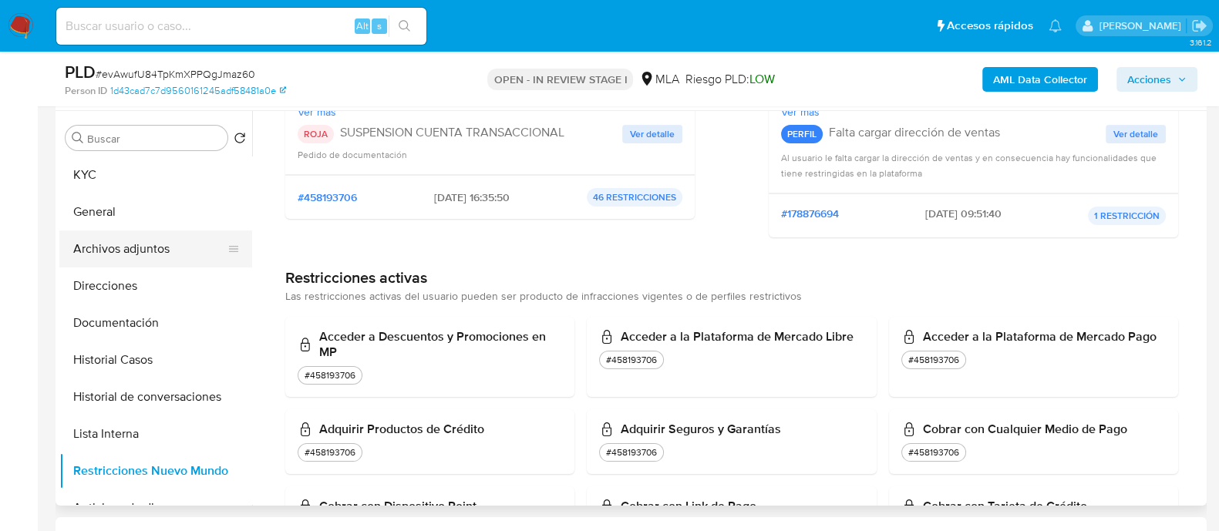
scroll to position [96, 0]
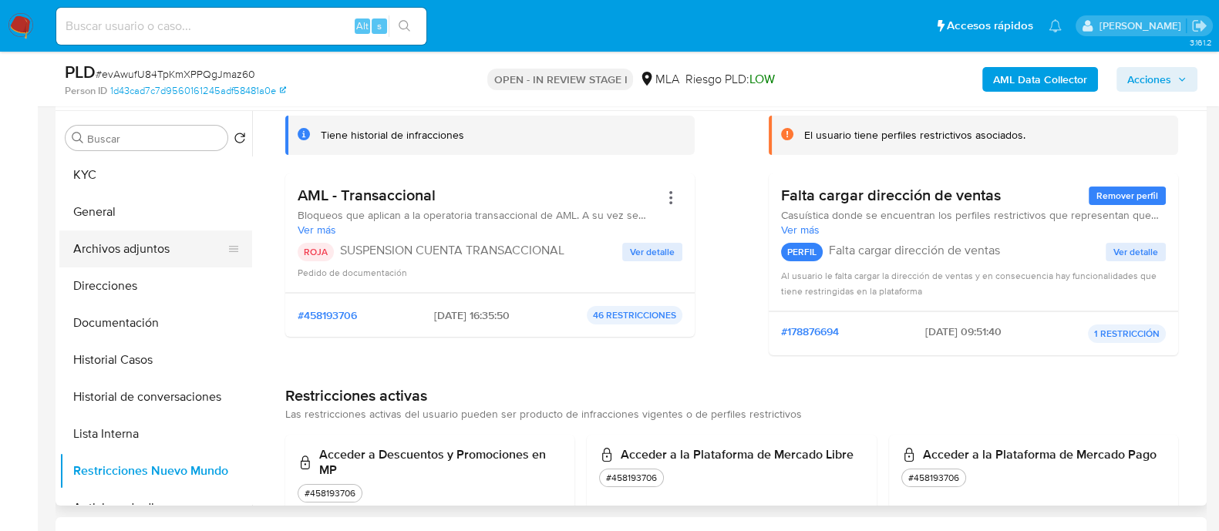
click at [154, 248] on button "Archivos adjuntos" at bounding box center [149, 248] width 180 height 37
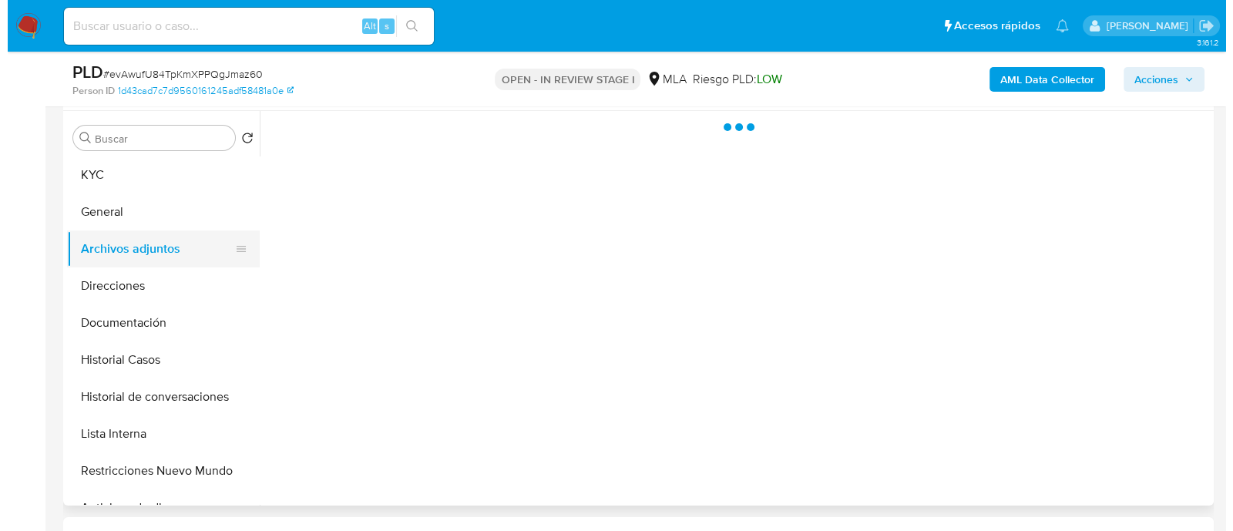
scroll to position [0, 0]
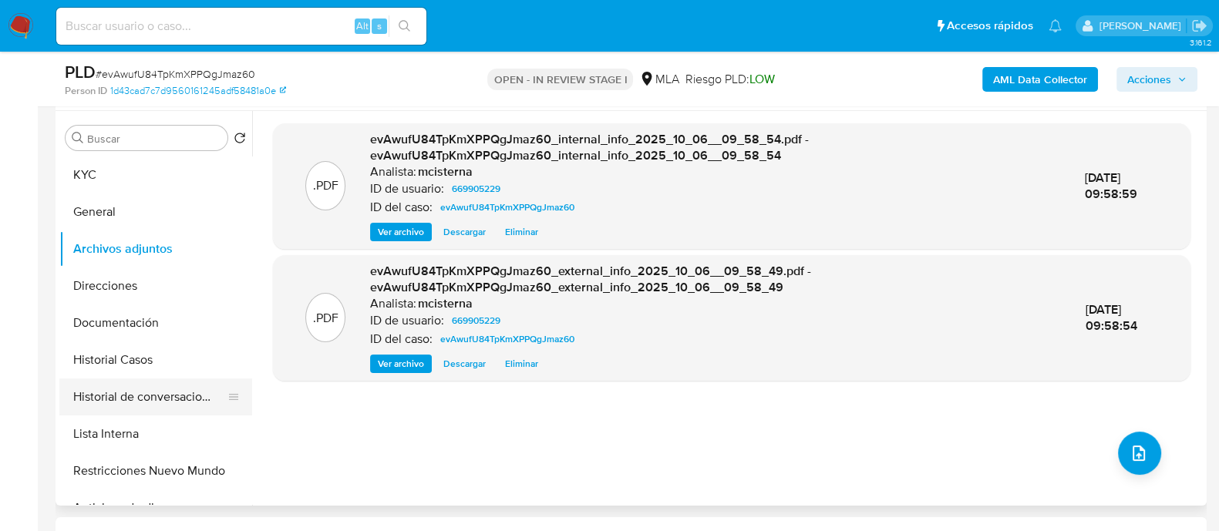
drag, startPoint x: 194, startPoint y: 400, endPoint x: 210, endPoint y: 400, distance: 16.2
click at [194, 400] on button "Historial de conversaciones" at bounding box center [149, 396] width 180 height 37
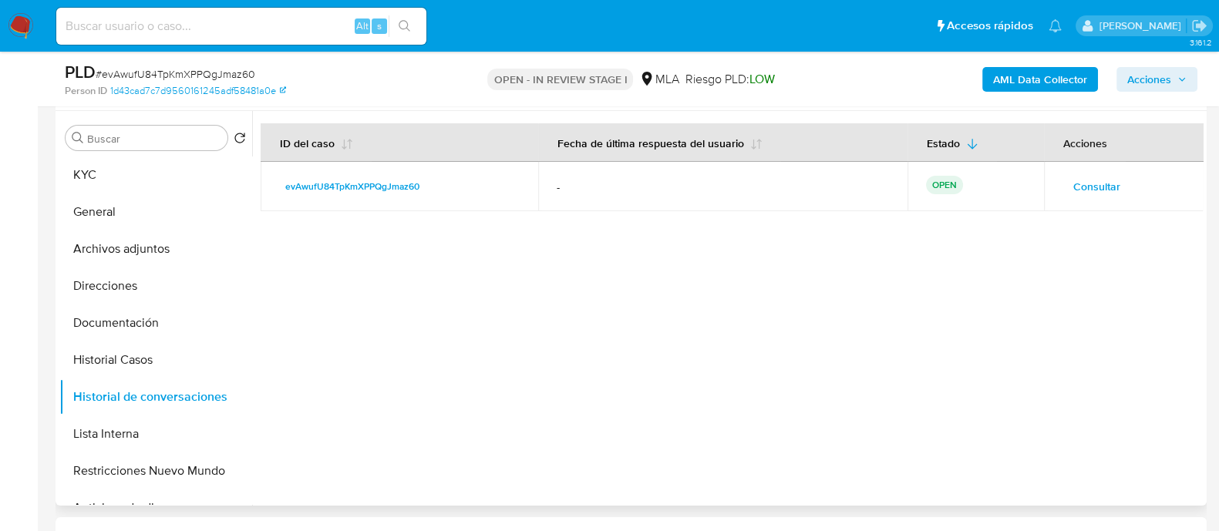
click at [1082, 183] on span "Consultar" at bounding box center [1096, 187] width 47 height 22
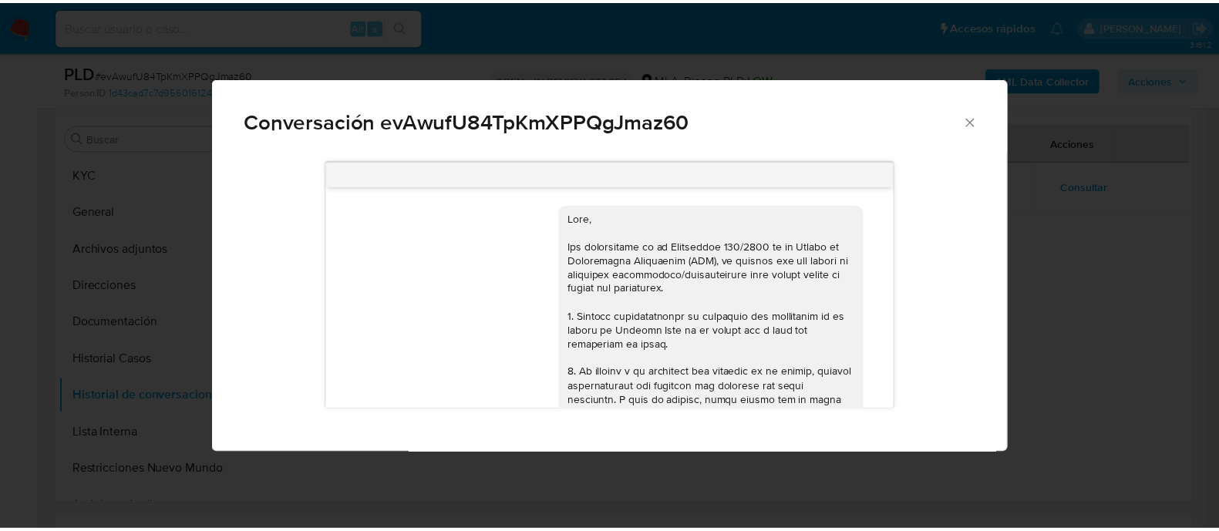
scroll to position [990, 0]
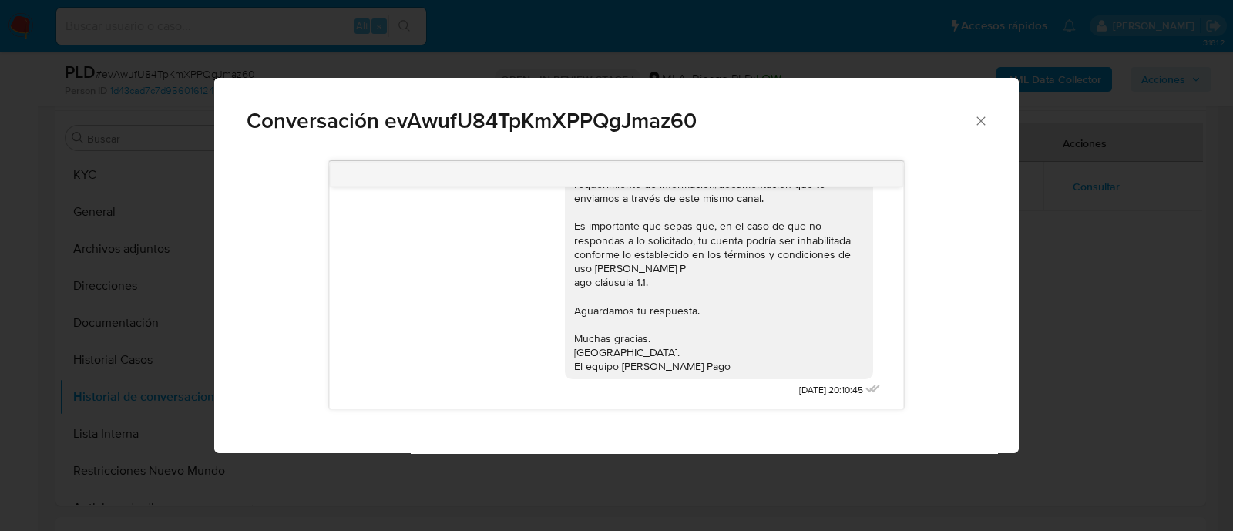
click at [979, 127] on icon "Cerrar" at bounding box center [980, 120] width 15 height 15
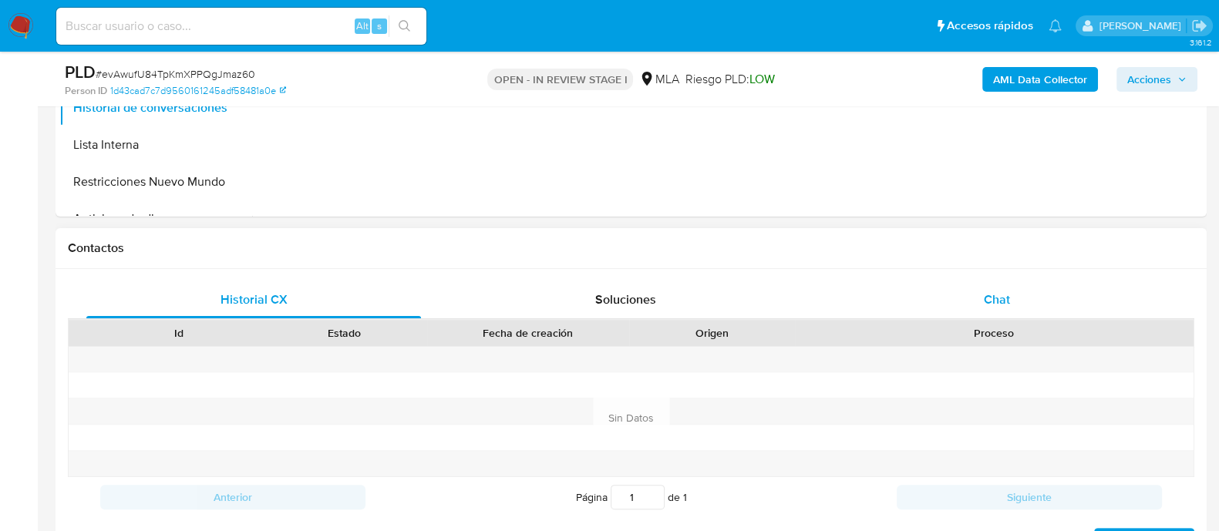
click at [988, 297] on span "Chat" at bounding box center [997, 300] width 26 height 18
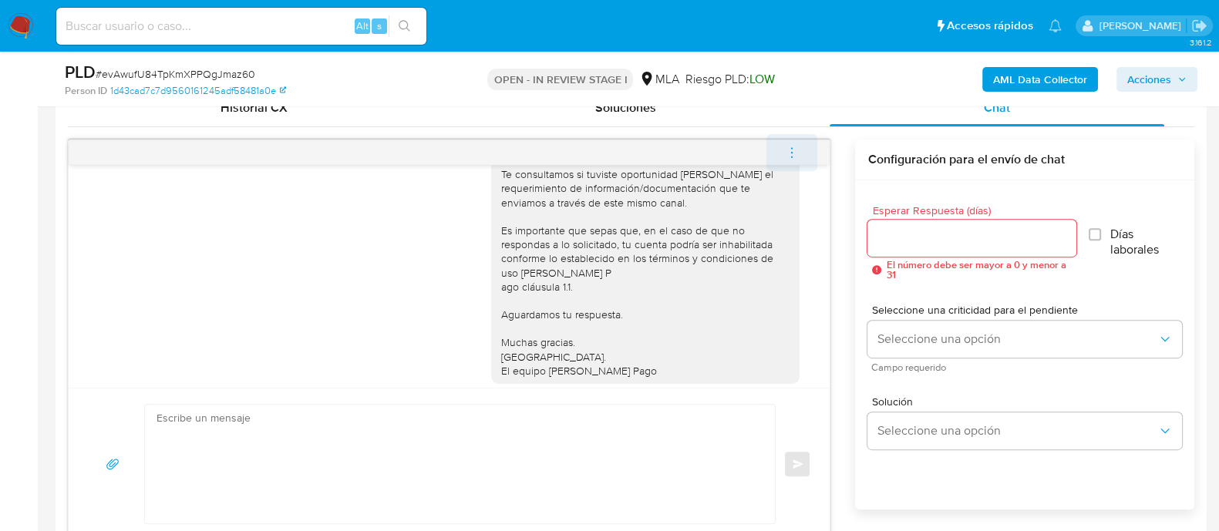
scroll to position [893, 0]
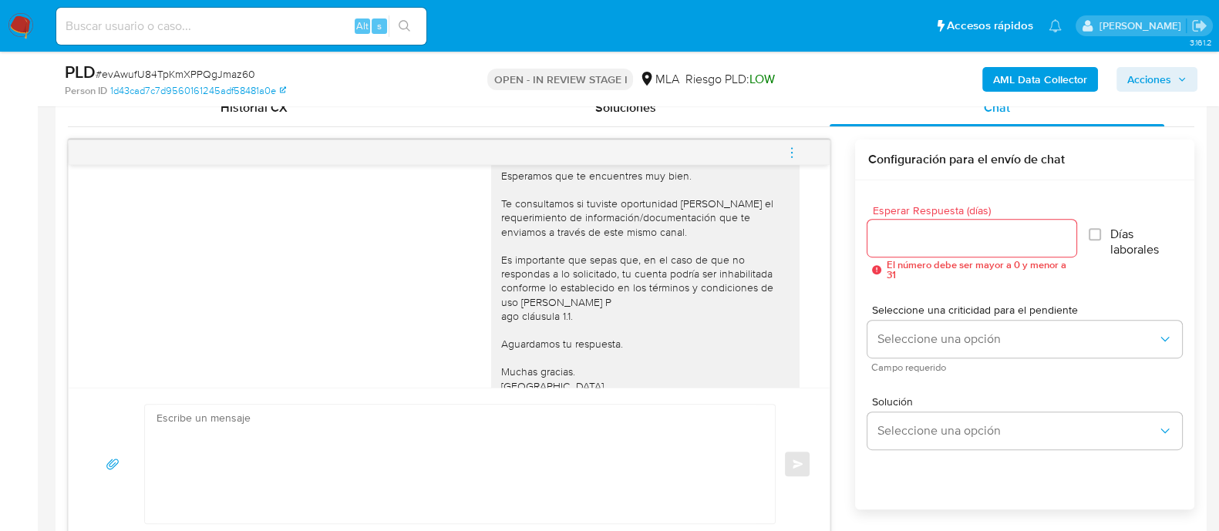
click at [808, 148] on button "menu-action" at bounding box center [791, 152] width 51 height 37
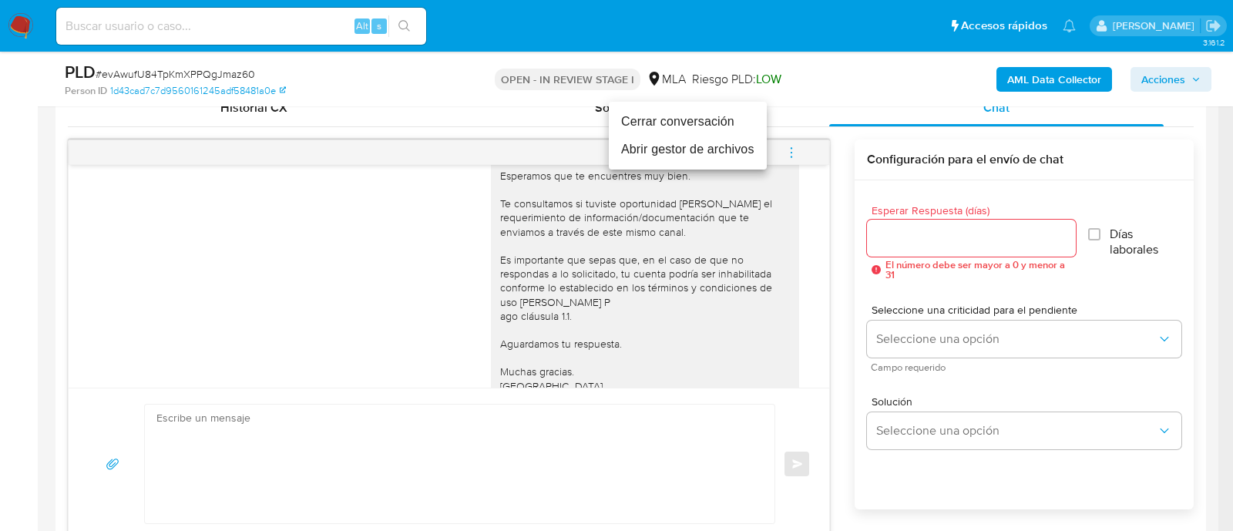
click at [668, 121] on li "Cerrar conversación" at bounding box center [688, 122] width 158 height 28
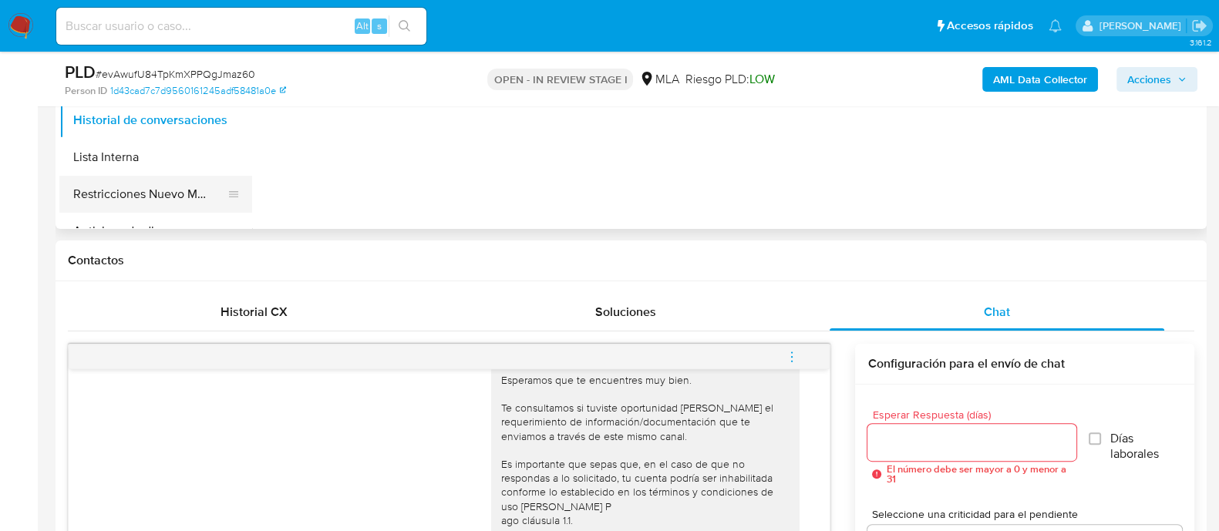
scroll to position [482, 0]
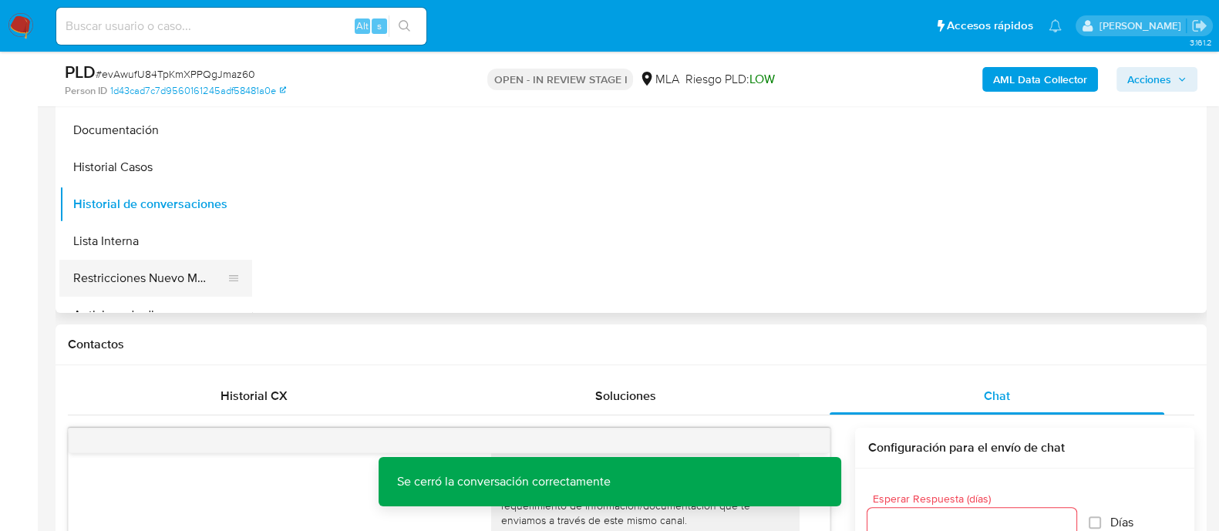
click at [157, 267] on button "Restricciones Nuevo Mundo" at bounding box center [149, 278] width 180 height 37
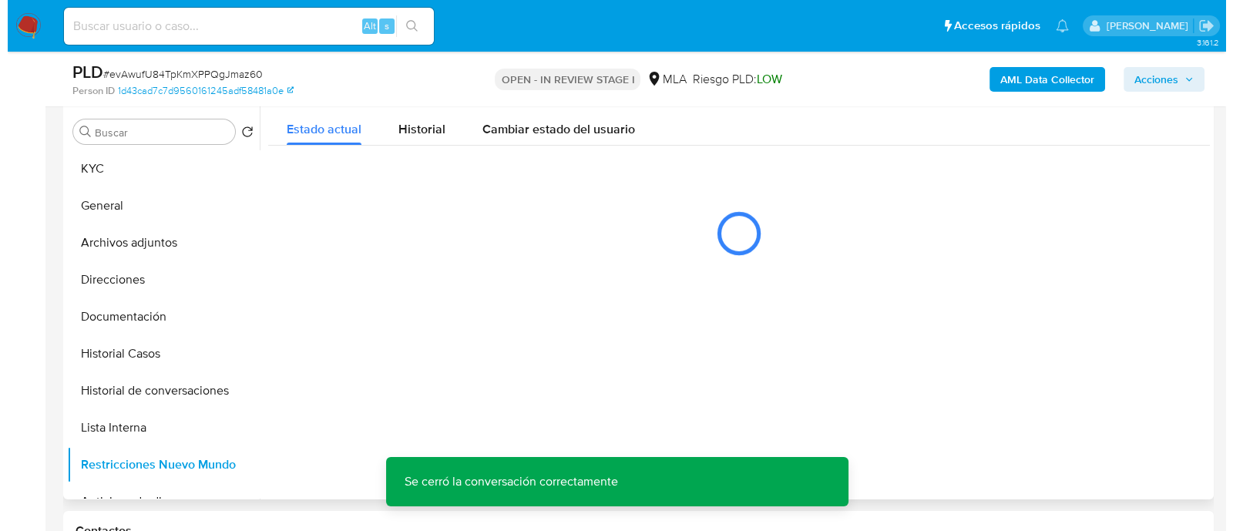
scroll to position [289, 0]
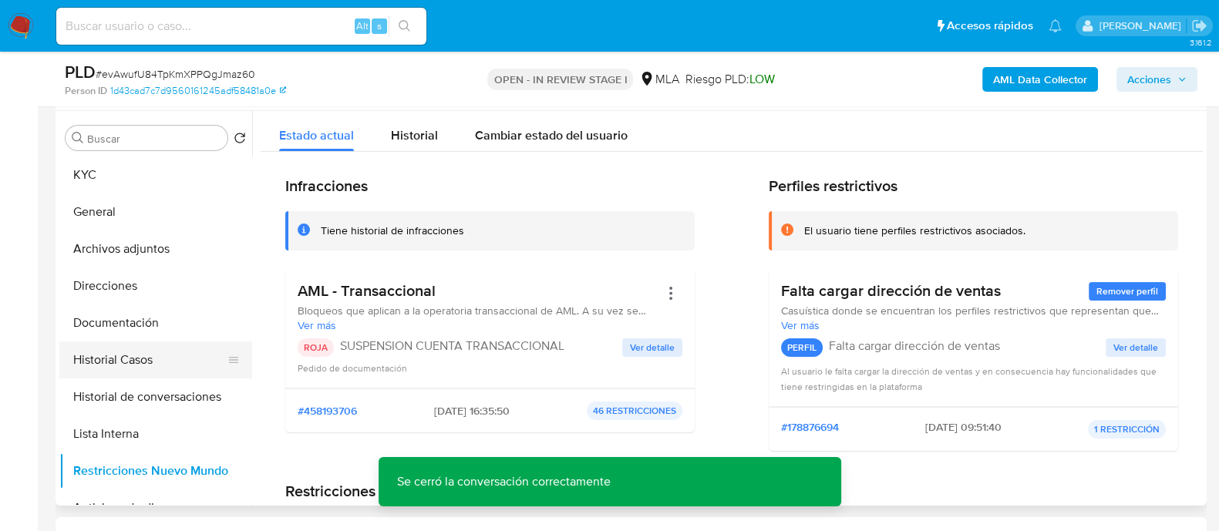
click at [164, 360] on button "Historial Casos" at bounding box center [149, 359] width 180 height 37
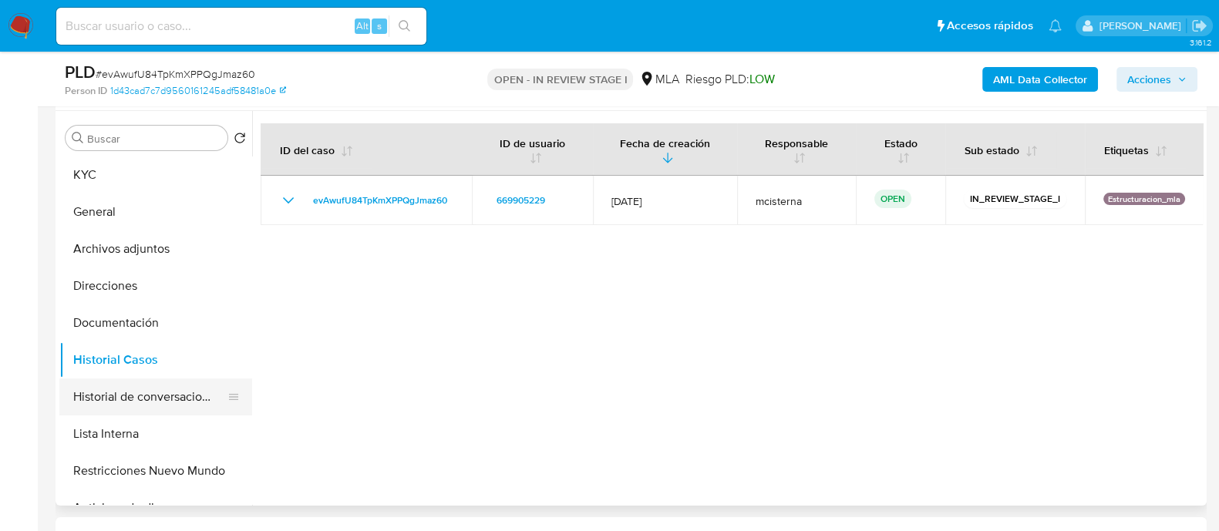
click at [135, 398] on button "Historial de conversaciones" at bounding box center [149, 396] width 180 height 37
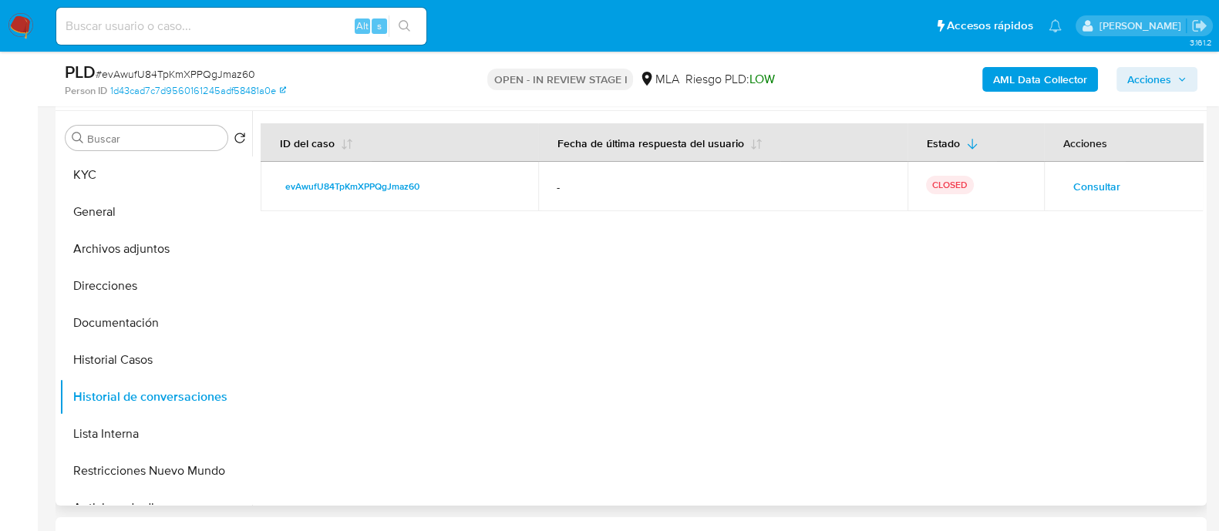
click at [1083, 193] on span "Consultar" at bounding box center [1096, 187] width 47 height 22
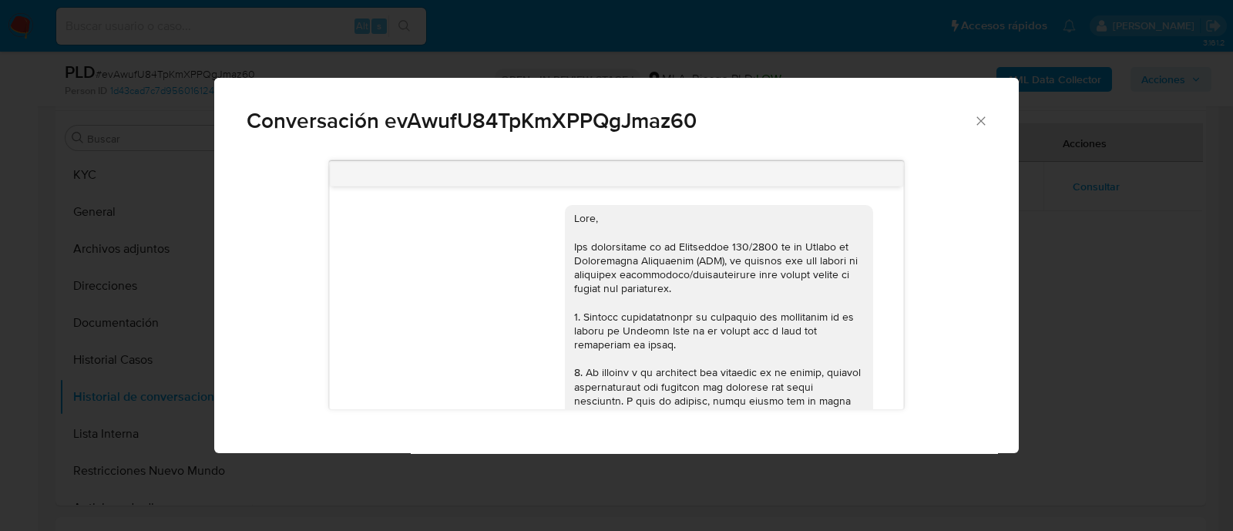
scroll to position [990, 0]
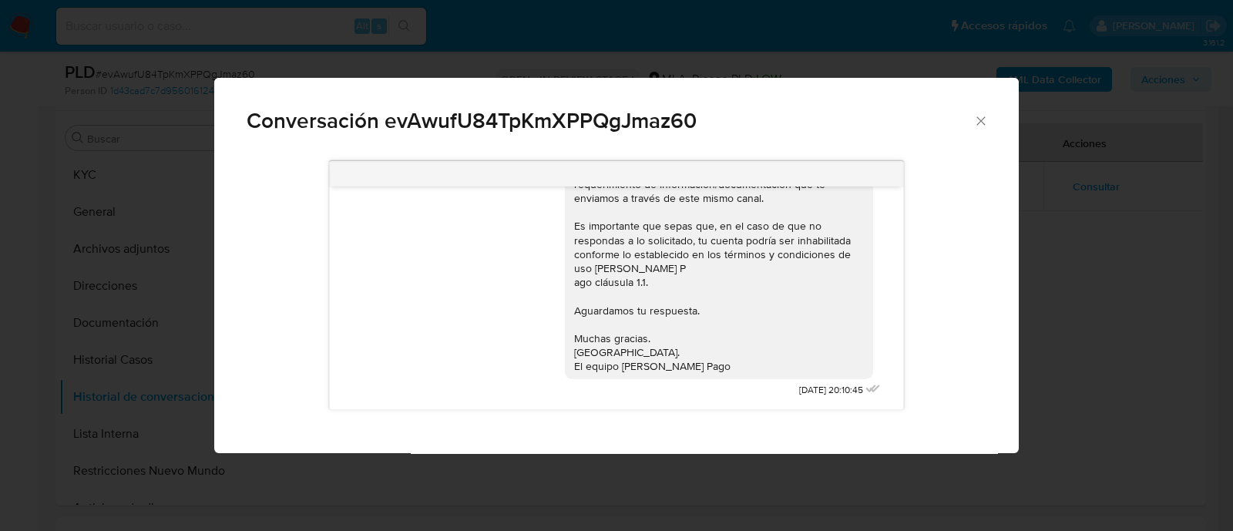
drag, startPoint x: 975, startPoint y: 127, endPoint x: 886, endPoint y: 374, distance: 262.1
click at [975, 126] on icon "Cerrar" at bounding box center [980, 120] width 15 height 15
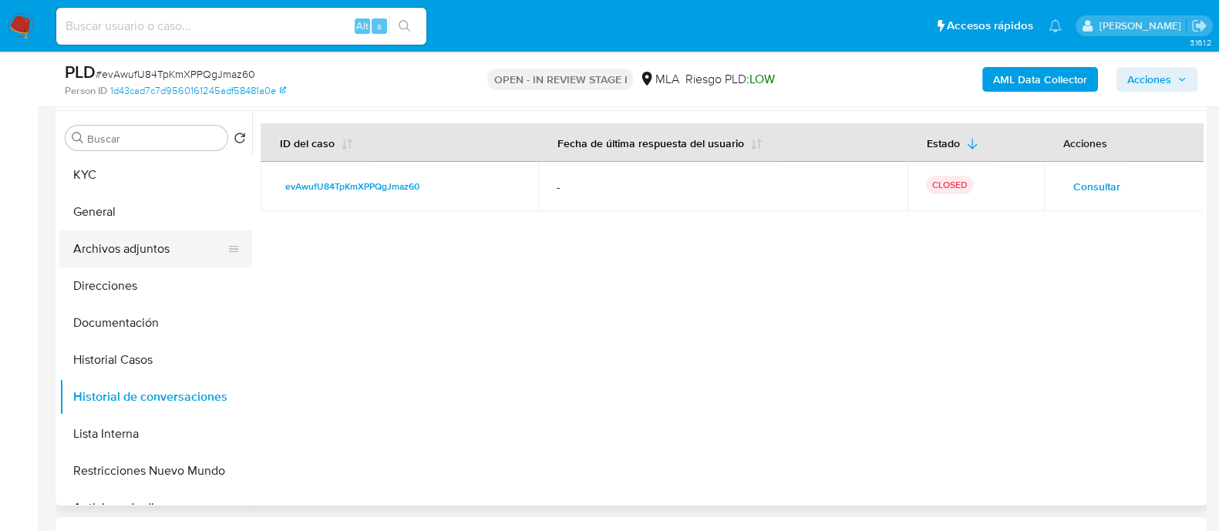
click at [169, 250] on button "Archivos adjuntos" at bounding box center [149, 248] width 180 height 37
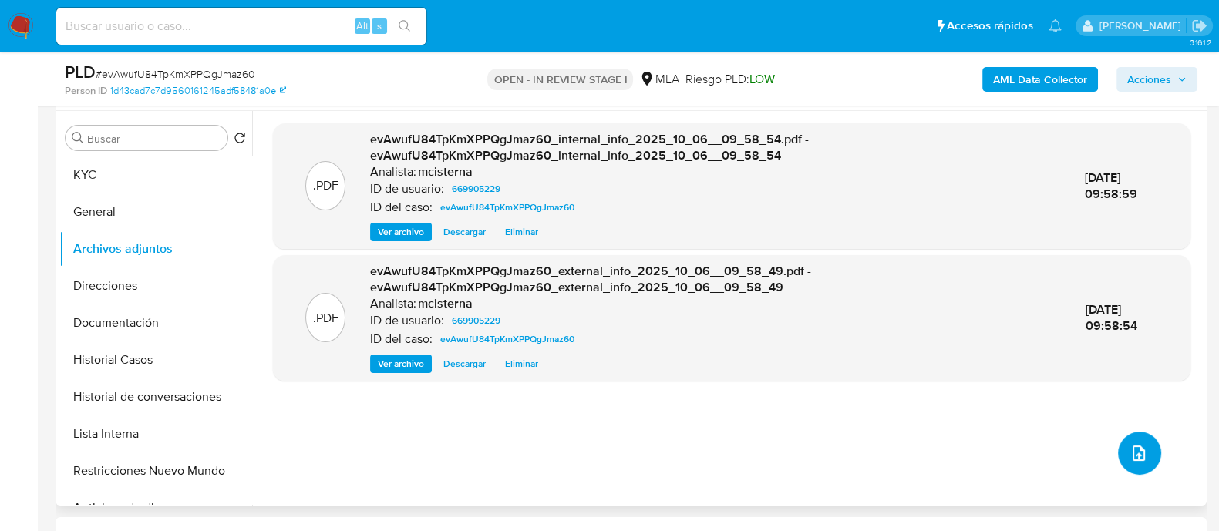
click at [1118, 446] on button "upload-file" at bounding box center [1139, 453] width 43 height 43
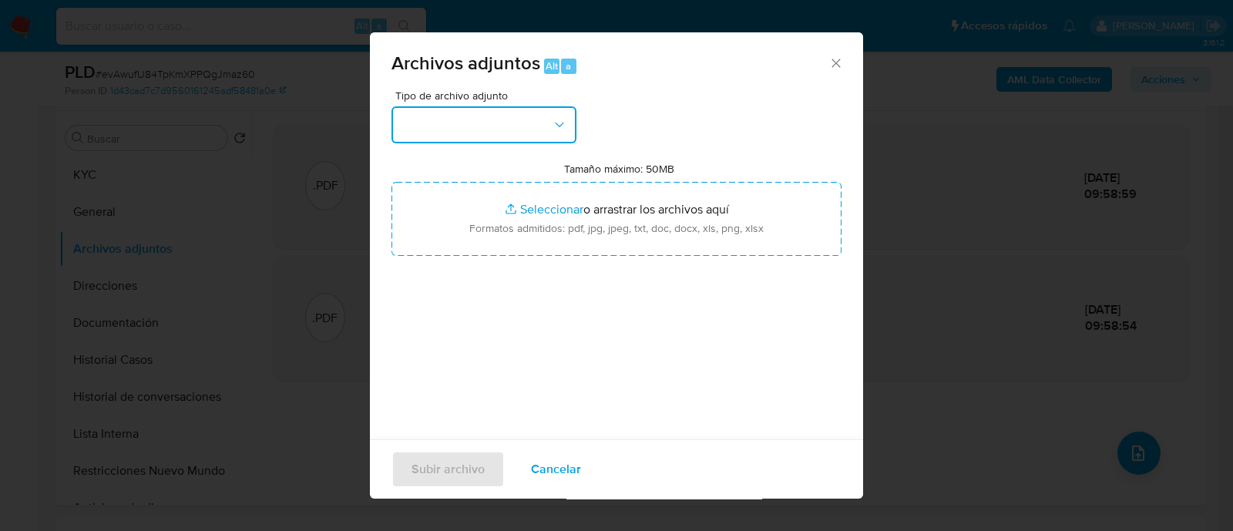
click at [429, 119] on button "button" at bounding box center [484, 124] width 185 height 37
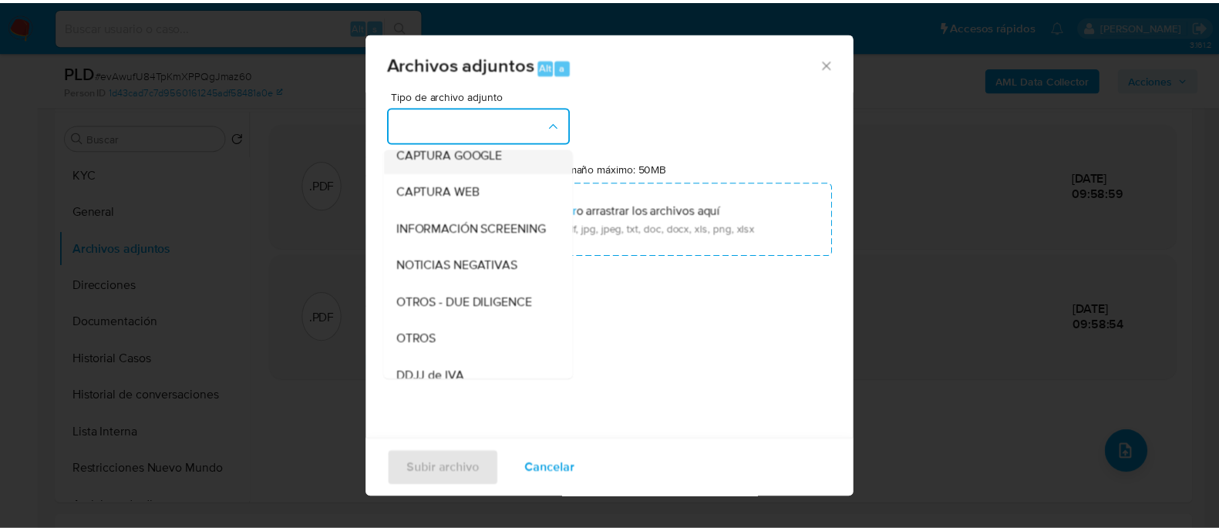
scroll to position [289, 0]
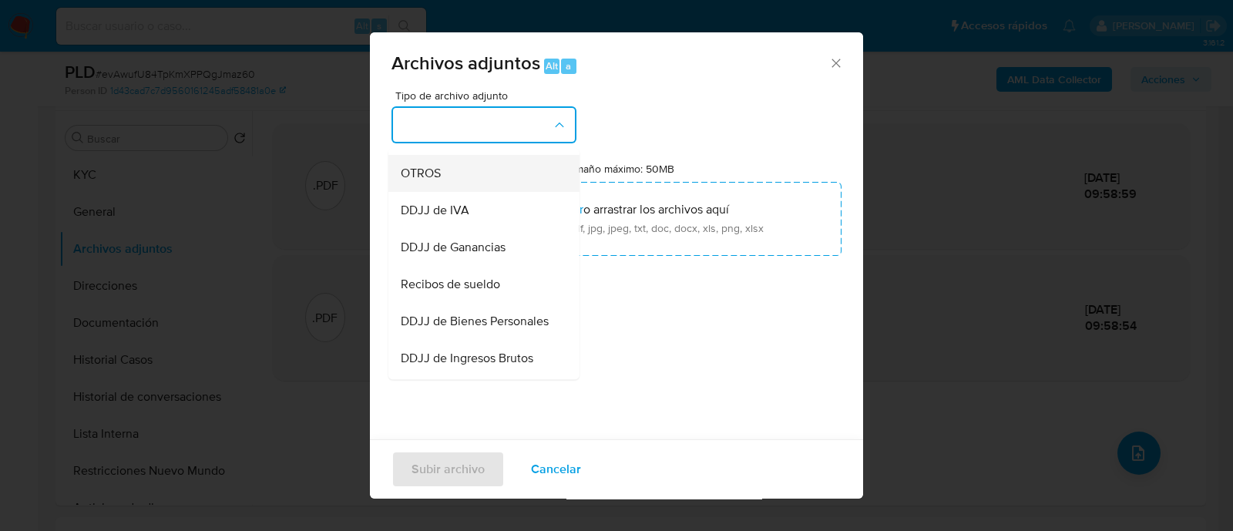
click at [462, 185] on div "OTROS" at bounding box center [479, 173] width 157 height 37
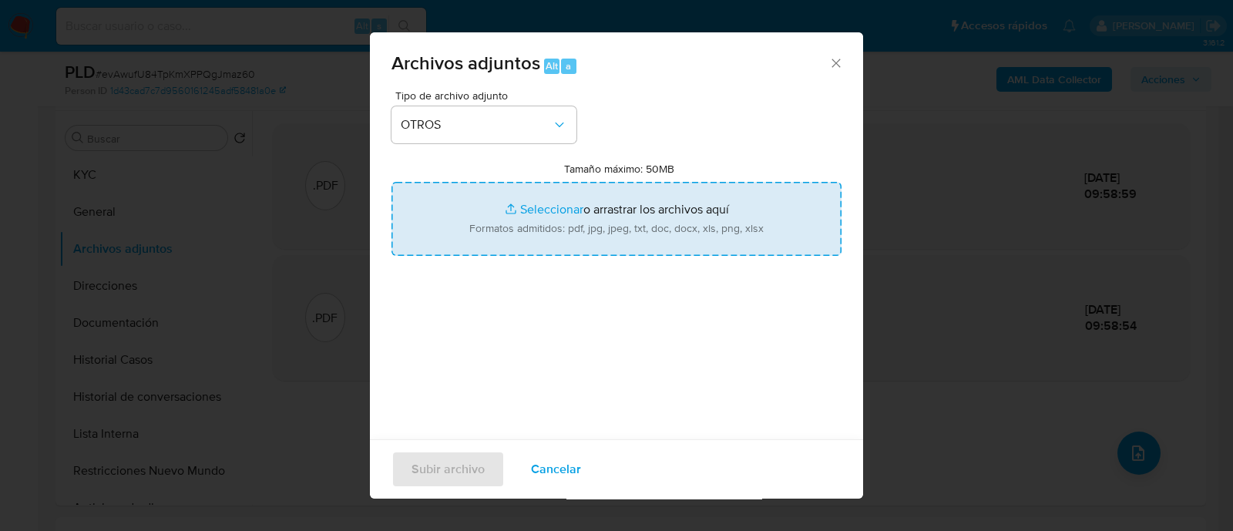
click at [499, 240] on input "Tamaño máximo: 50MB Seleccionar archivos" at bounding box center [617, 219] width 450 height 74
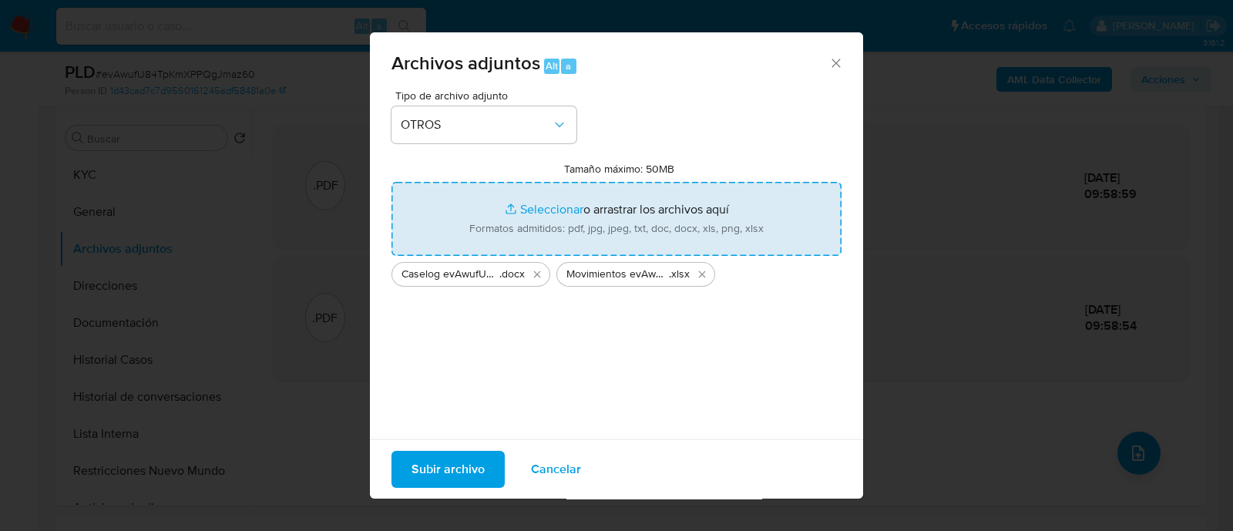
click at [476, 476] on span "Subir archivo" at bounding box center [448, 469] width 73 height 34
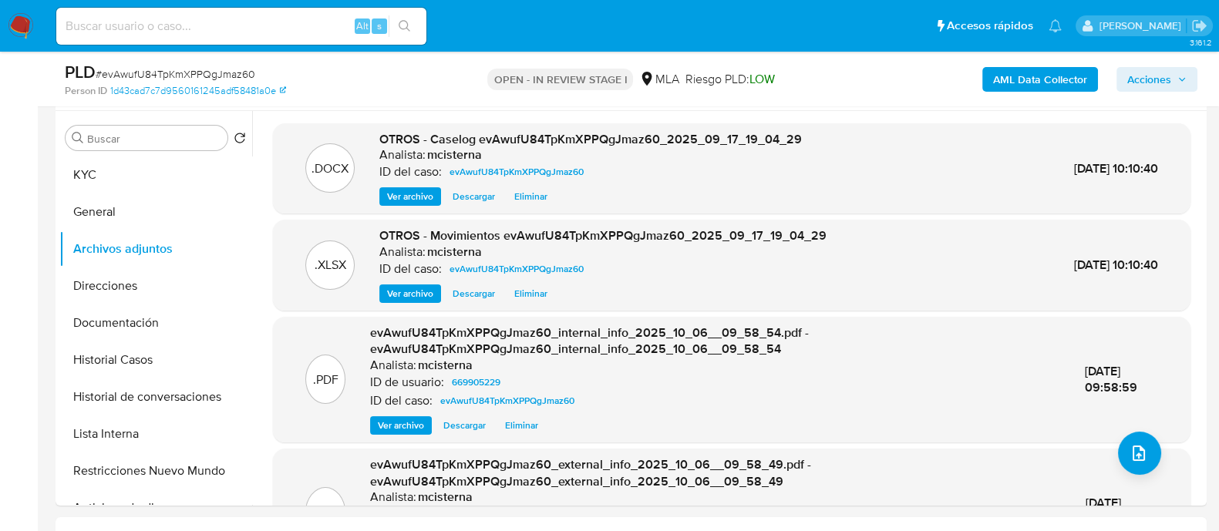
drag, startPoint x: 1152, startPoint y: 66, endPoint x: 1014, endPoint y: 94, distance: 140.0
click at [1152, 67] on span "Acciones" at bounding box center [1149, 79] width 44 height 25
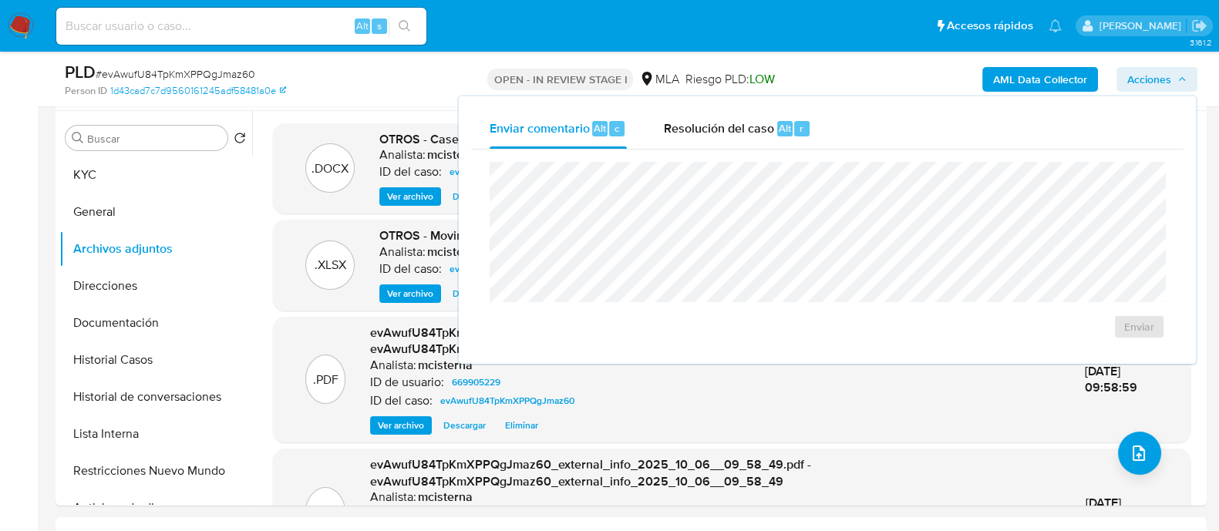
click at [754, 150] on div "Enviar" at bounding box center [827, 251] width 712 height 202
drag, startPoint x: 752, startPoint y: 129, endPoint x: 742, endPoint y: 152, distance: 24.9
click at [751, 129] on span "Resolución del caso" at bounding box center [719, 128] width 110 height 18
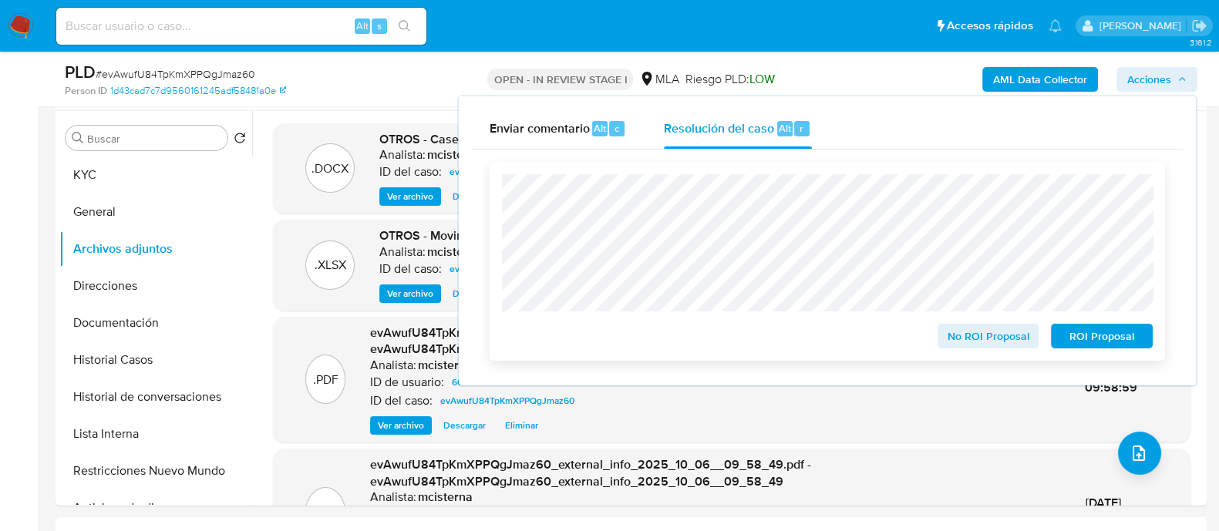
click at [1071, 331] on span "ROI Proposal" at bounding box center [1101, 336] width 80 height 22
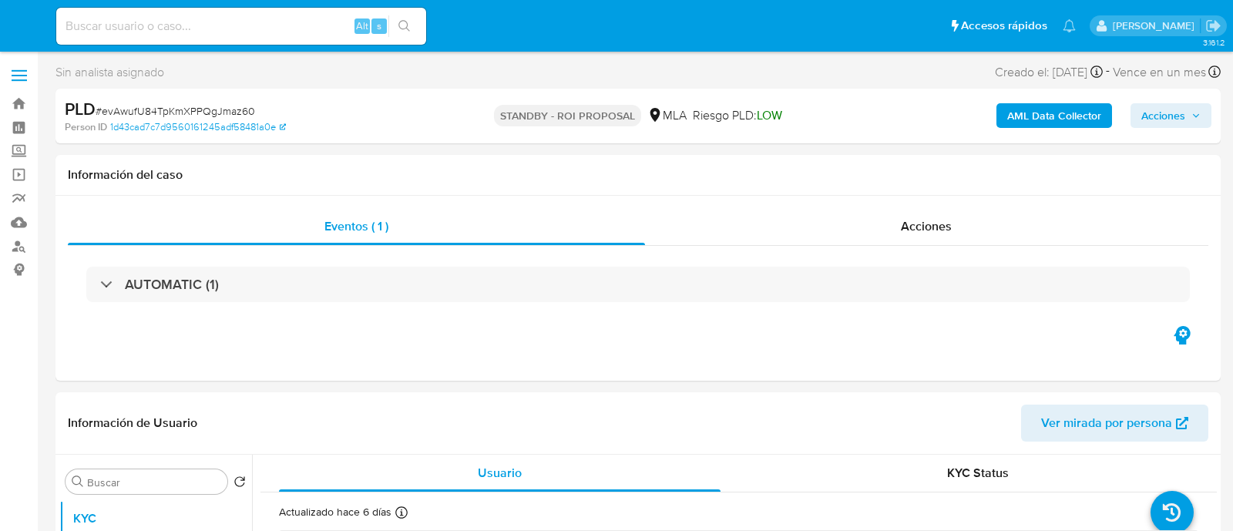
select select "10"
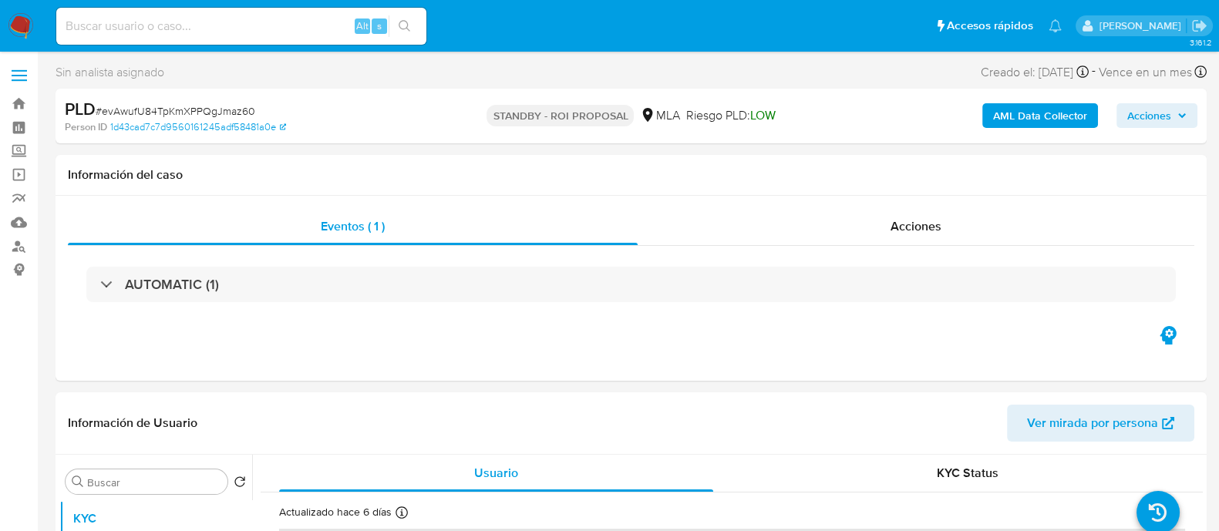
click at [315, 24] on input at bounding box center [241, 26] width 370 height 20
paste input "4u9T4CXNNKVsk4l3jpXo6qmK"
type input "4u9T4CXNNKVsk4l3jpXo6qmK"
click at [410, 25] on icon "search-icon" at bounding box center [404, 26] width 12 height 12
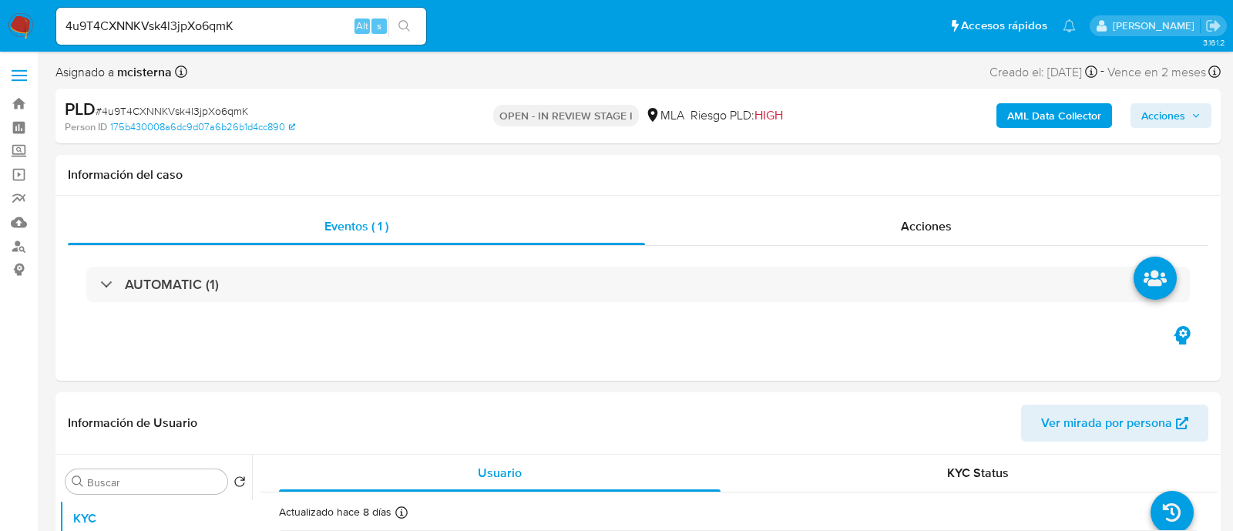
select select "10"
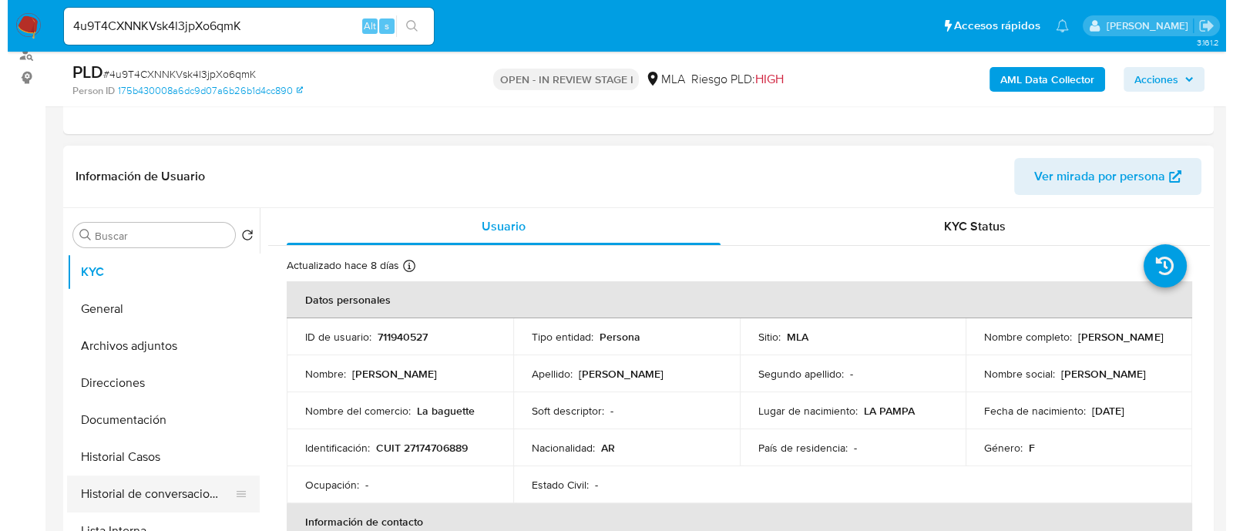
scroll to position [96, 0]
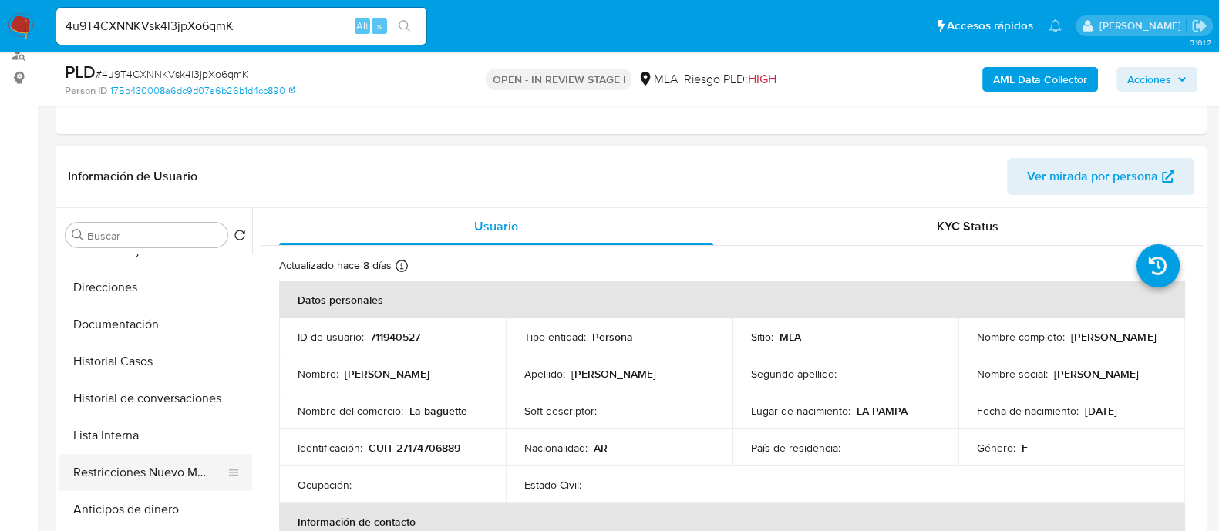
click at [188, 465] on button "Restricciones Nuevo Mundo" at bounding box center [149, 472] width 180 height 37
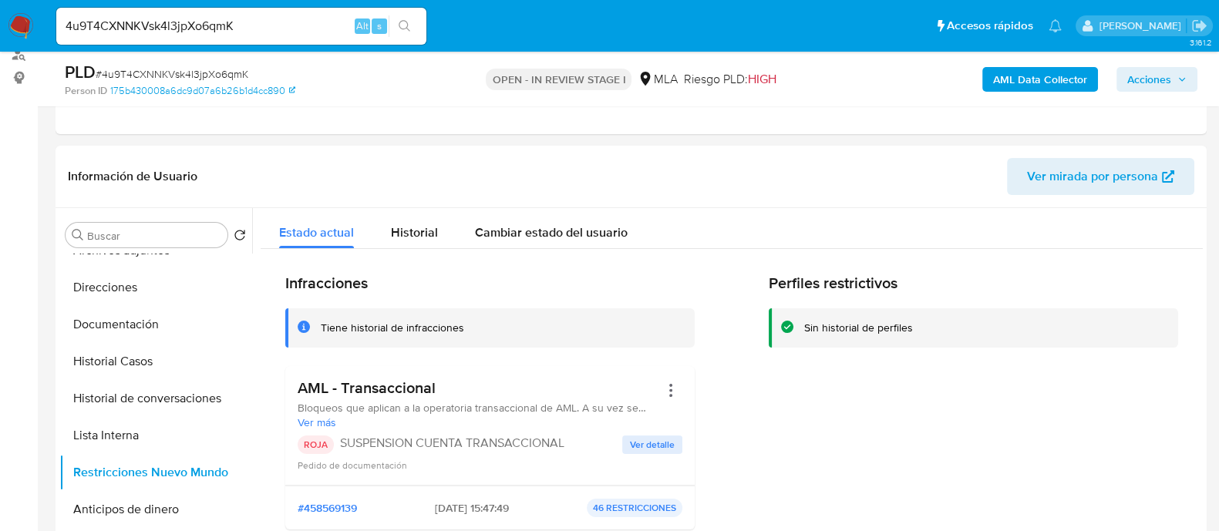
click at [998, 75] on b "AML Data Collector" at bounding box center [1040, 79] width 94 height 25
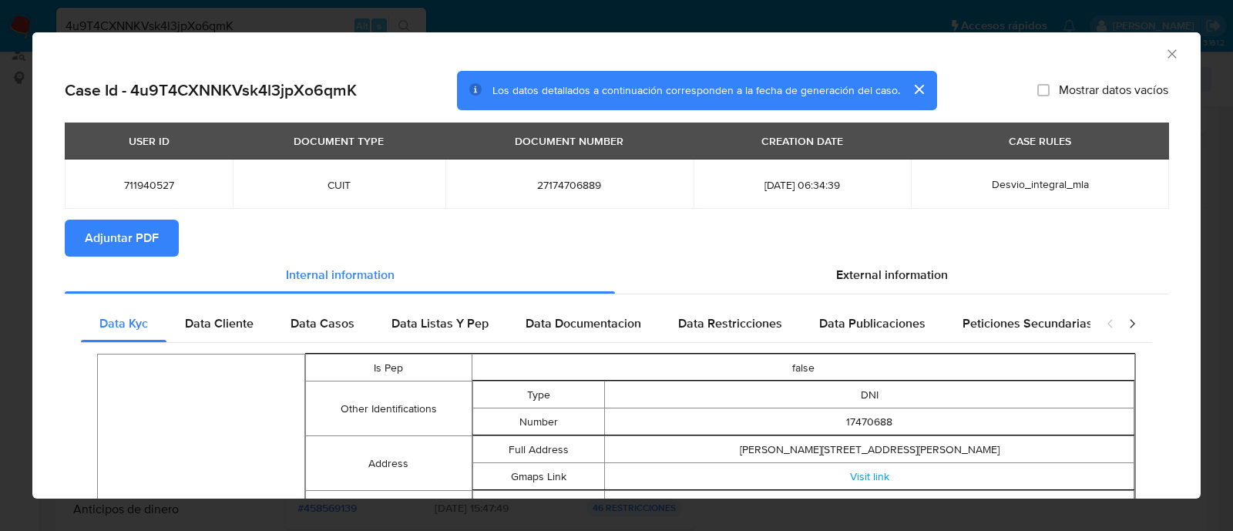
click at [97, 233] on span "Adjuntar PDF" at bounding box center [122, 238] width 74 height 34
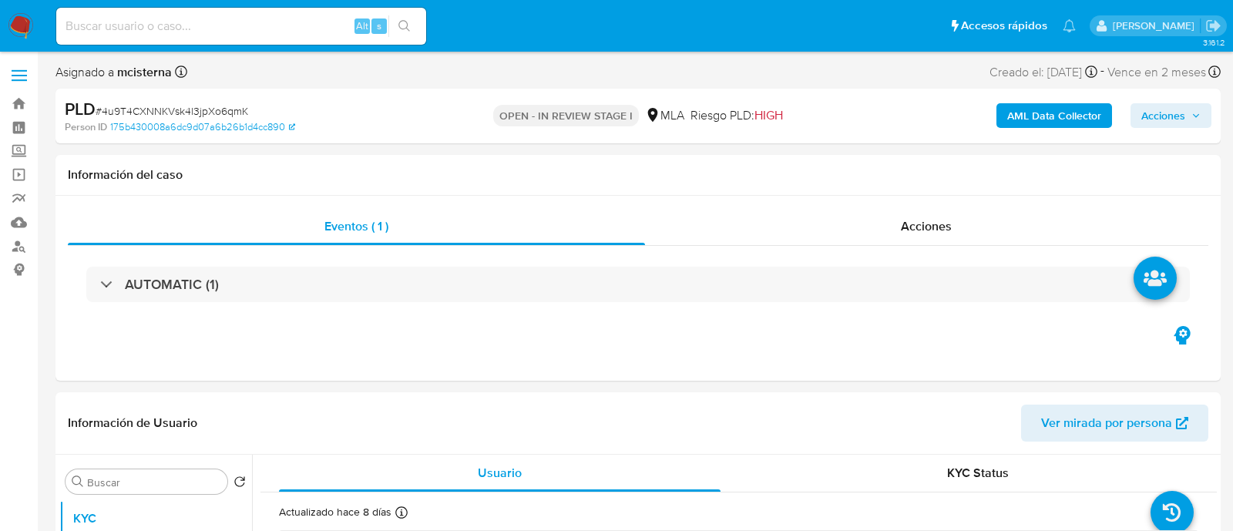
select select "10"
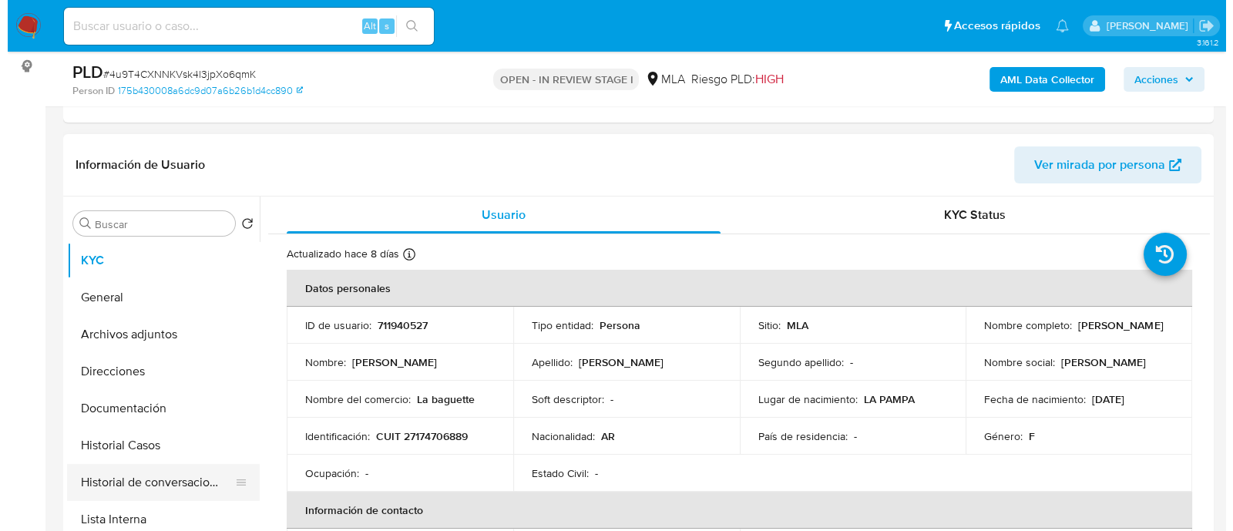
scroll to position [289, 0]
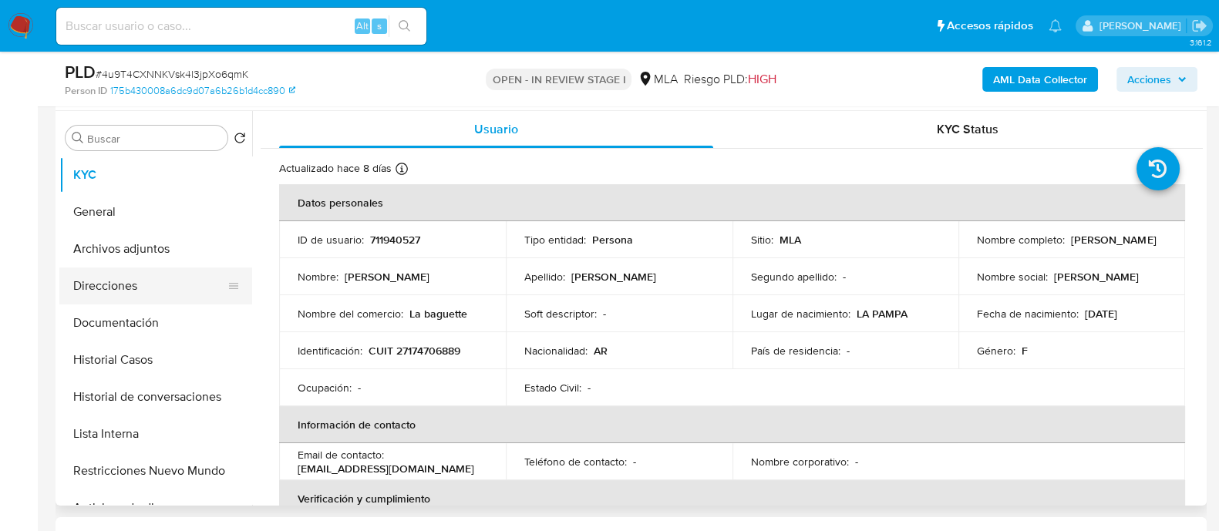
click at [135, 283] on button "Direcciones" at bounding box center [149, 285] width 180 height 37
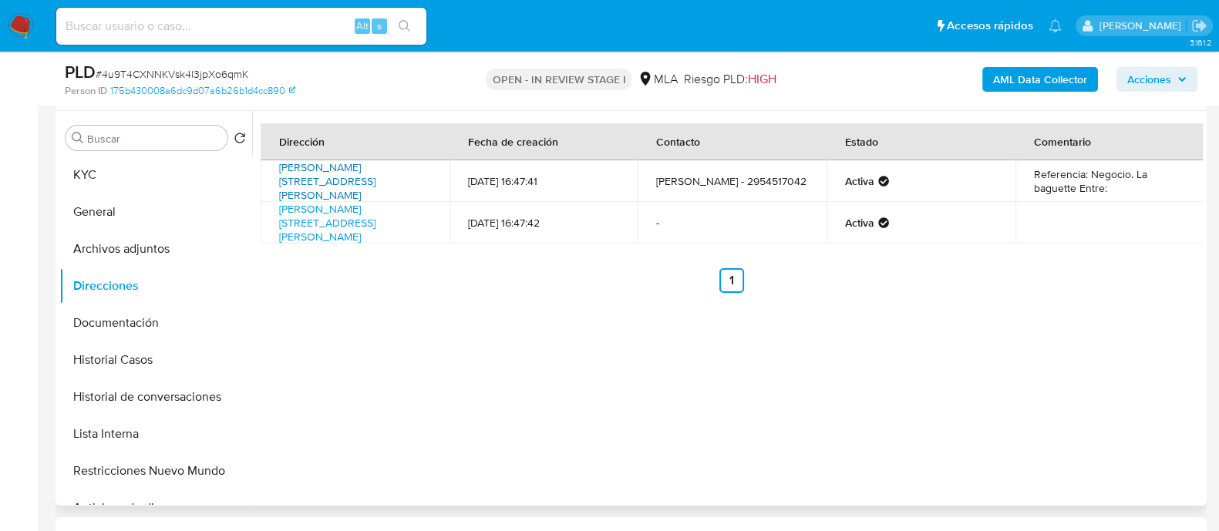
click at [311, 185] on link "[PERSON_NAME][STREET_ADDRESS][PERSON_NAME]" at bounding box center [327, 181] width 96 height 43
drag, startPoint x: 266, startPoint y: 171, endPoint x: 272, endPoint y: 164, distance: 9.3
click at [272, 164] on td "[PERSON_NAME][STREET_ADDRESS][PERSON_NAME]" at bounding box center [355, 181] width 189 height 42
copy link "[PERSON_NAME][STREET_ADDRESS][PERSON_NAME]"
click at [127, 395] on button "Historial de conversaciones" at bounding box center [149, 396] width 180 height 37
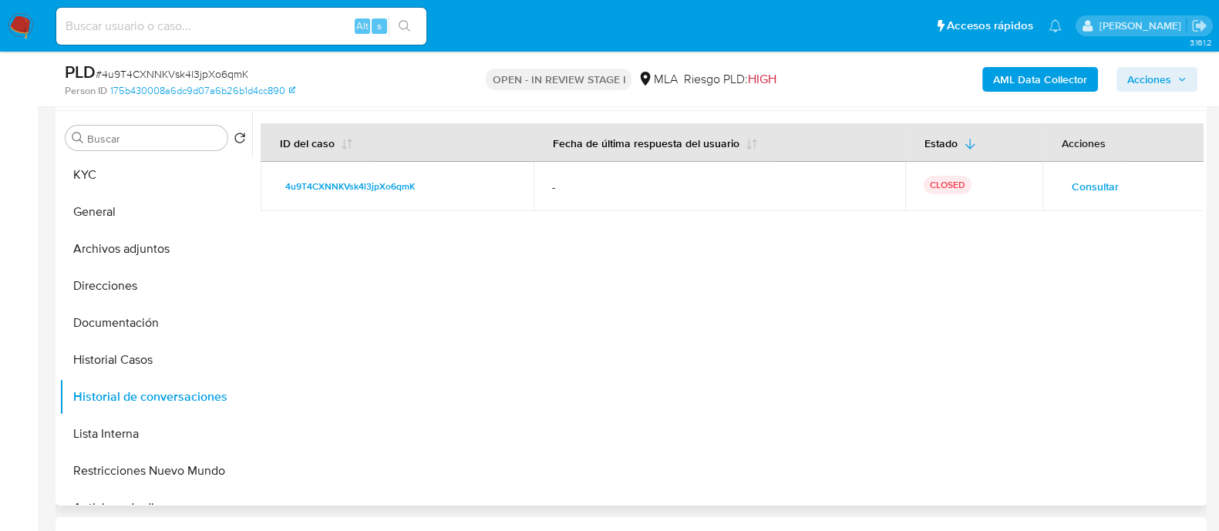
click at [1071, 176] on span "Consultar" at bounding box center [1094, 187] width 47 height 22
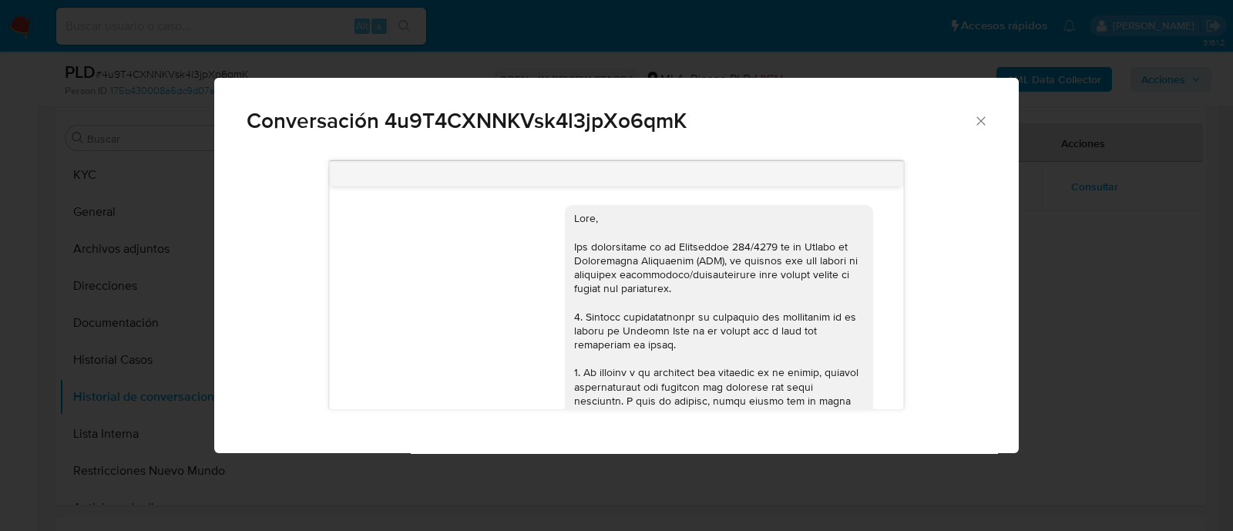
scroll to position [990, 0]
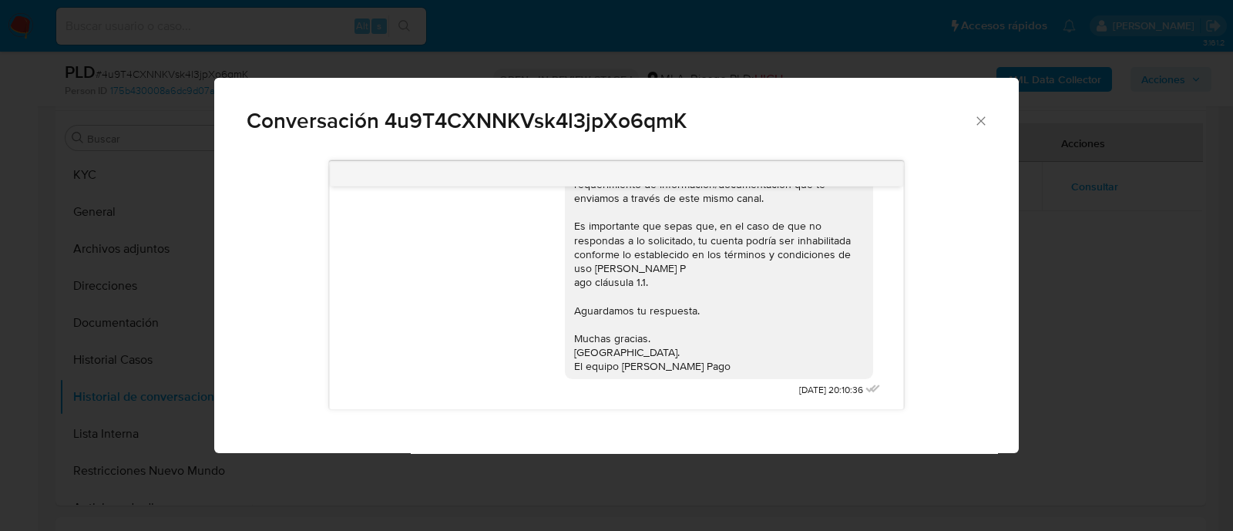
click at [985, 113] on div "Conversación 4u9T4CXNNKVsk4l3jpXo6qmK" at bounding box center [616, 114] width 805 height 73
click at [969, 119] on span "Conversación 4u9T4CXNNKVsk4l3jpXo6qmK" at bounding box center [610, 121] width 727 height 22
click at [982, 119] on icon "Cerrar" at bounding box center [980, 120] width 15 height 15
click at [983, 119] on div "Conversación 4u9T4CXNNKVsk4l3jpXo6qmK [DATE] 14:40:50 Hola, Esperamos que te en…" at bounding box center [616, 265] width 1233 height 531
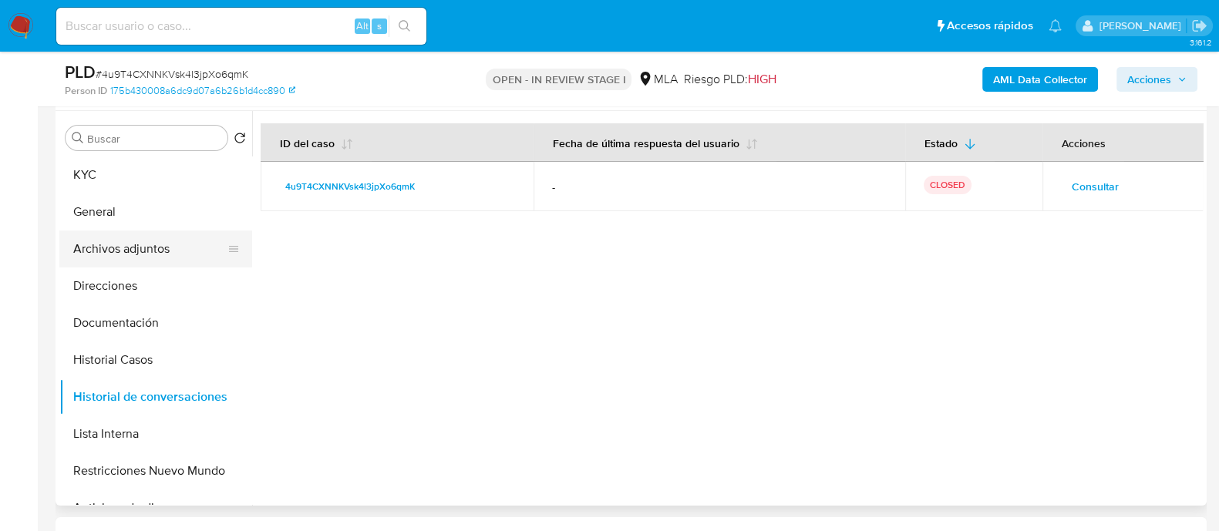
click at [193, 236] on button "Archivos adjuntos" at bounding box center [149, 248] width 180 height 37
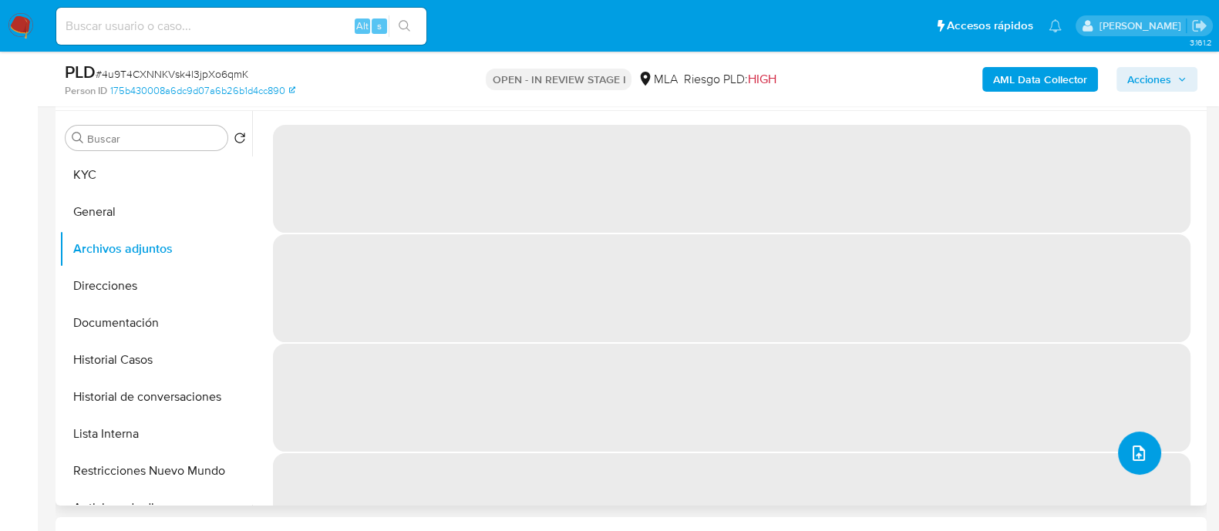
click at [1132, 459] on icon "upload-file" at bounding box center [1138, 453] width 18 height 18
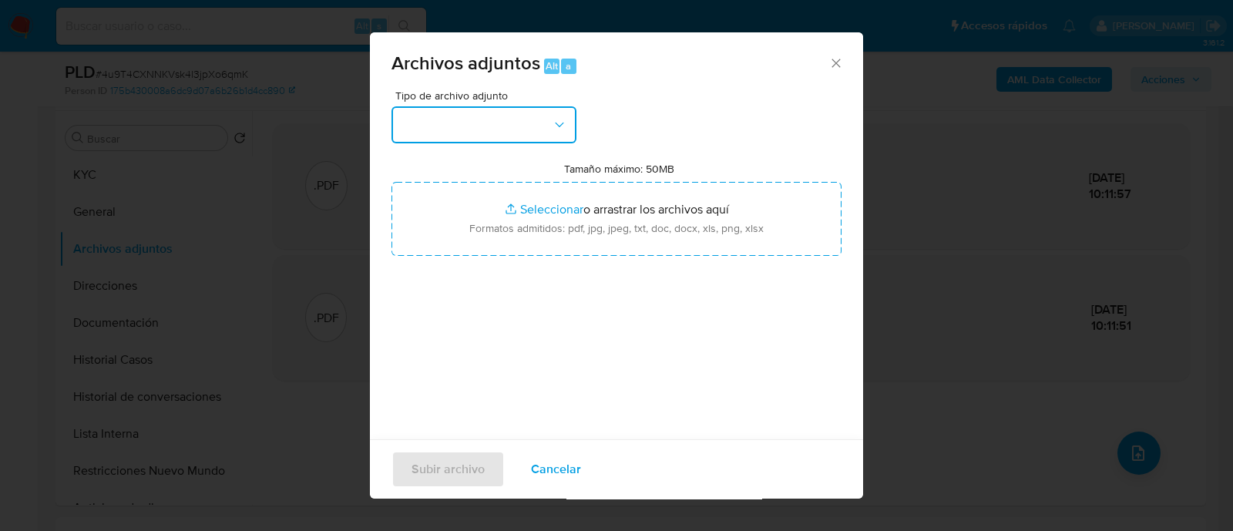
click at [476, 109] on button "button" at bounding box center [484, 124] width 185 height 37
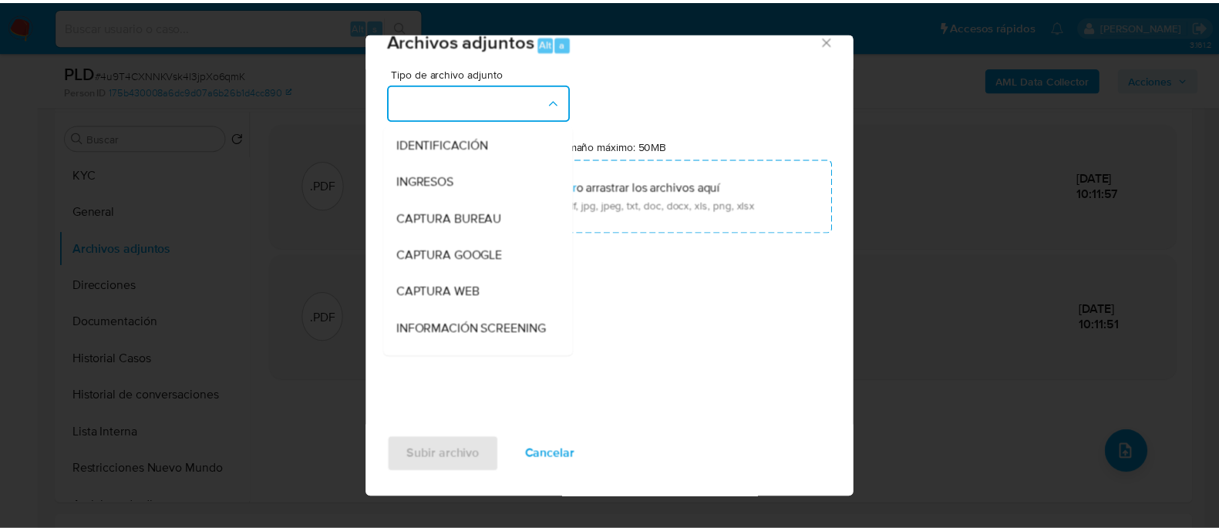
scroll to position [192, 0]
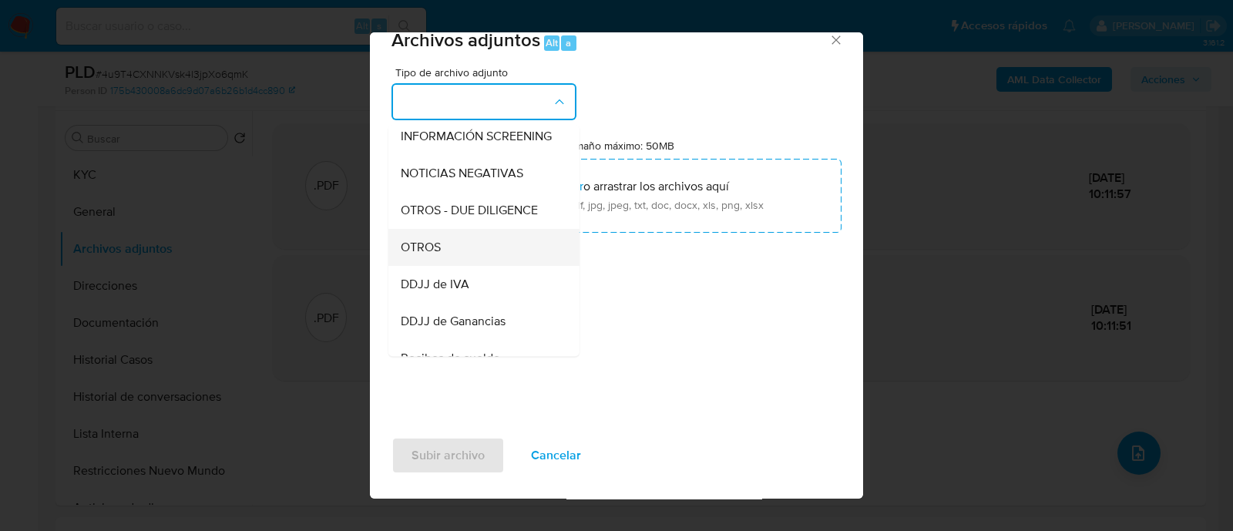
click at [470, 266] on div "OTROS" at bounding box center [479, 247] width 157 height 37
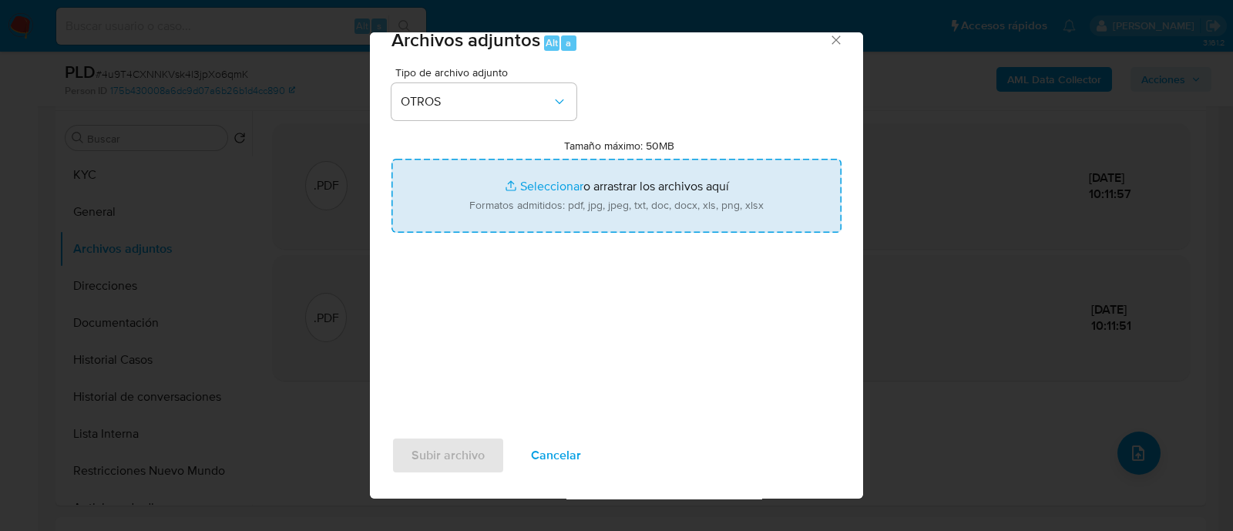
click at [661, 190] on input "Tamaño máximo: 50MB Seleccionar archivos" at bounding box center [617, 196] width 450 height 74
type input "C:\fakepath\Caselog 4u9T4CXNNKVsk4l3jpXo6qmK_2025_09_17_22_14_25.docx"
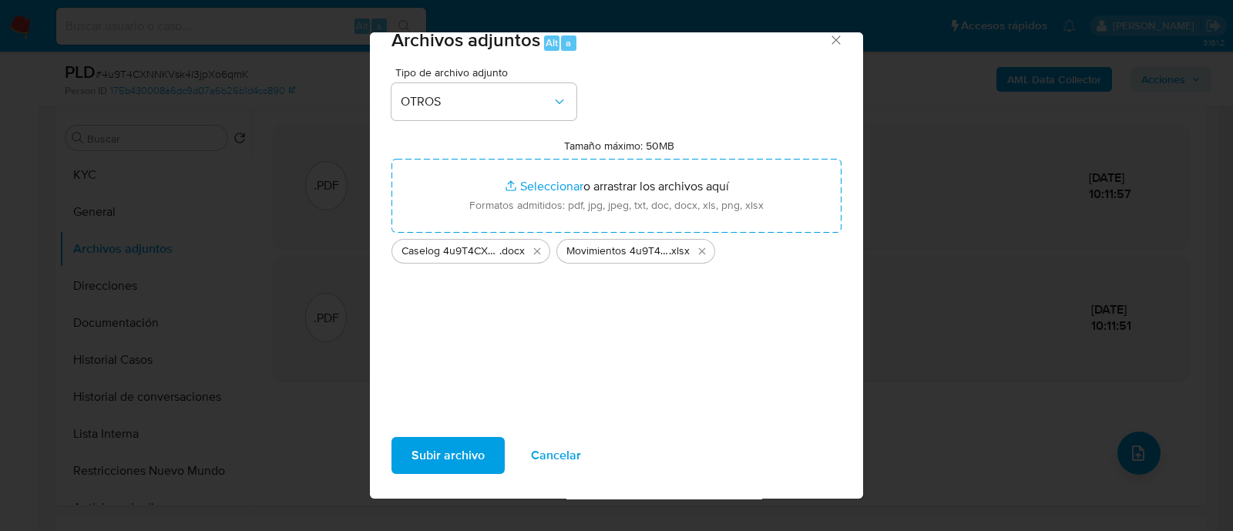
click at [435, 464] on span "Subir archivo" at bounding box center [448, 456] width 73 height 34
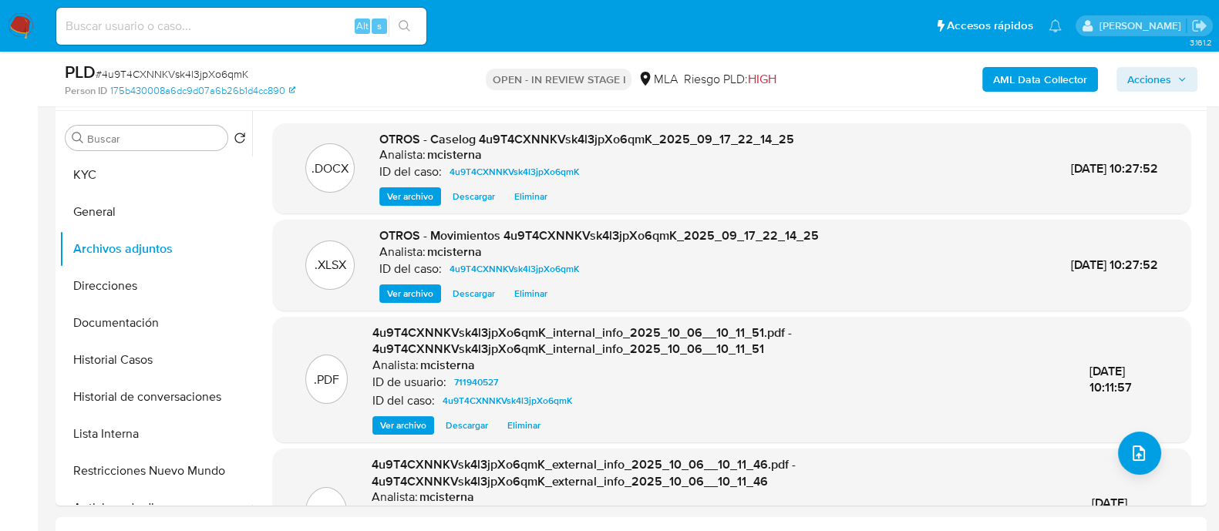
click at [1118, 85] on button "Acciones" at bounding box center [1156, 79] width 81 height 25
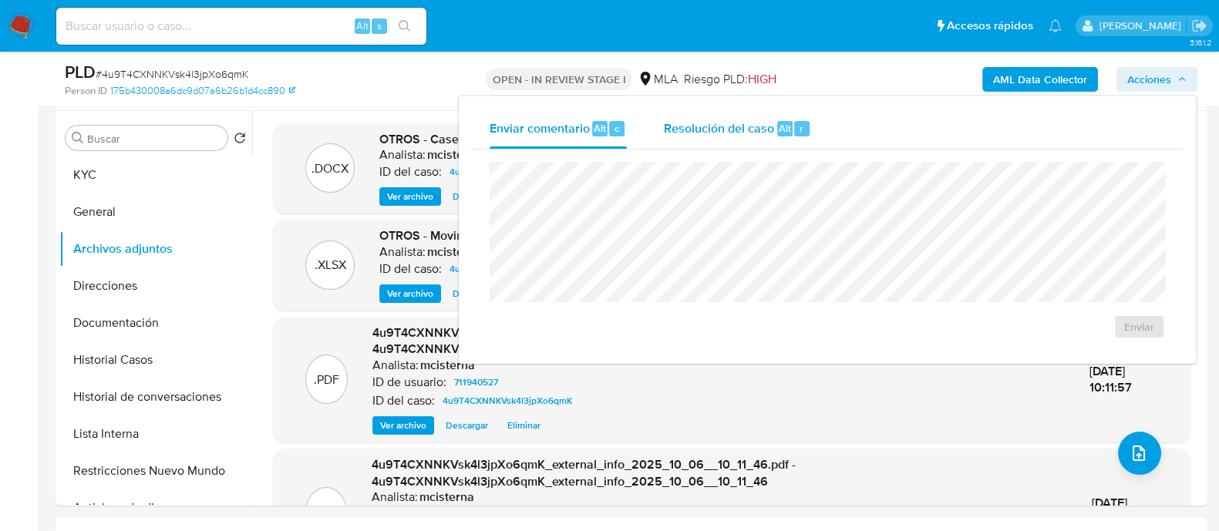
drag, startPoint x: 812, startPoint y: 121, endPoint x: 809, endPoint y: 152, distance: 31.0
click at [811, 121] on button "Resolución del caso Alt r" at bounding box center [737, 129] width 184 height 40
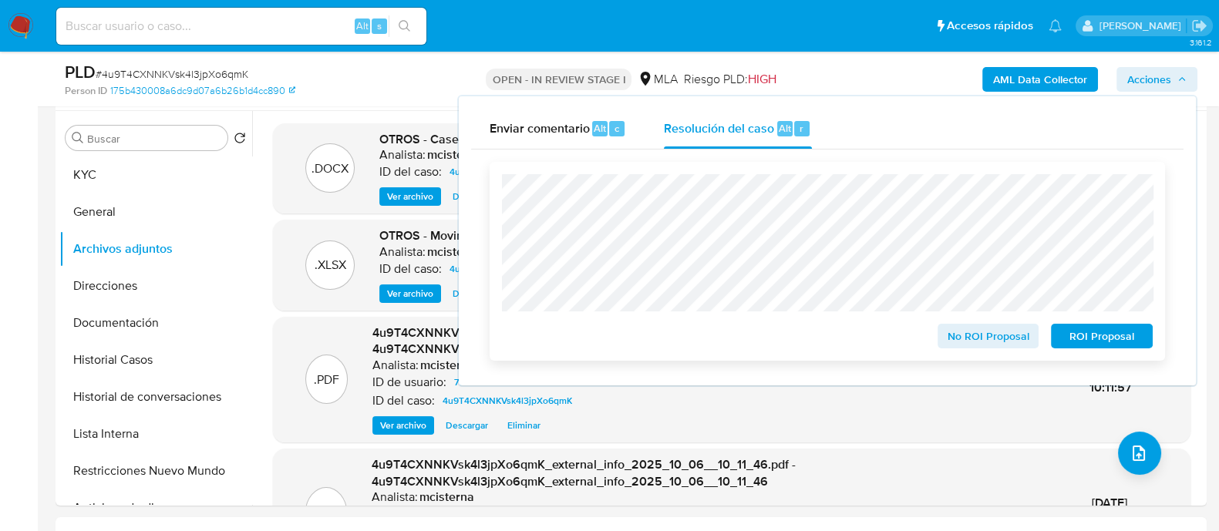
click at [1138, 339] on span "ROI Proposal" at bounding box center [1101, 336] width 80 height 22
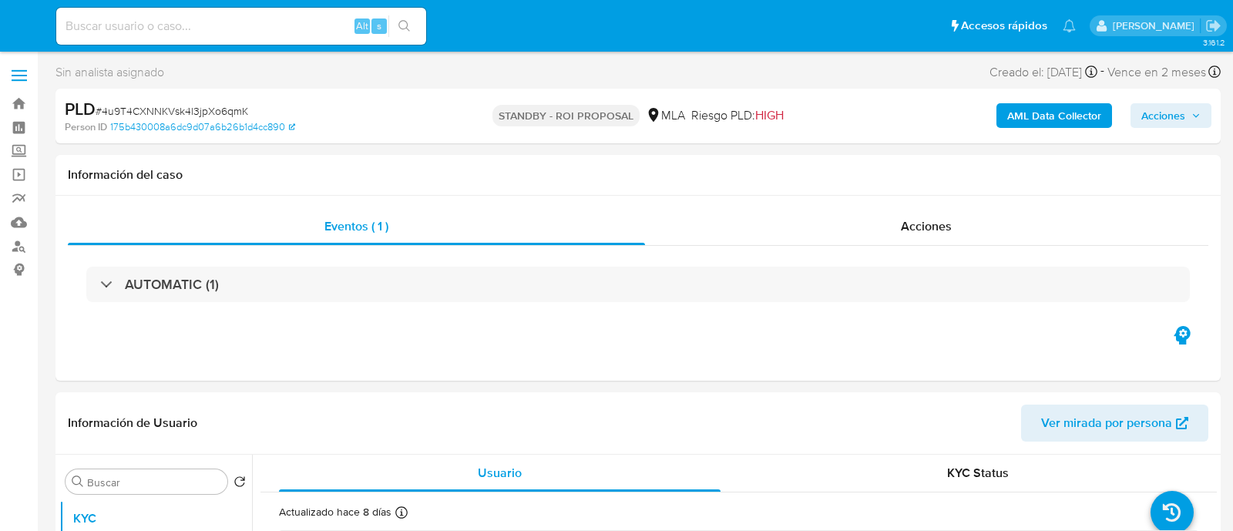
select select "10"
